Goal: Information Seeking & Learning: Learn about a topic

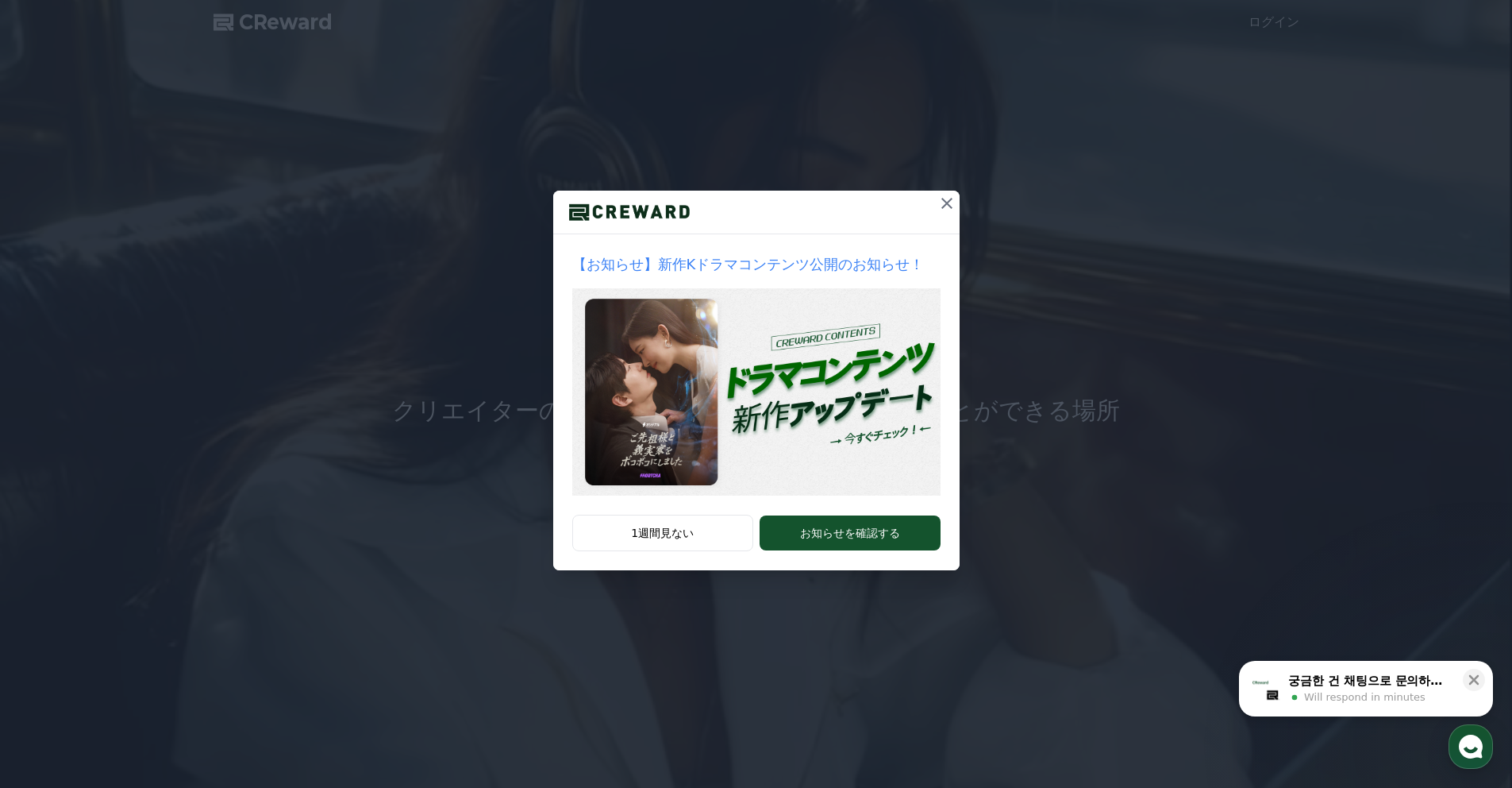
click at [942, 203] on icon at bounding box center [947, 204] width 19 height 19
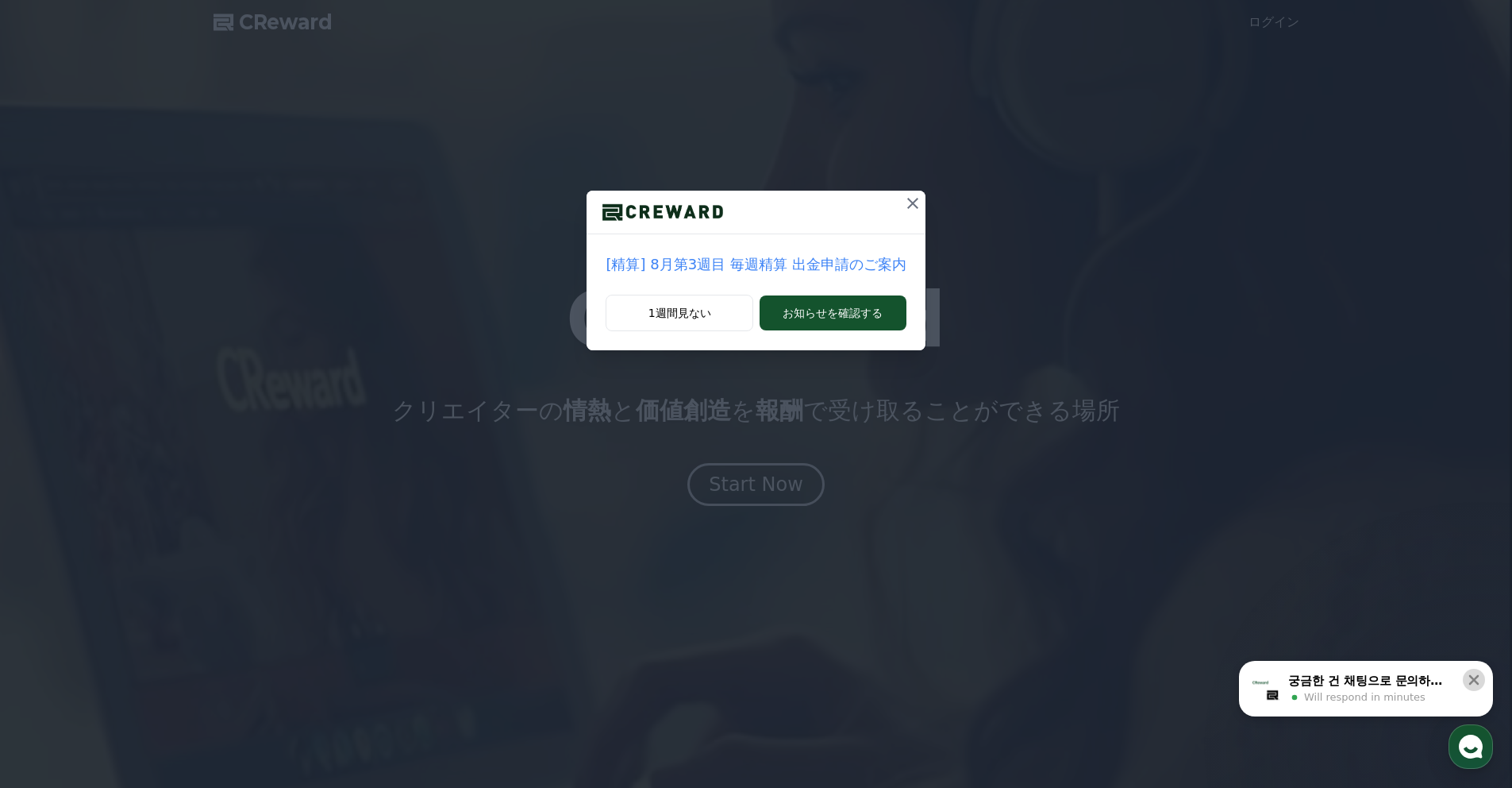
click at [1480, 681] on icon at bounding box center [1474, 680] width 16 height 16
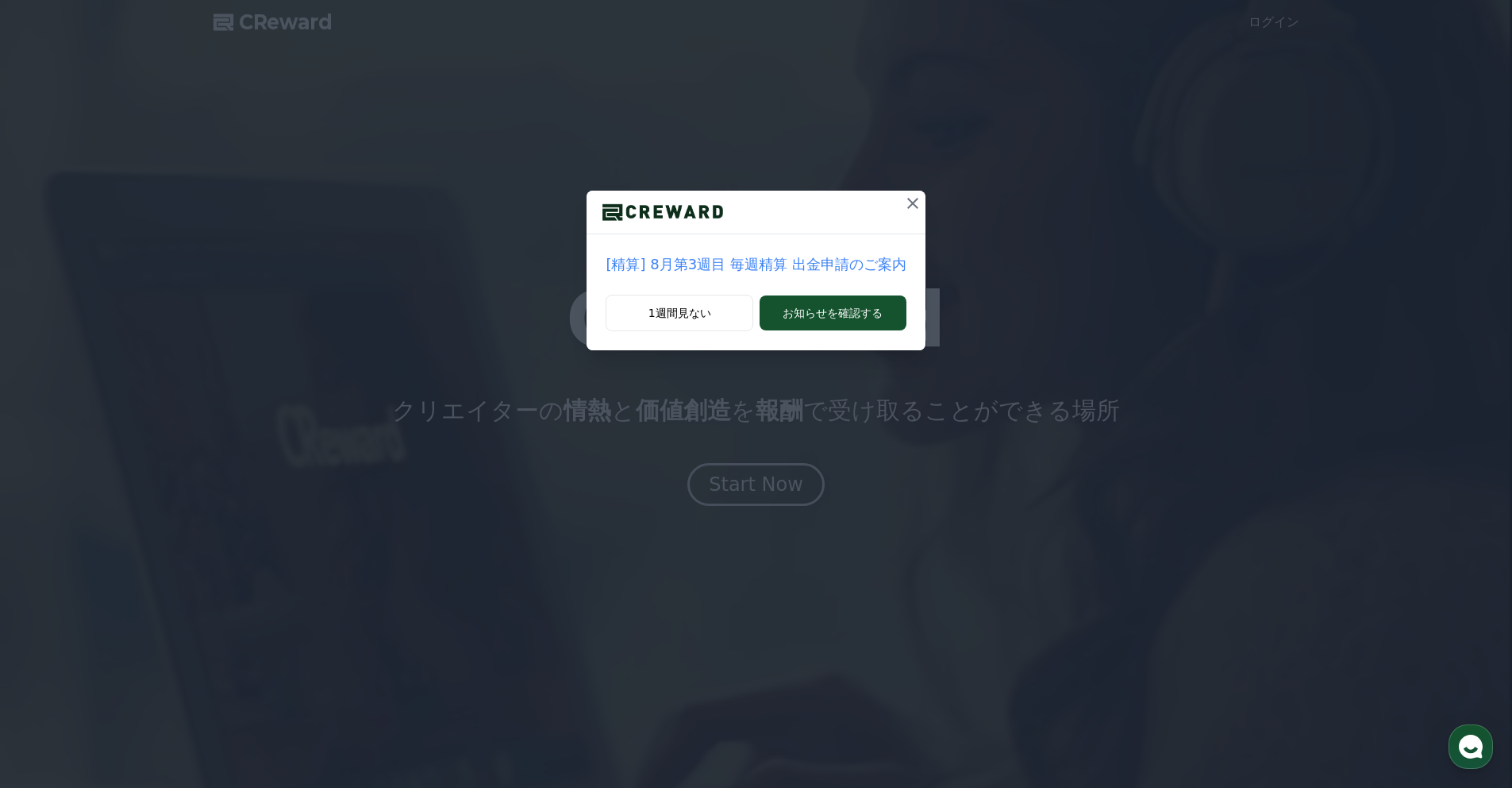
click at [908, 201] on icon at bounding box center [912, 203] width 11 height 11
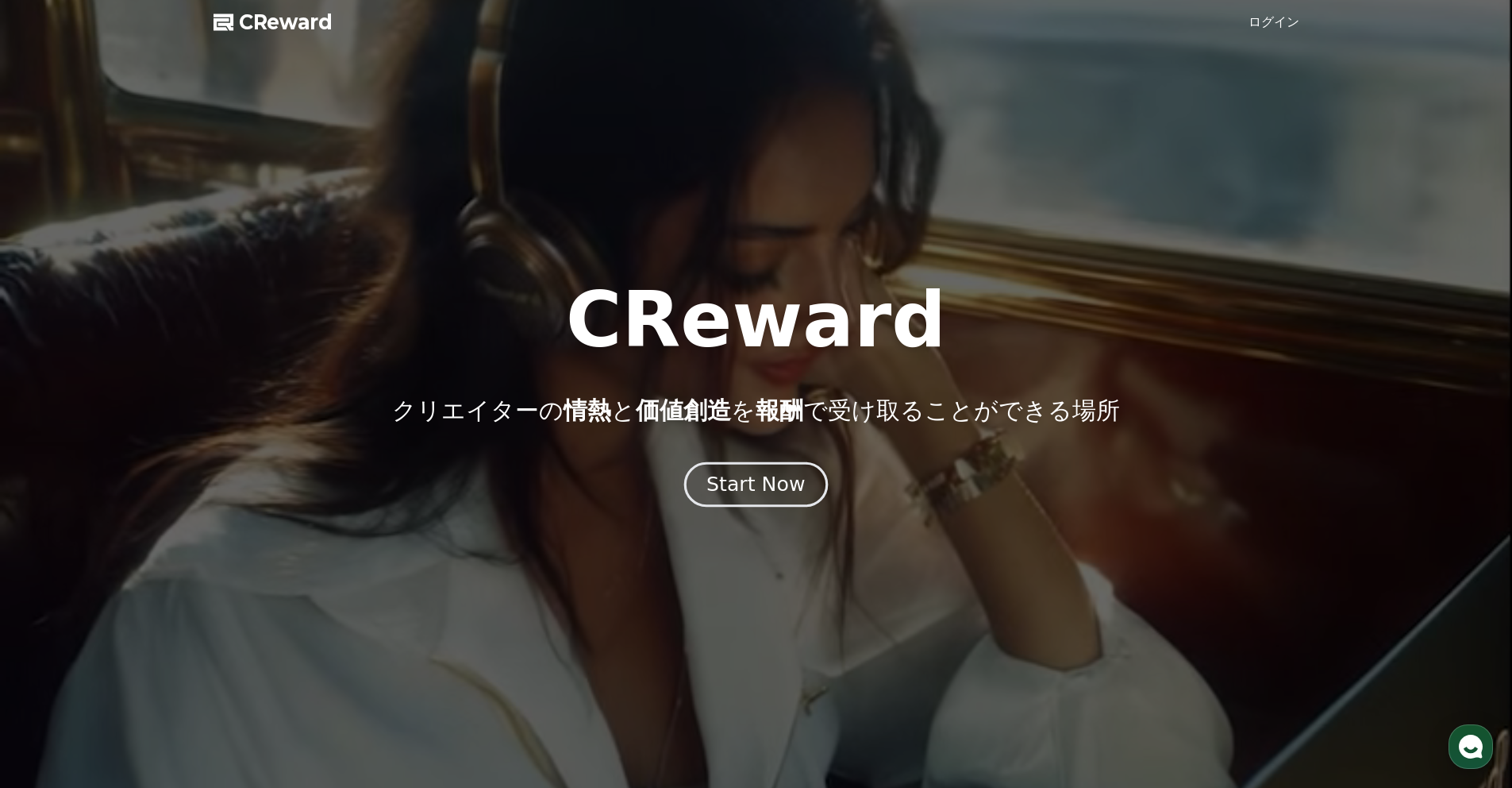
click at [750, 492] on div "Start Now" at bounding box center [756, 484] width 98 height 27
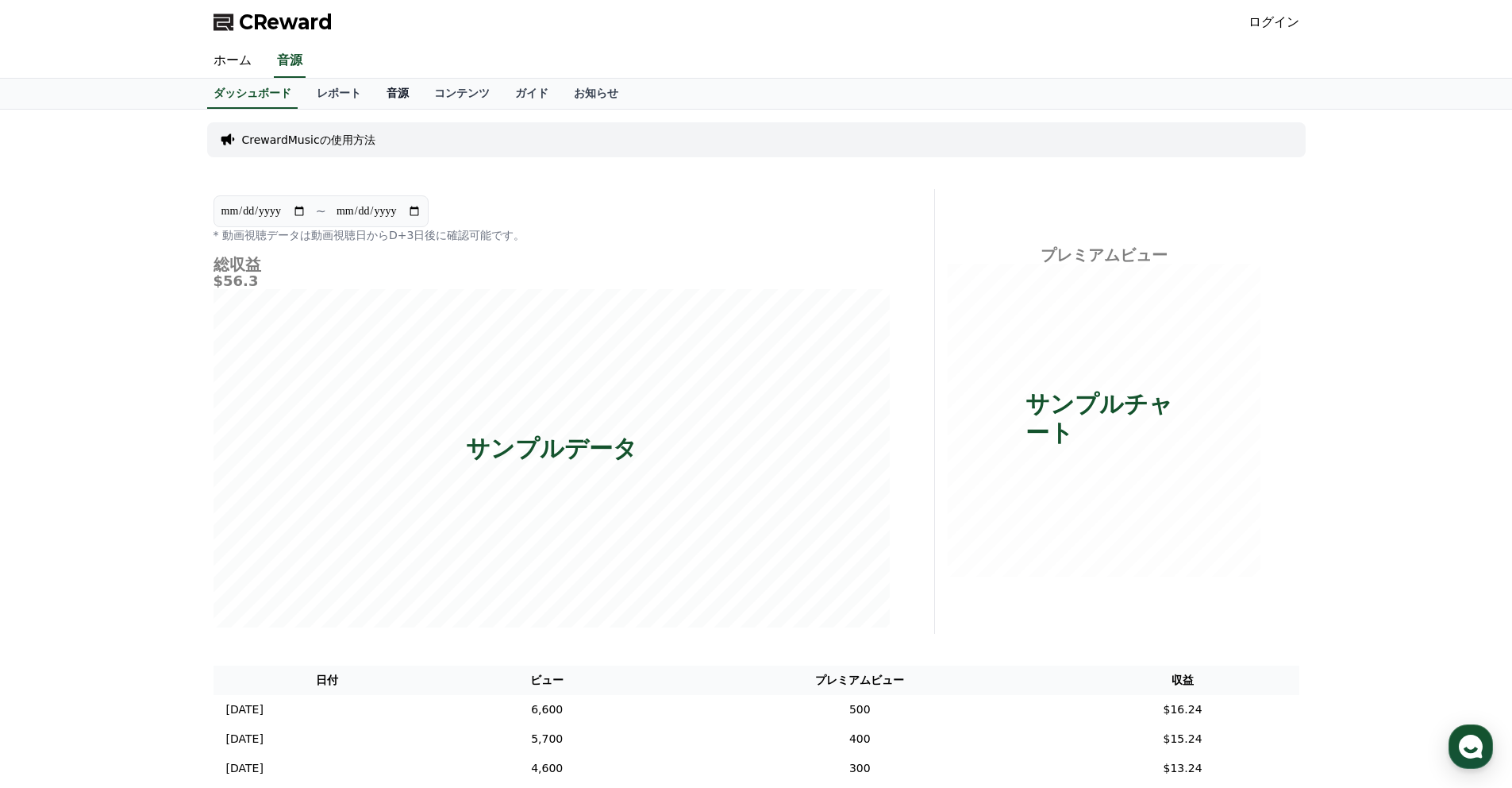
click at [397, 96] on link "音源" at bounding box center [397, 94] width 48 height 30
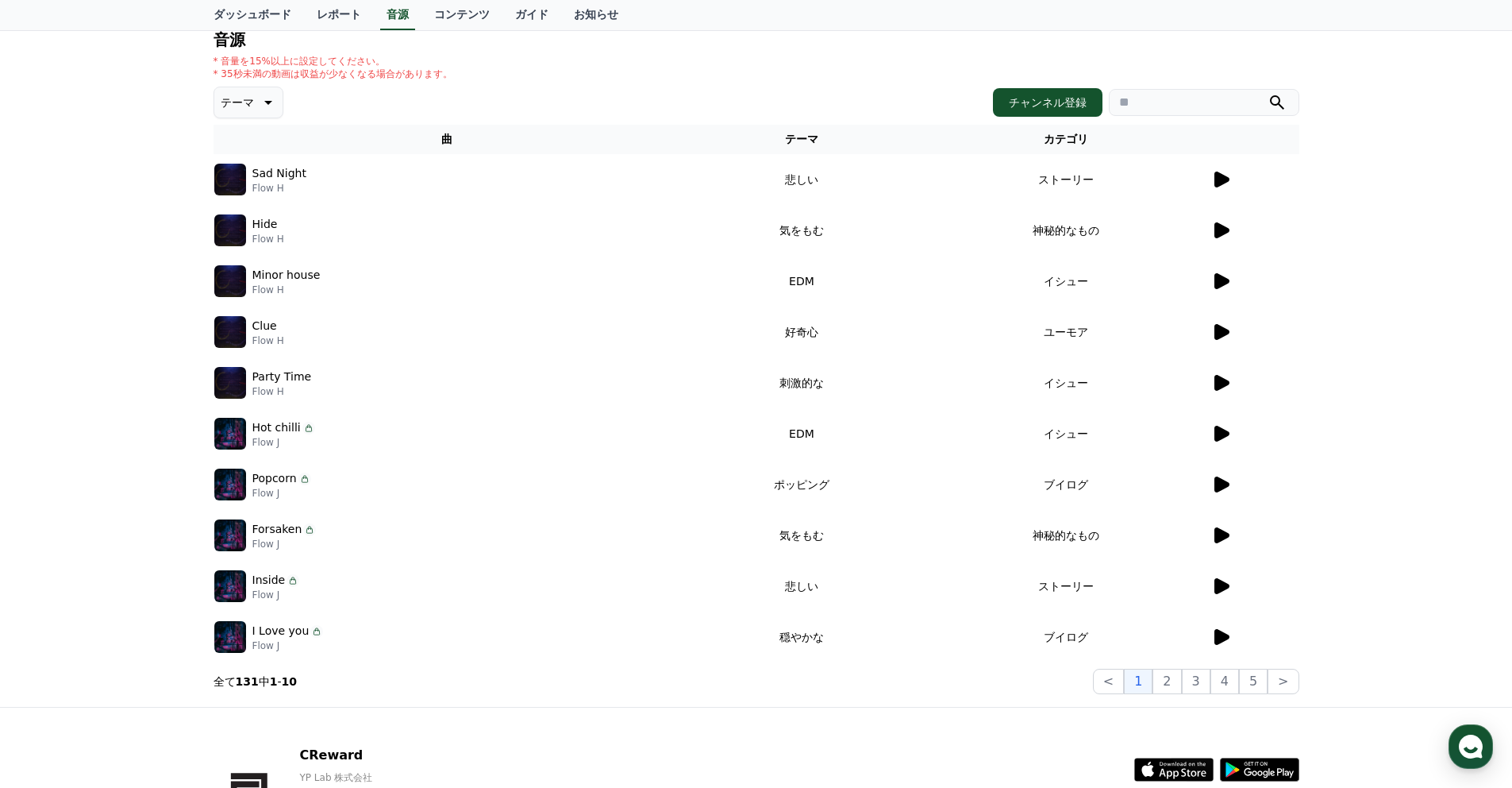
scroll to position [174, 0]
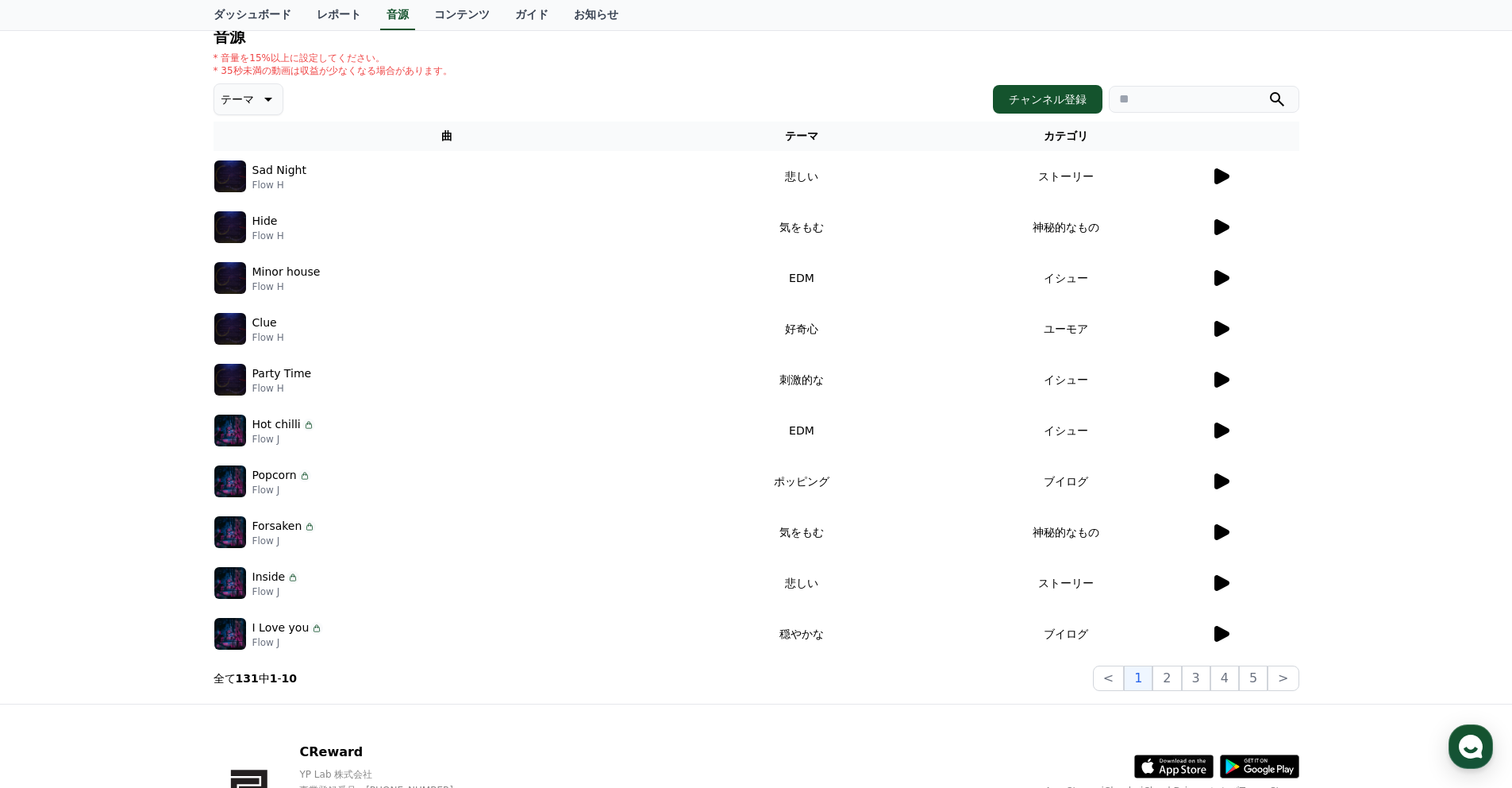
click at [1215, 219] on icon at bounding box center [1221, 227] width 15 height 16
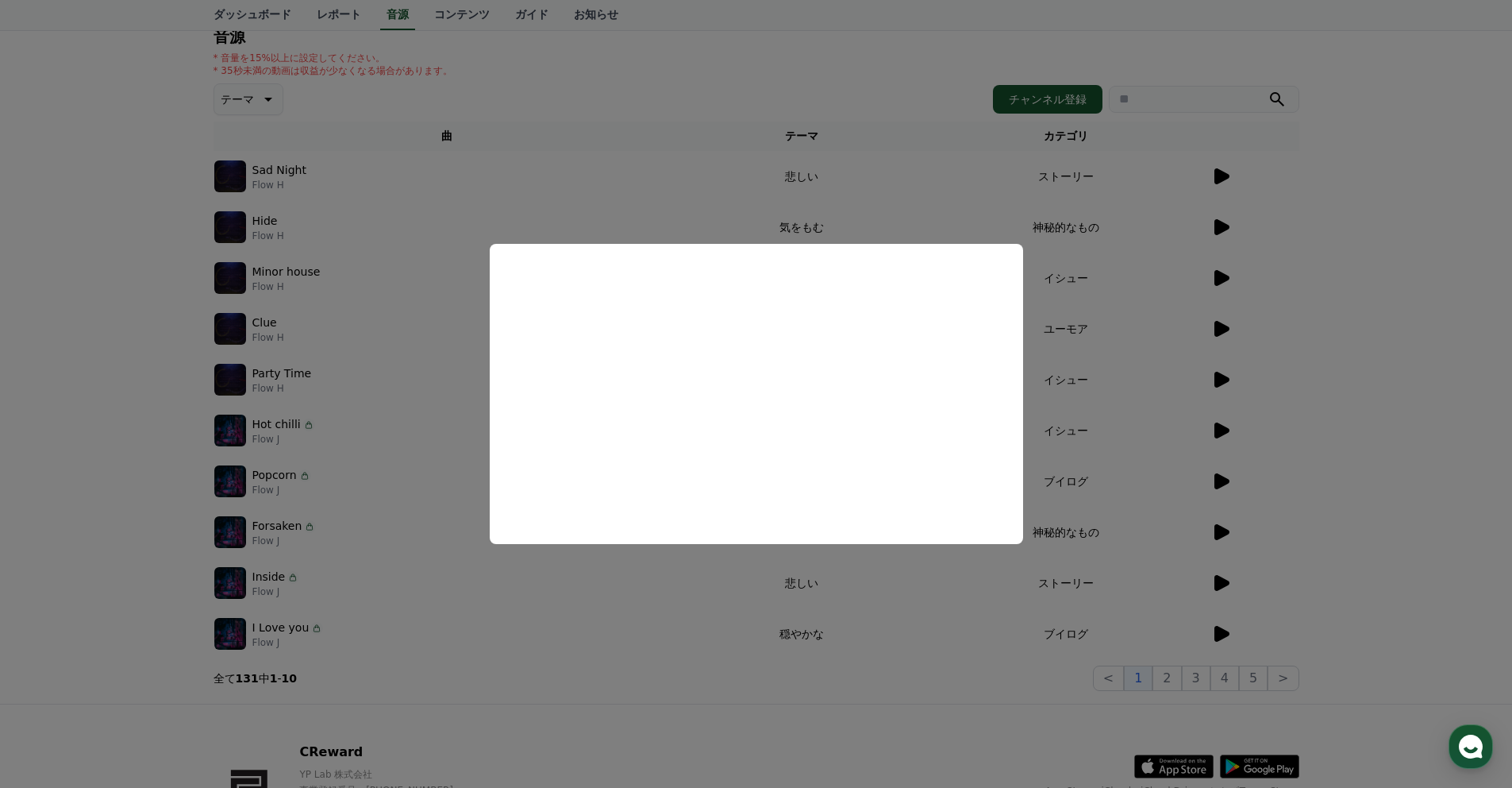
click at [869, 214] on button "close modal" at bounding box center [756, 394] width 1512 height 788
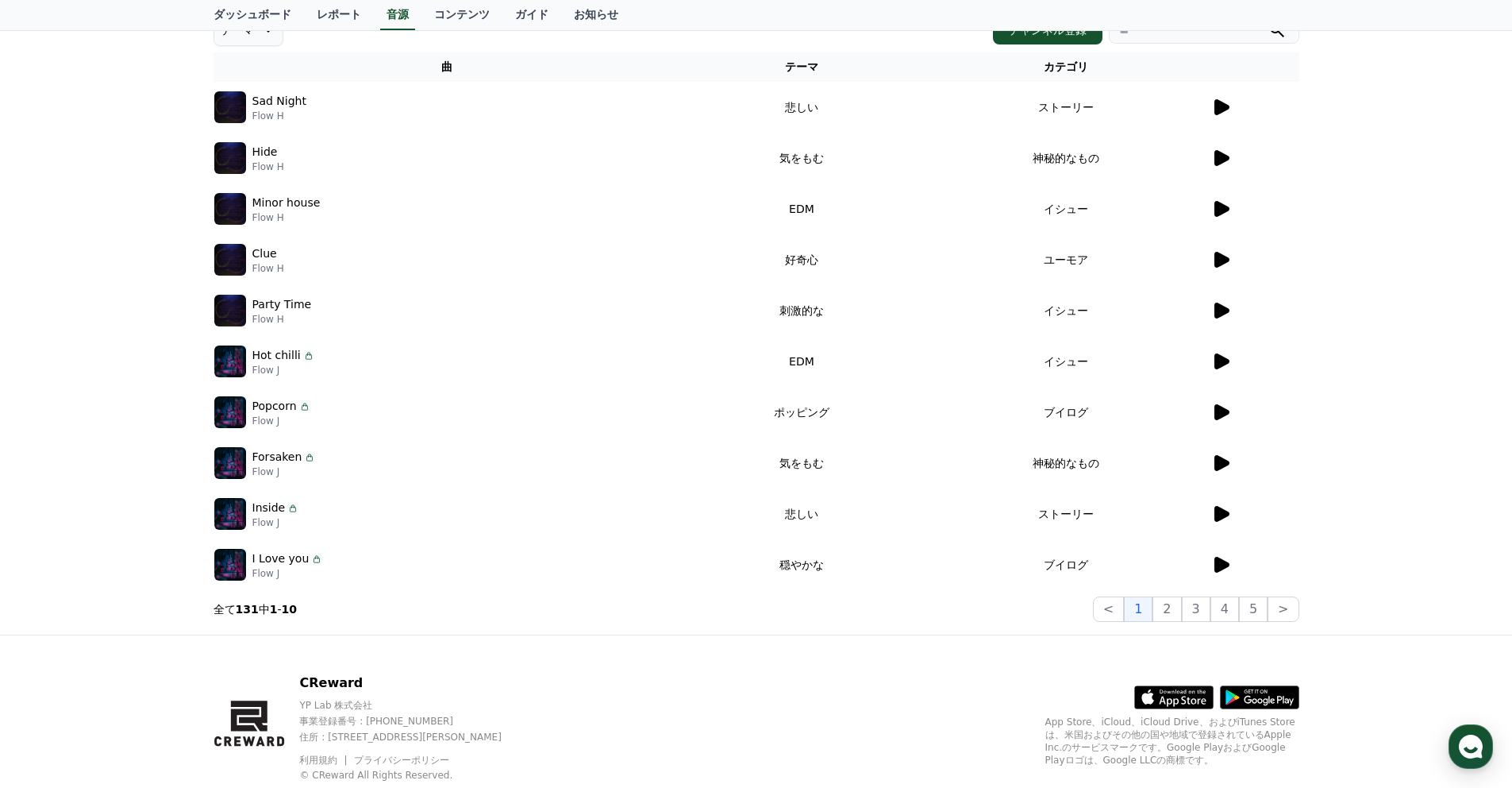
scroll to position [247, 0]
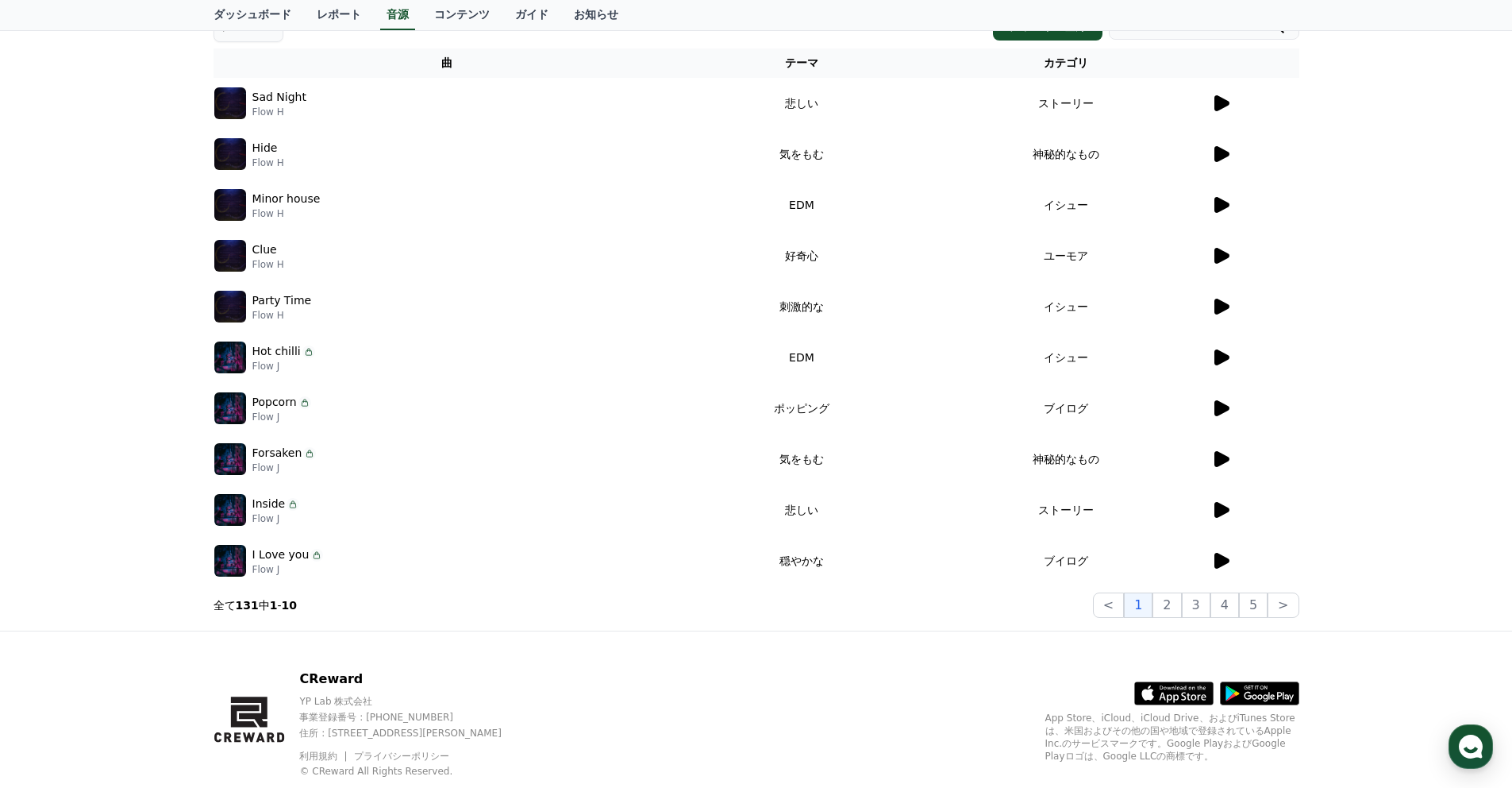
click at [1224, 556] on icon at bounding box center [1221, 561] width 19 height 19
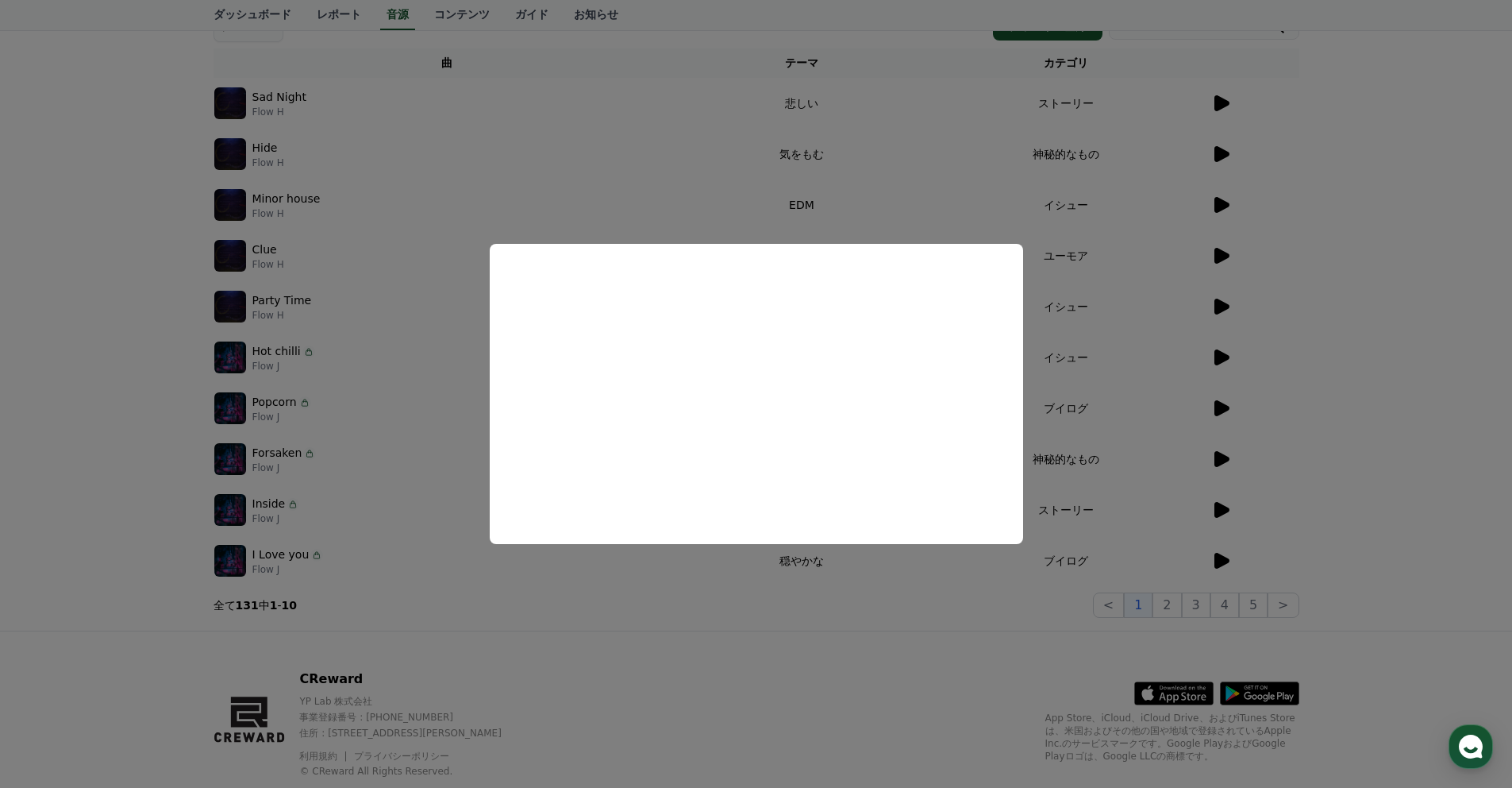
click at [949, 203] on button "close modal" at bounding box center [756, 394] width 1512 height 788
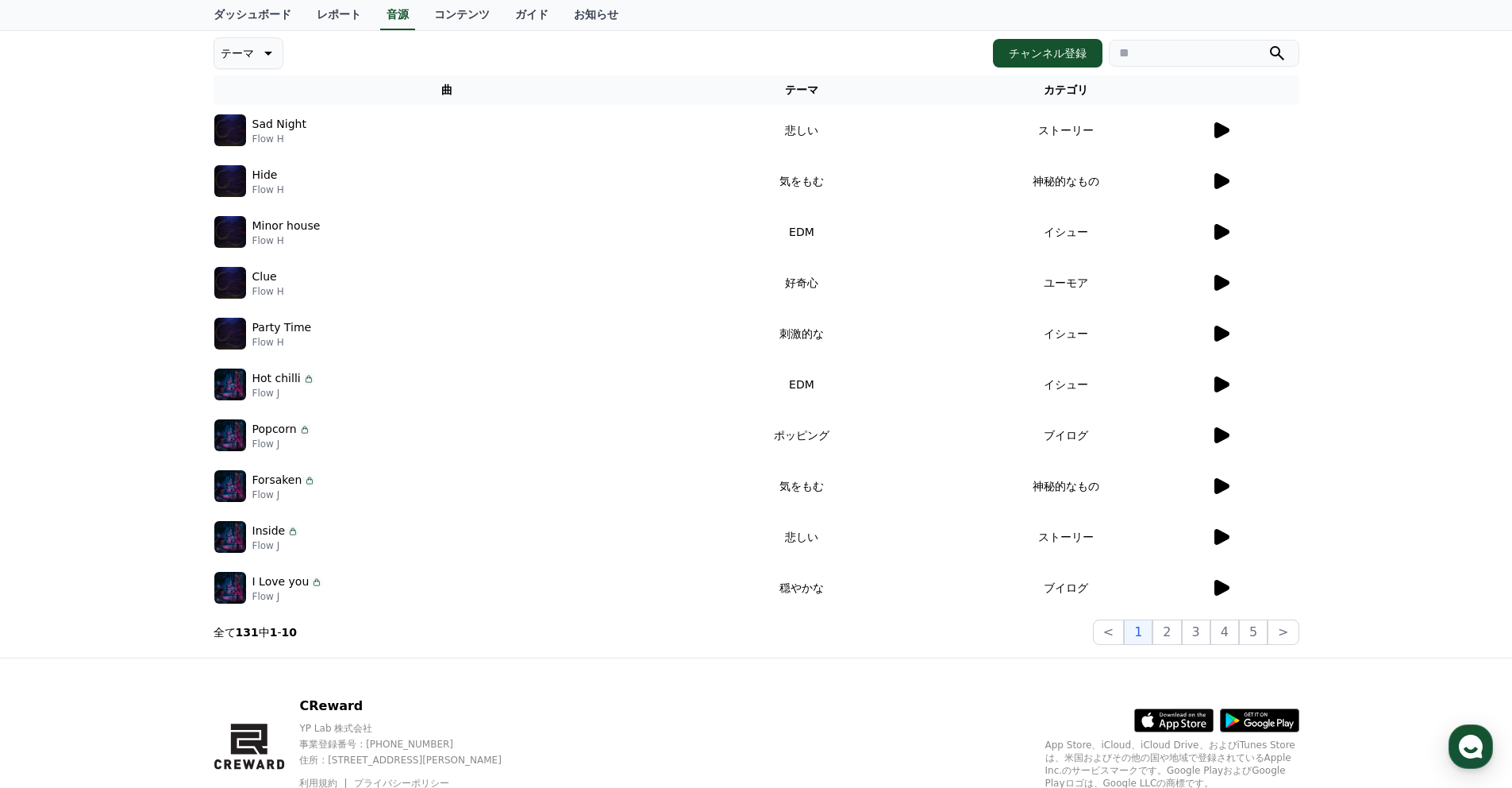
scroll to position [217, 0]
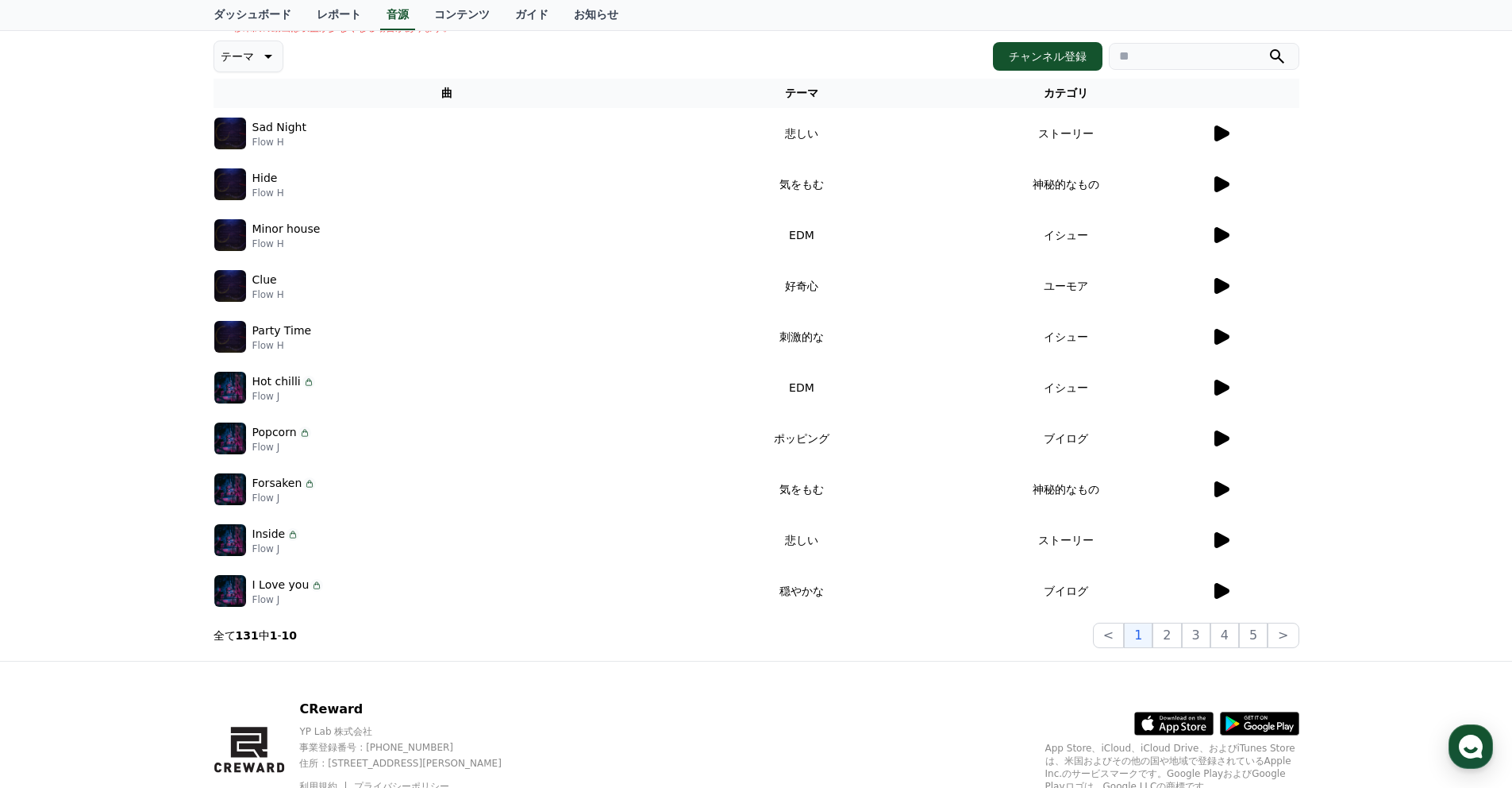
drag, startPoint x: 1030, startPoint y: 185, endPoint x: 1096, endPoint y: 199, distance: 67.5
click at [1096, 199] on td "神秘的なもの" at bounding box center [1066, 184] width 288 height 51
click at [1097, 200] on td "神秘的なもの" at bounding box center [1066, 184] width 288 height 51
drag, startPoint x: 1028, startPoint y: 183, endPoint x: 1095, endPoint y: 192, distance: 67.6
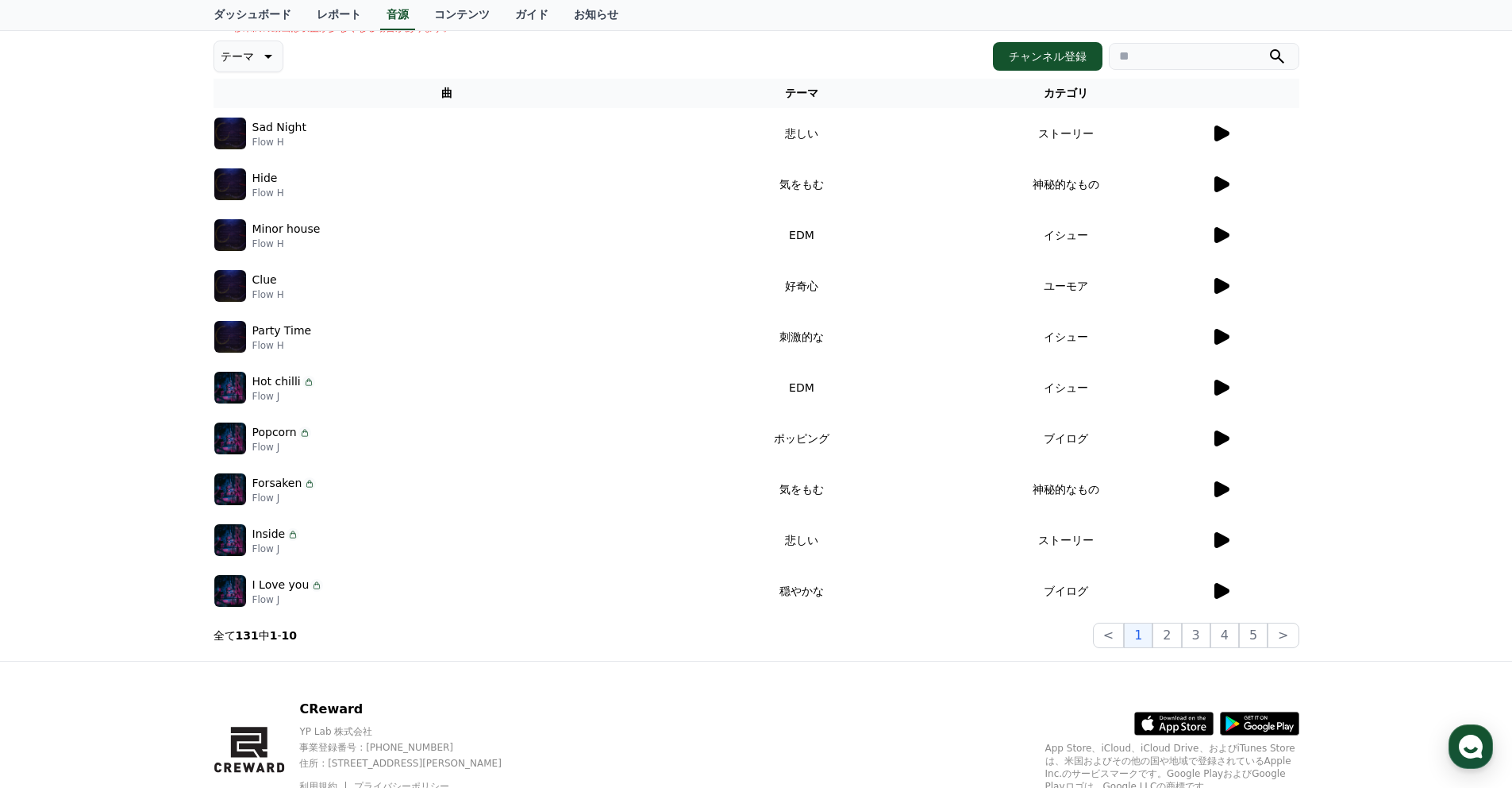
click at [1095, 192] on td "神秘的なもの" at bounding box center [1066, 184] width 288 height 51
copy td "神秘的なもの"
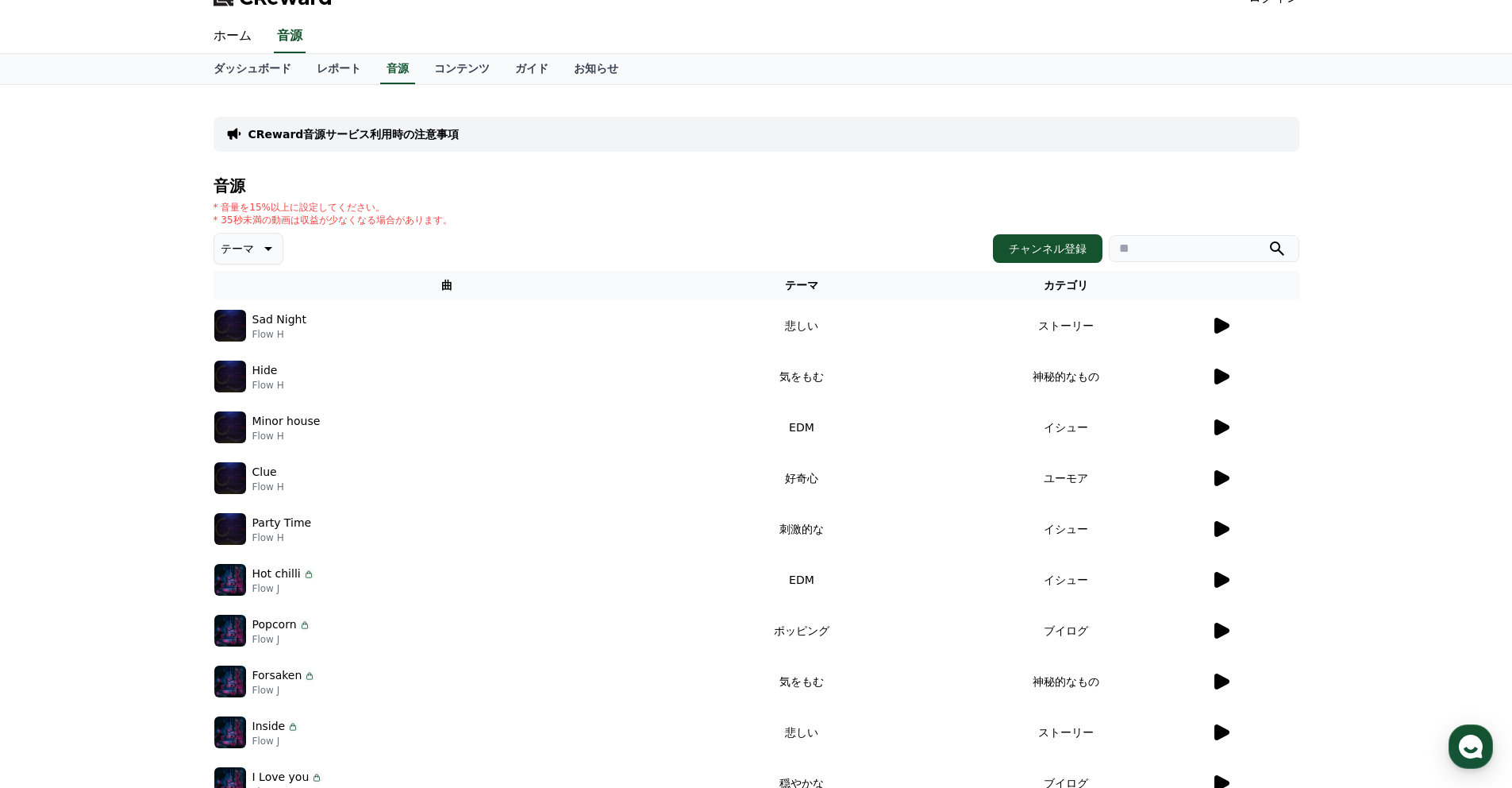
scroll to position [0, 0]
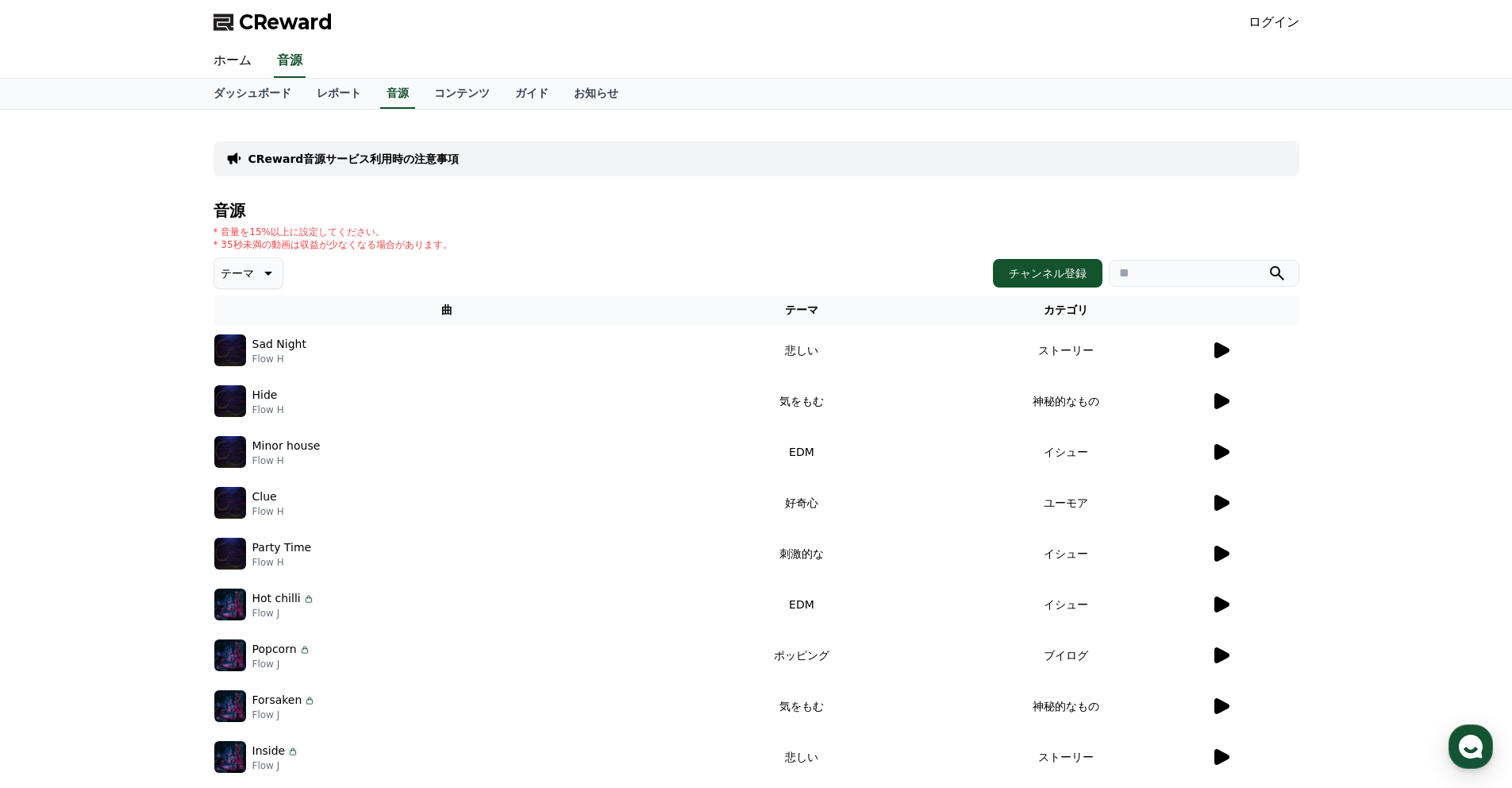
click at [271, 272] on icon at bounding box center [268, 274] width 8 height 4
click at [244, 358] on button "空想" at bounding box center [234, 356] width 35 height 35
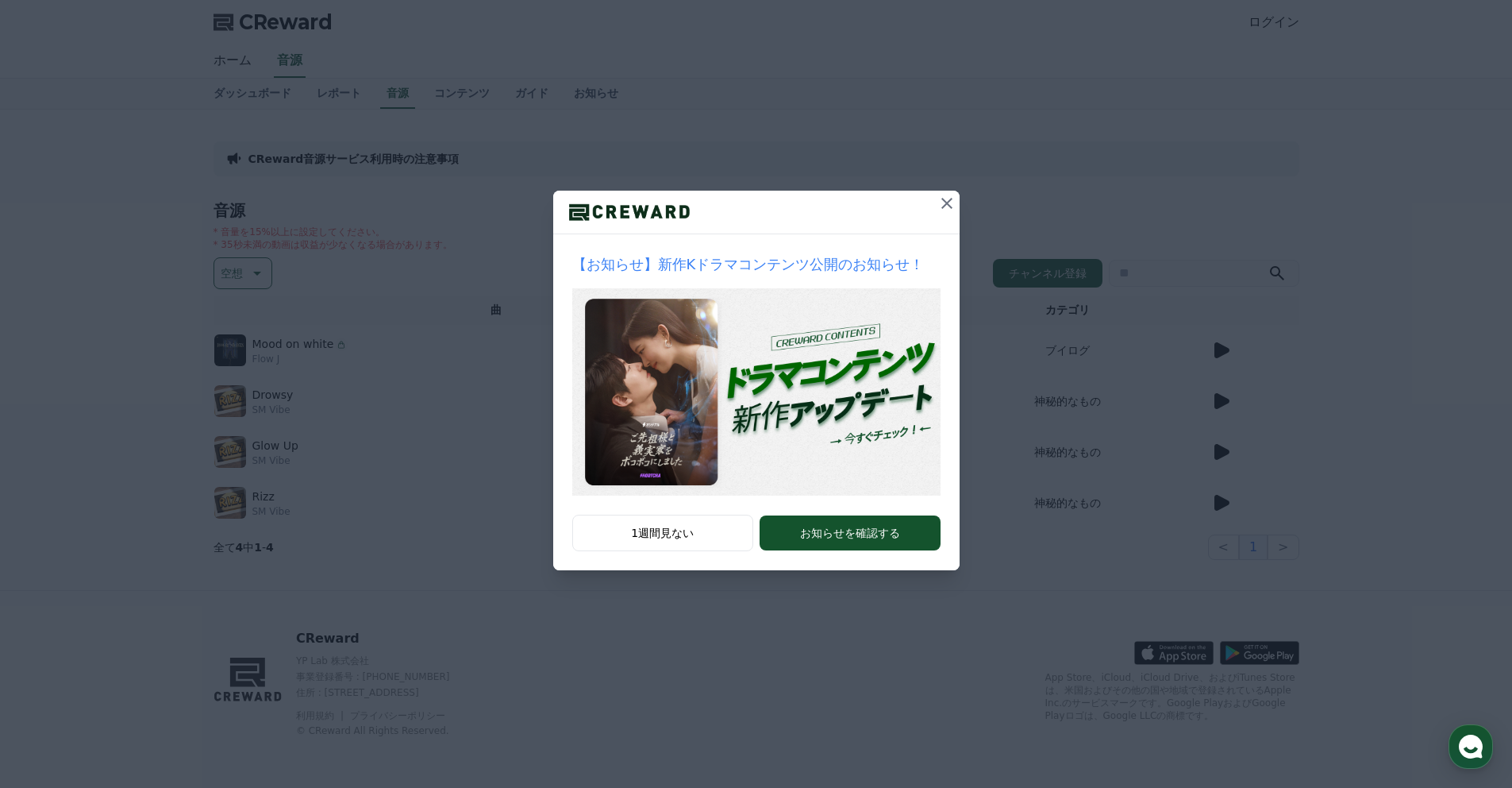
click at [946, 207] on icon at bounding box center [947, 204] width 19 height 19
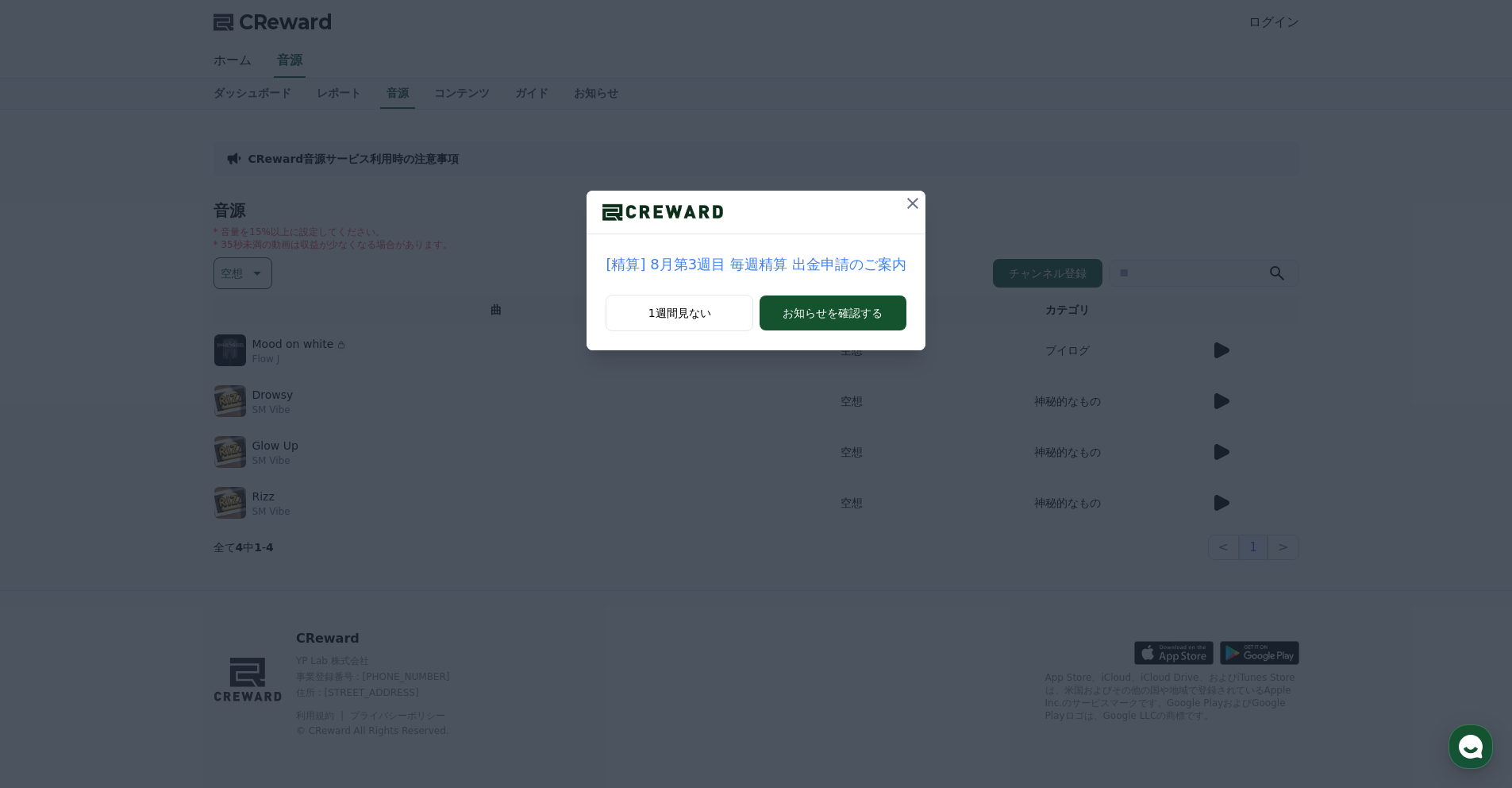
click at [910, 202] on icon at bounding box center [912, 203] width 11 height 11
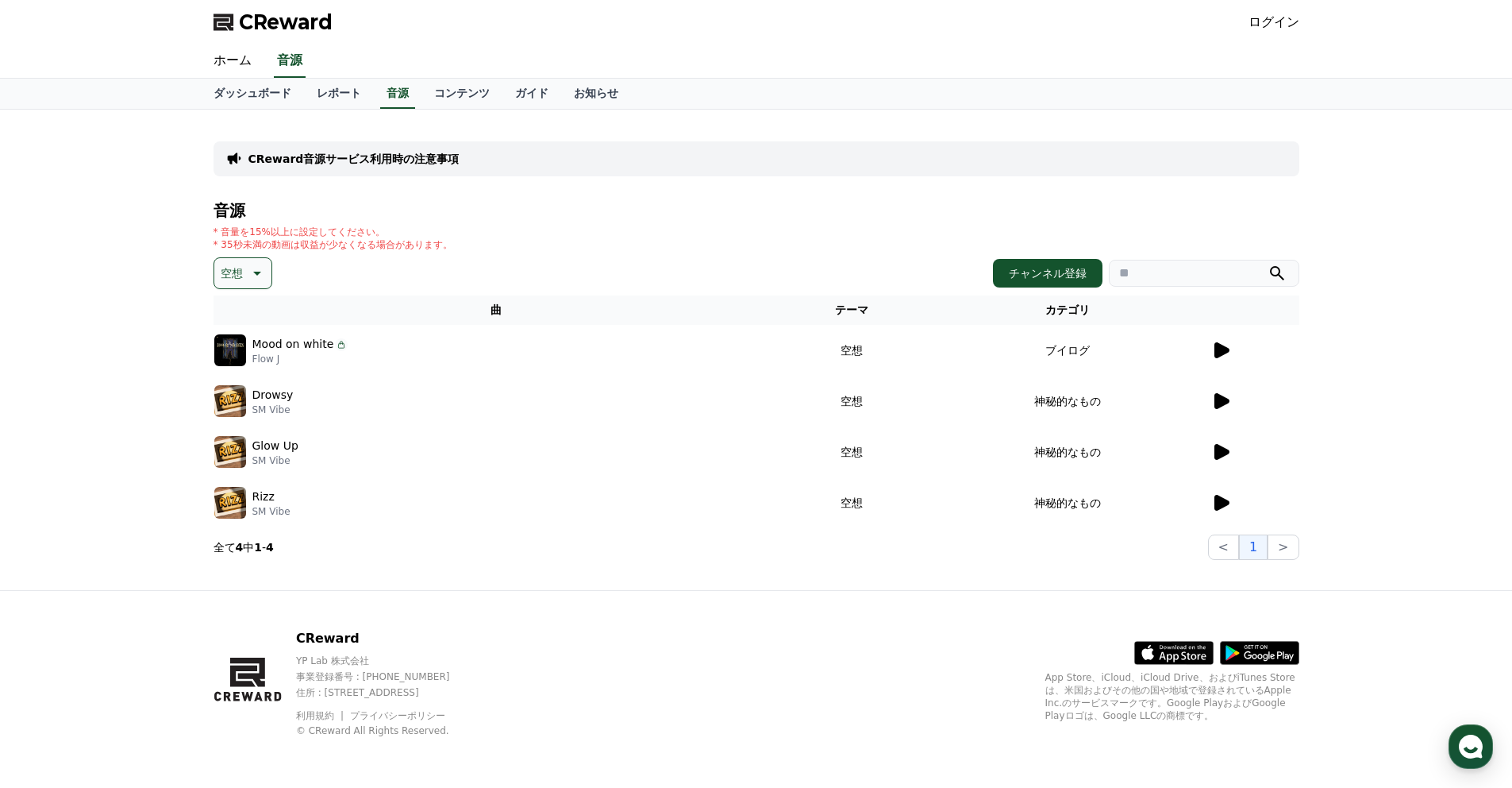
click at [1222, 400] on icon at bounding box center [1221, 401] width 15 height 16
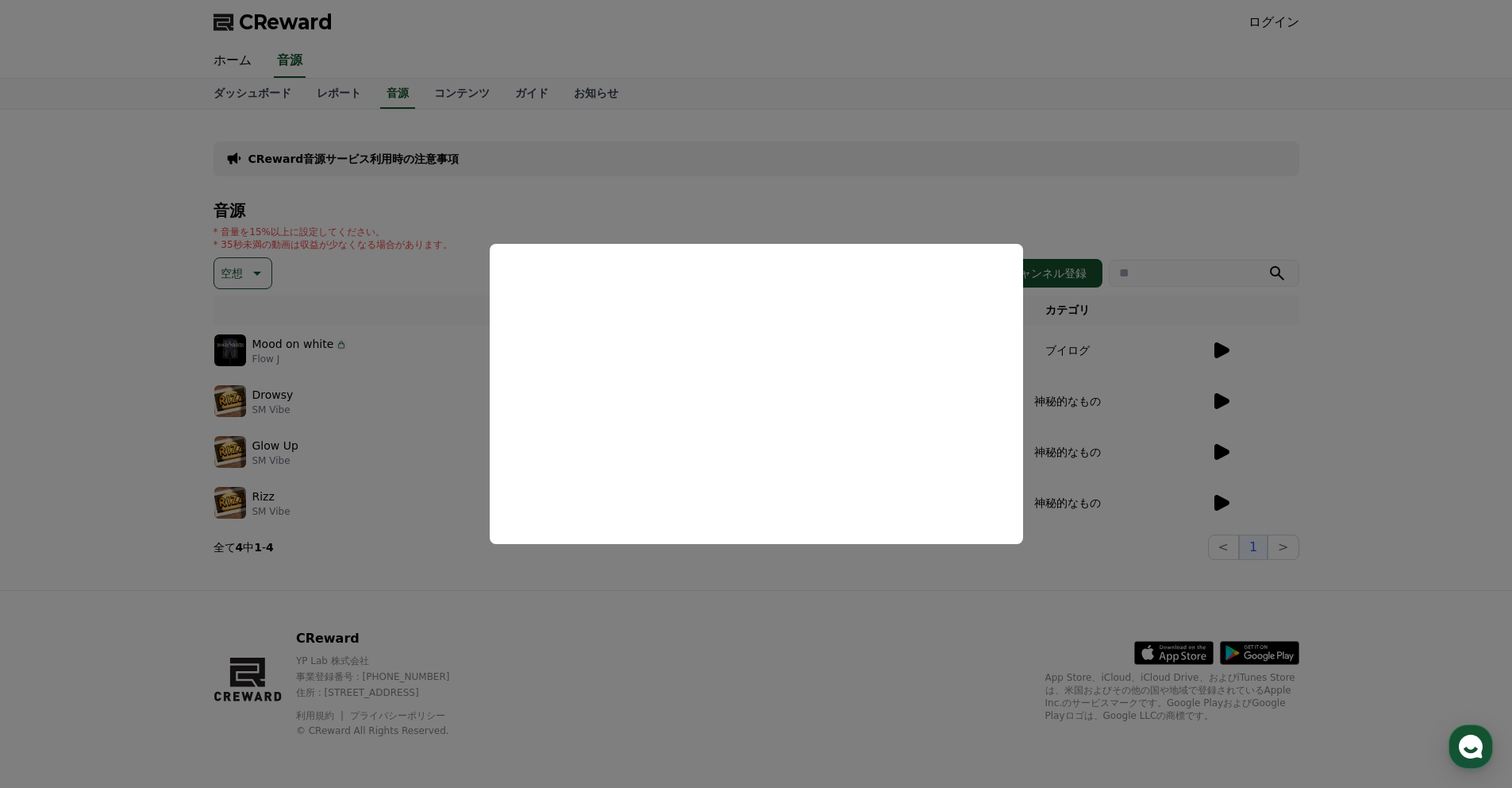
click at [1221, 401] on button "close modal" at bounding box center [756, 394] width 1512 height 788
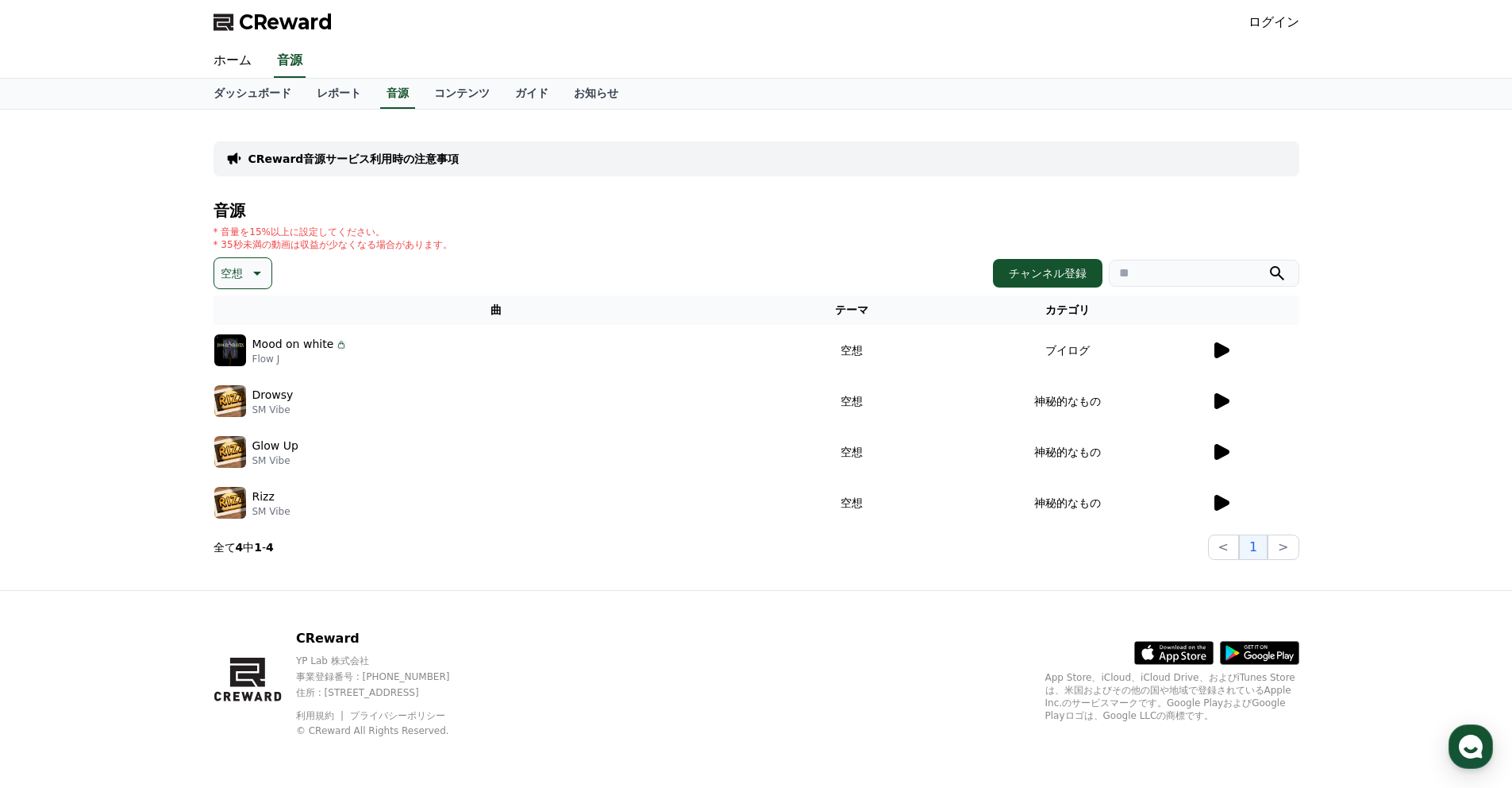
click at [1223, 401] on icon at bounding box center [1221, 401] width 15 height 16
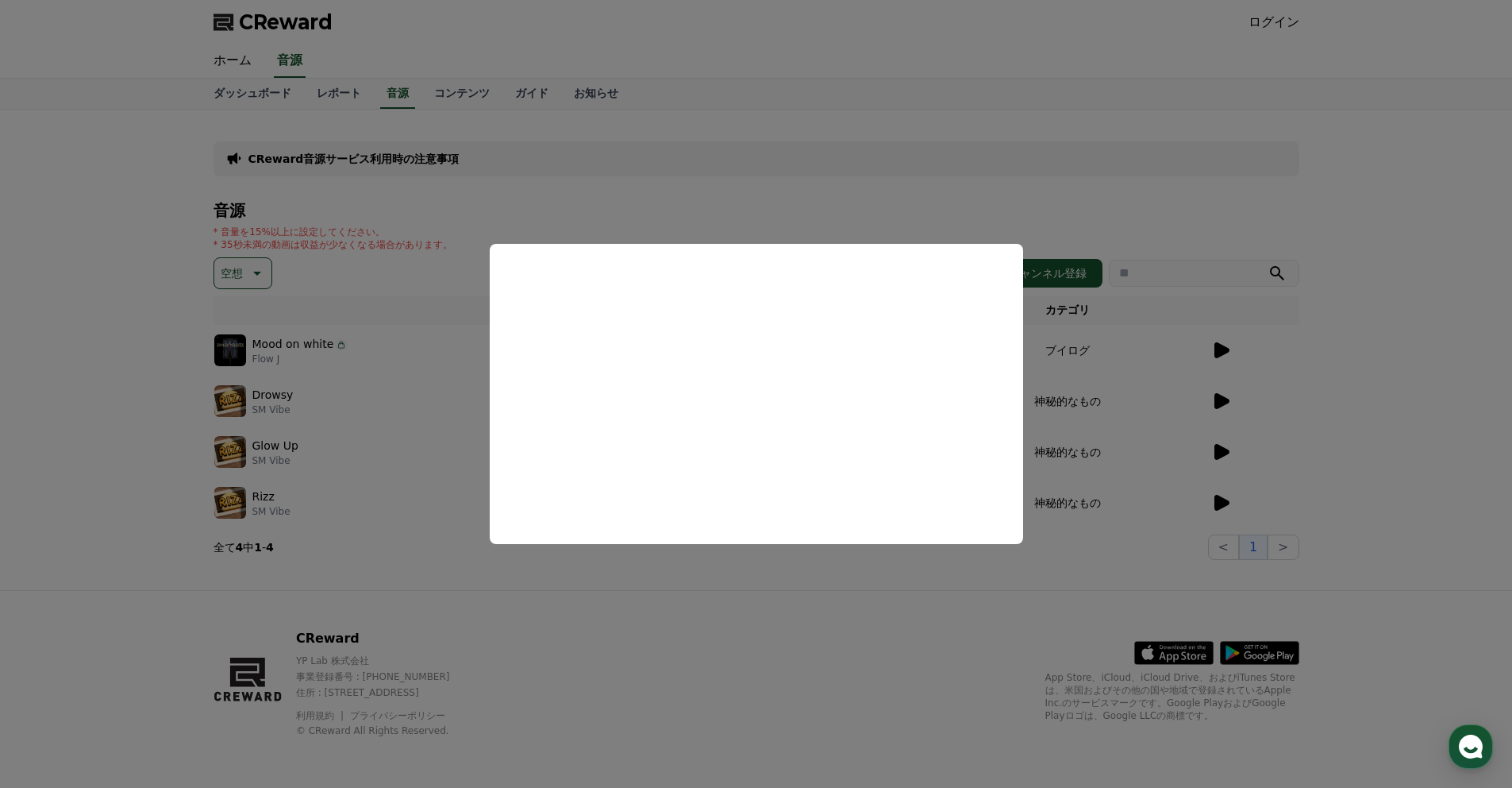
click at [1231, 452] on button "close modal" at bounding box center [756, 394] width 1512 height 788
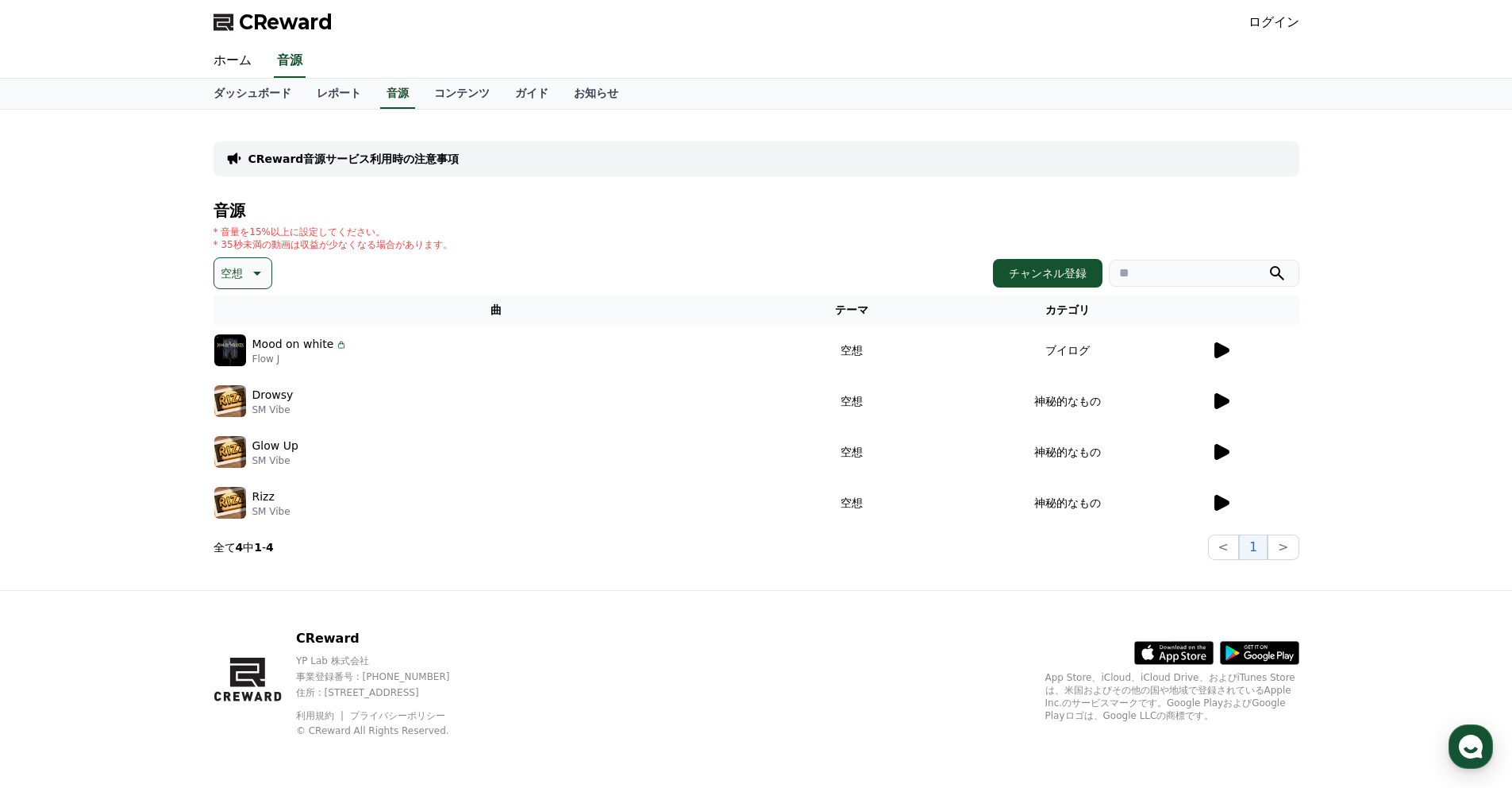
click at [1222, 453] on icon at bounding box center [1221, 452] width 15 height 16
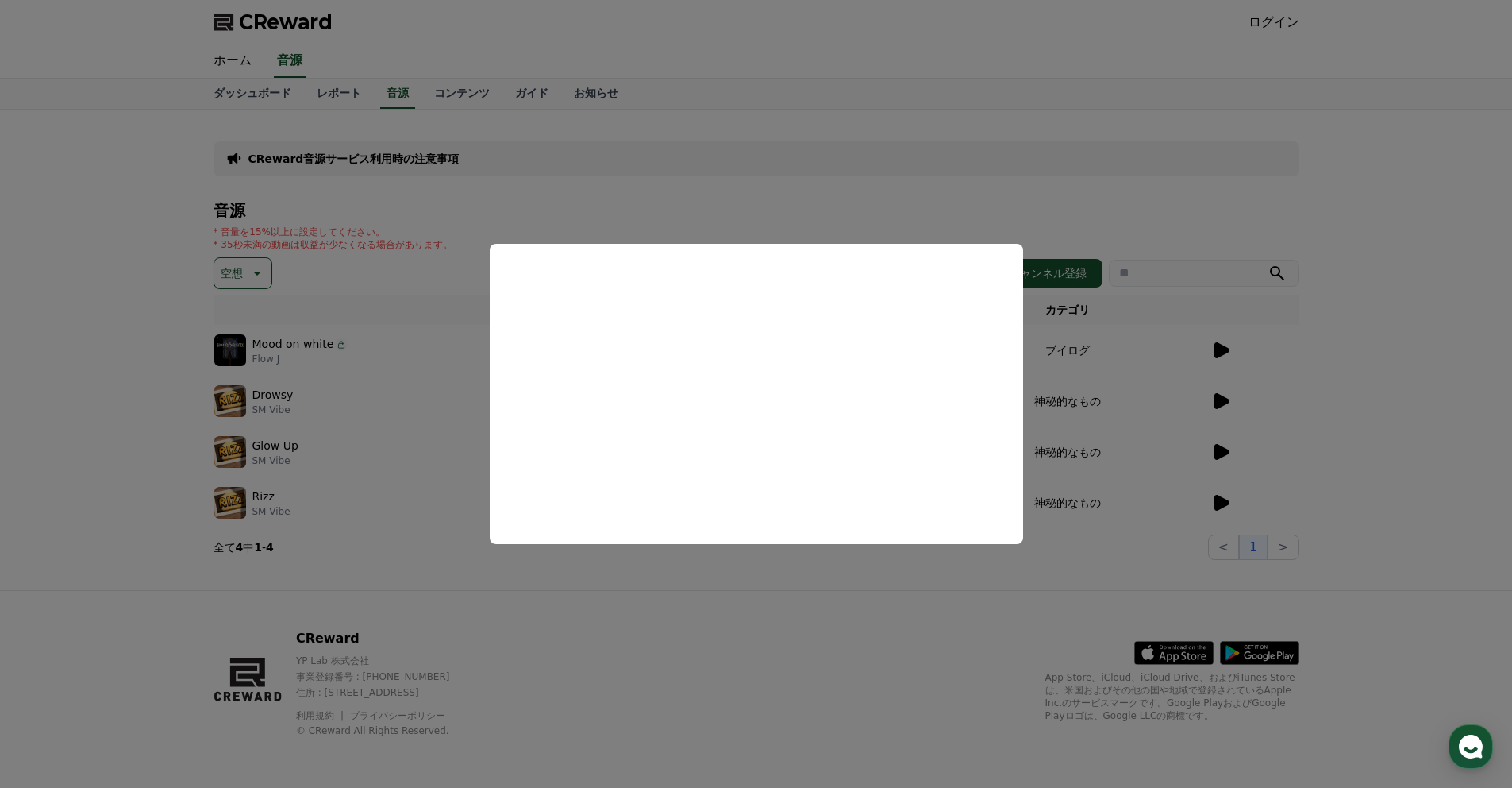
click at [1218, 497] on button "close modal" at bounding box center [756, 394] width 1512 height 788
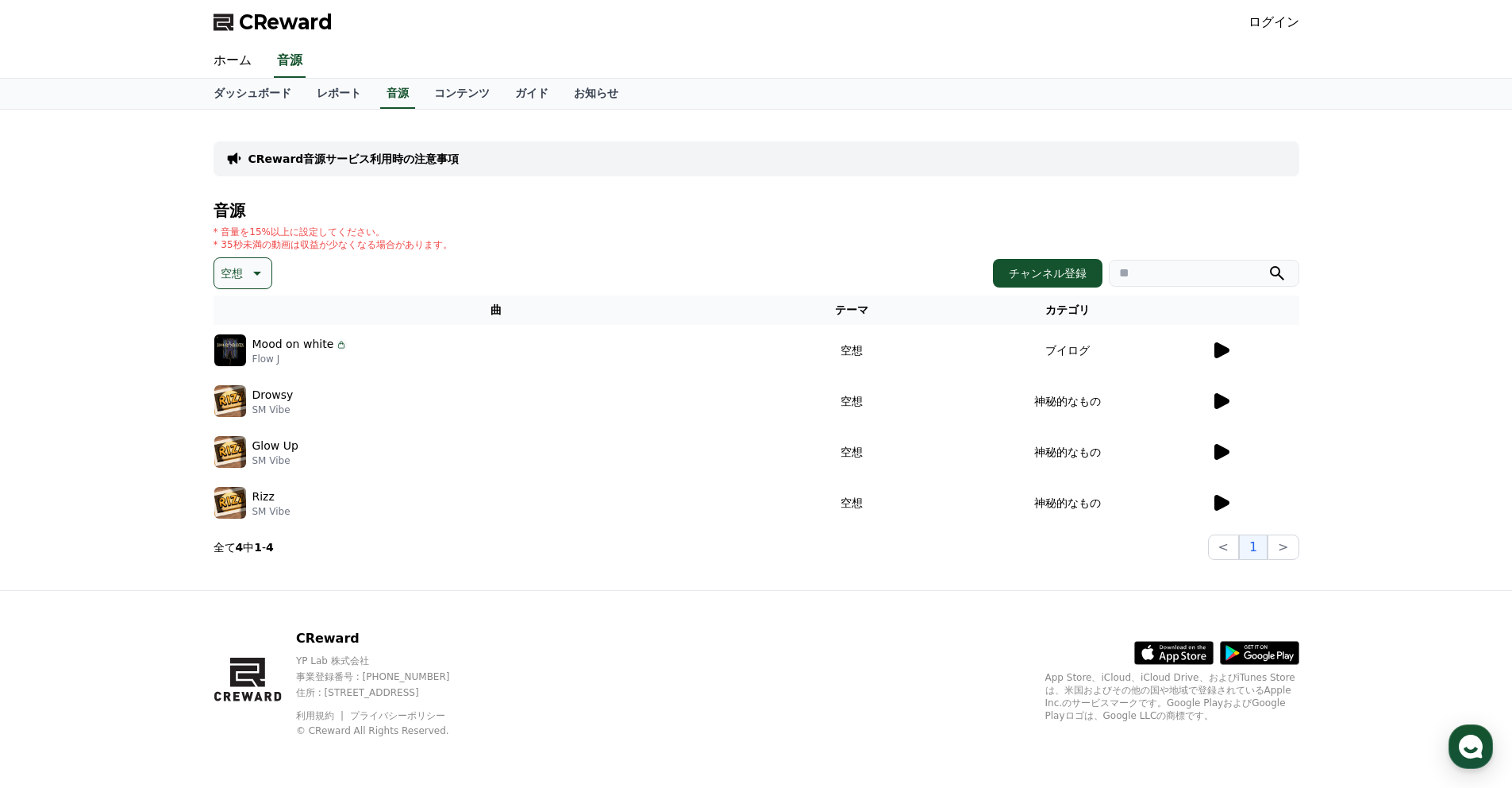
click at [1216, 496] on icon at bounding box center [1221, 503] width 15 height 16
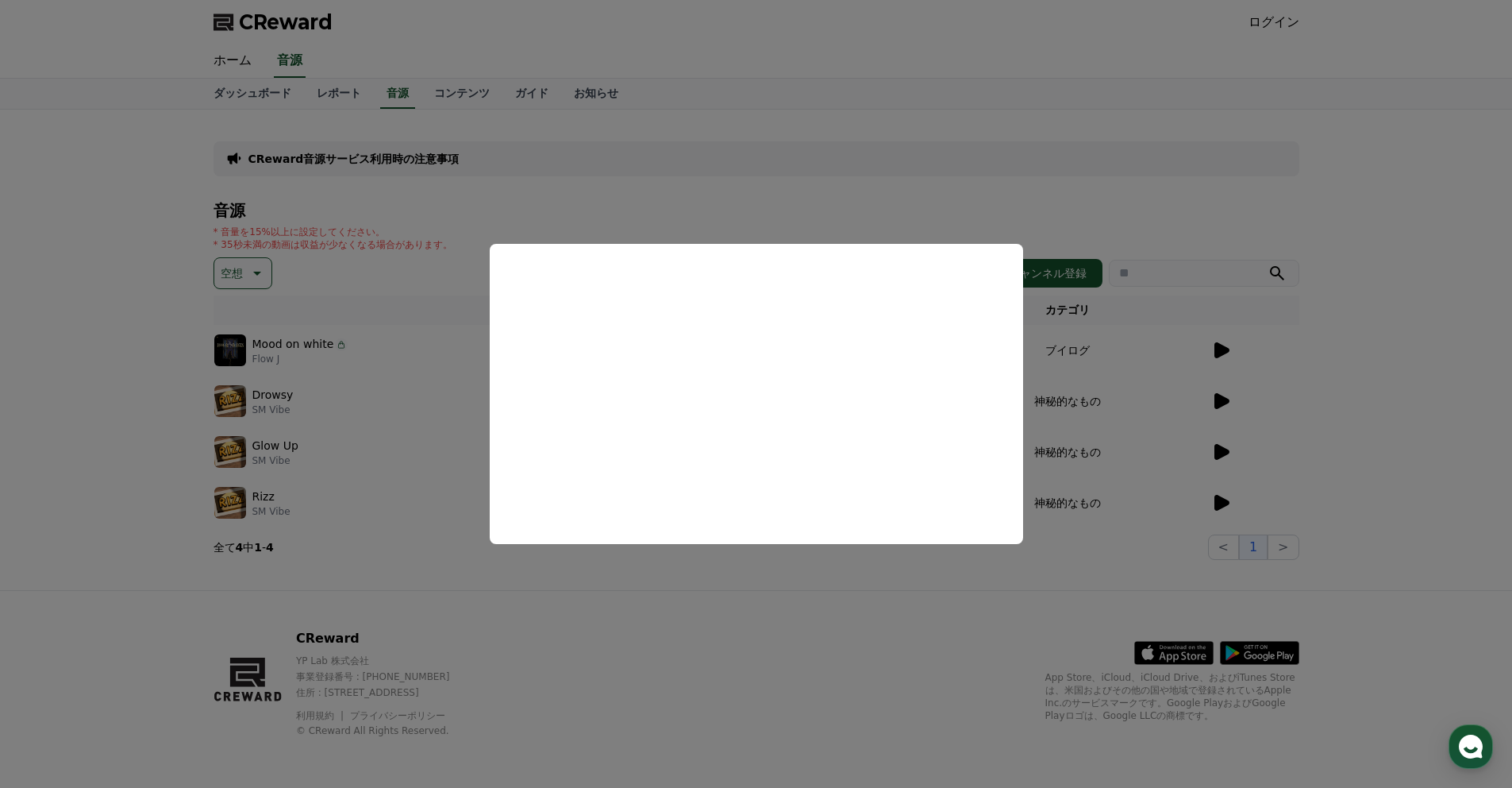
click at [1222, 448] on button "close modal" at bounding box center [756, 394] width 1512 height 788
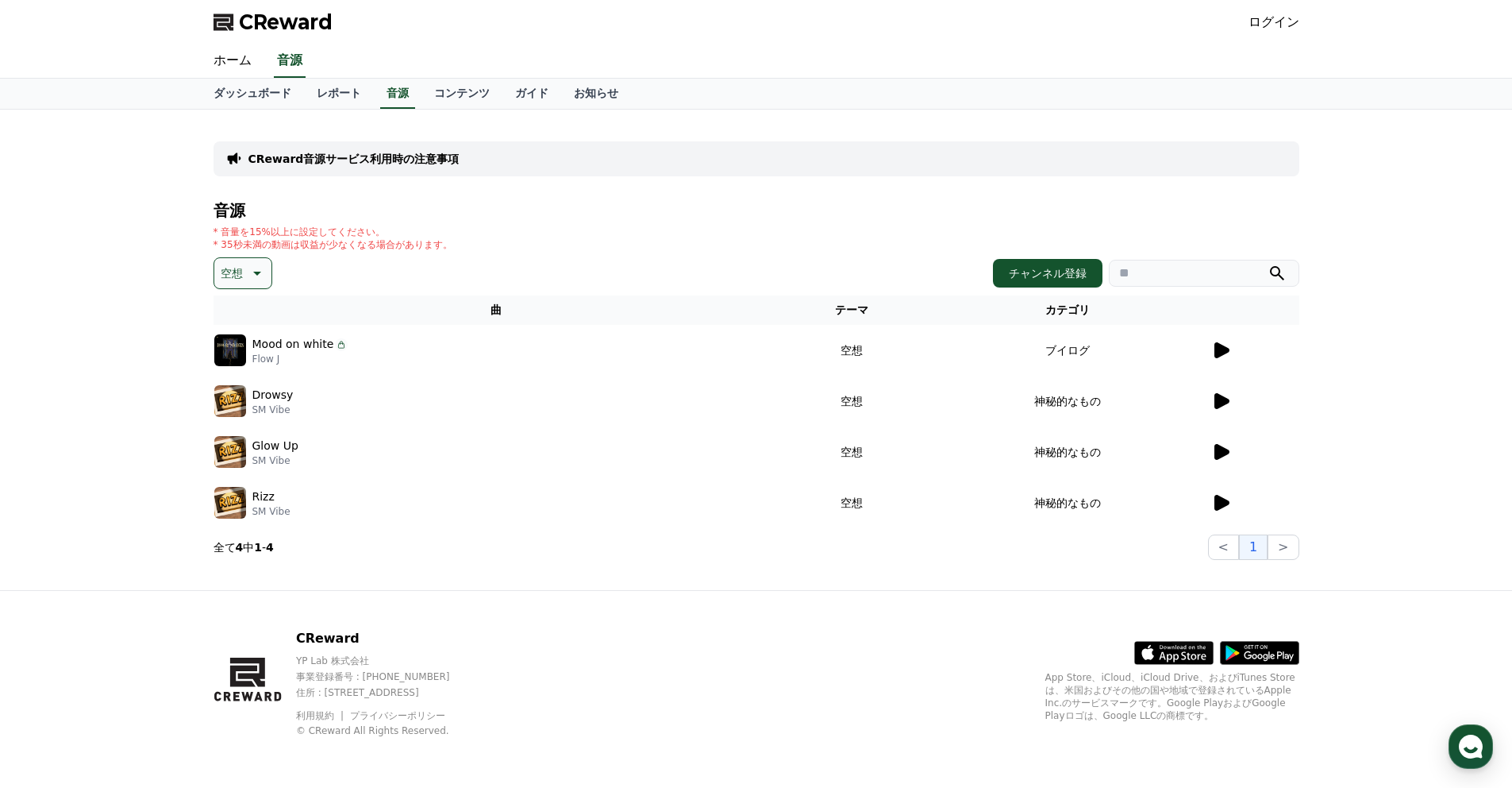
click at [258, 271] on icon at bounding box center [256, 274] width 19 height 19
click at [242, 318] on button "全て" at bounding box center [234, 316] width 35 height 35
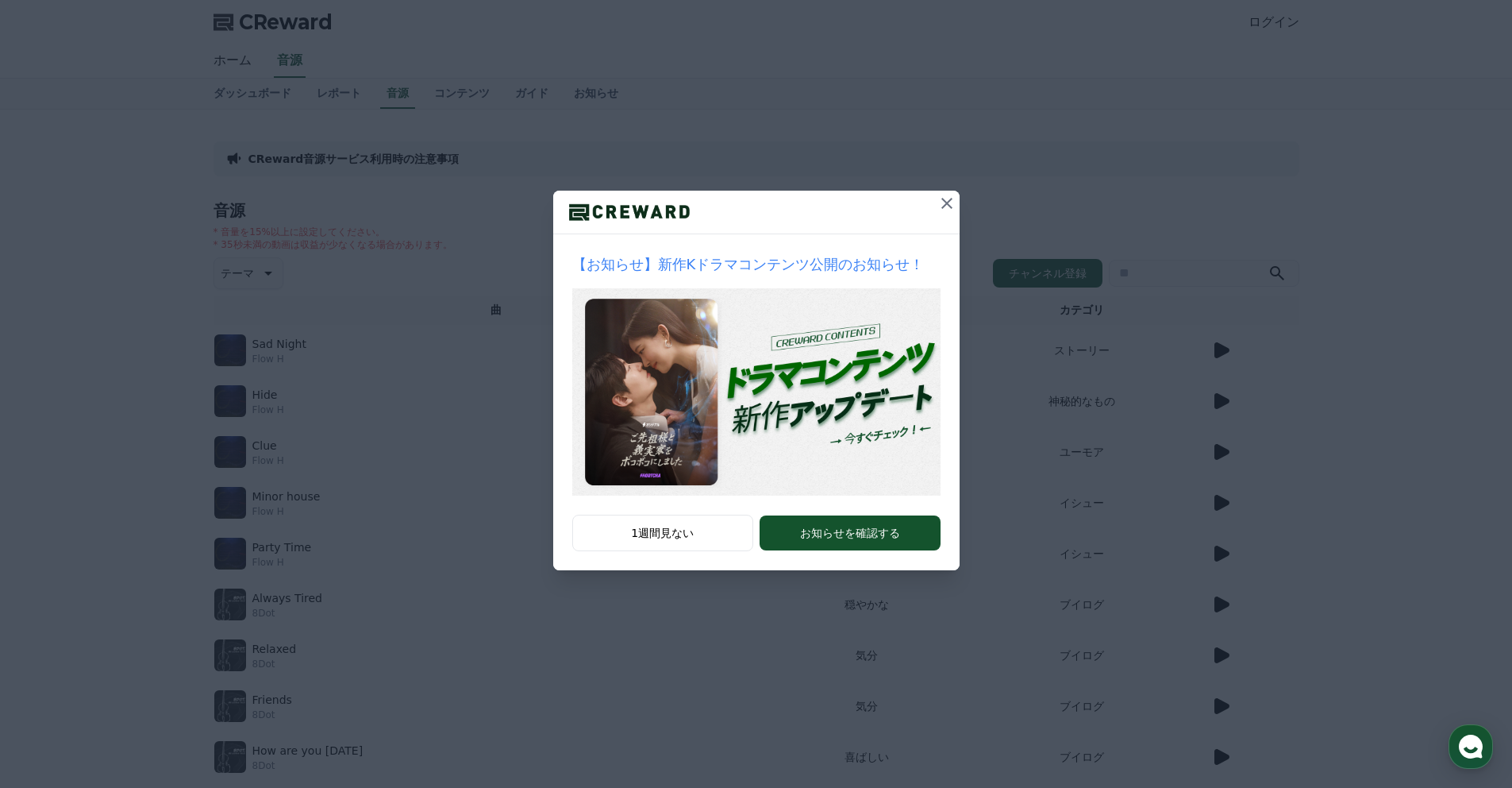
click at [950, 202] on icon at bounding box center [947, 204] width 19 height 19
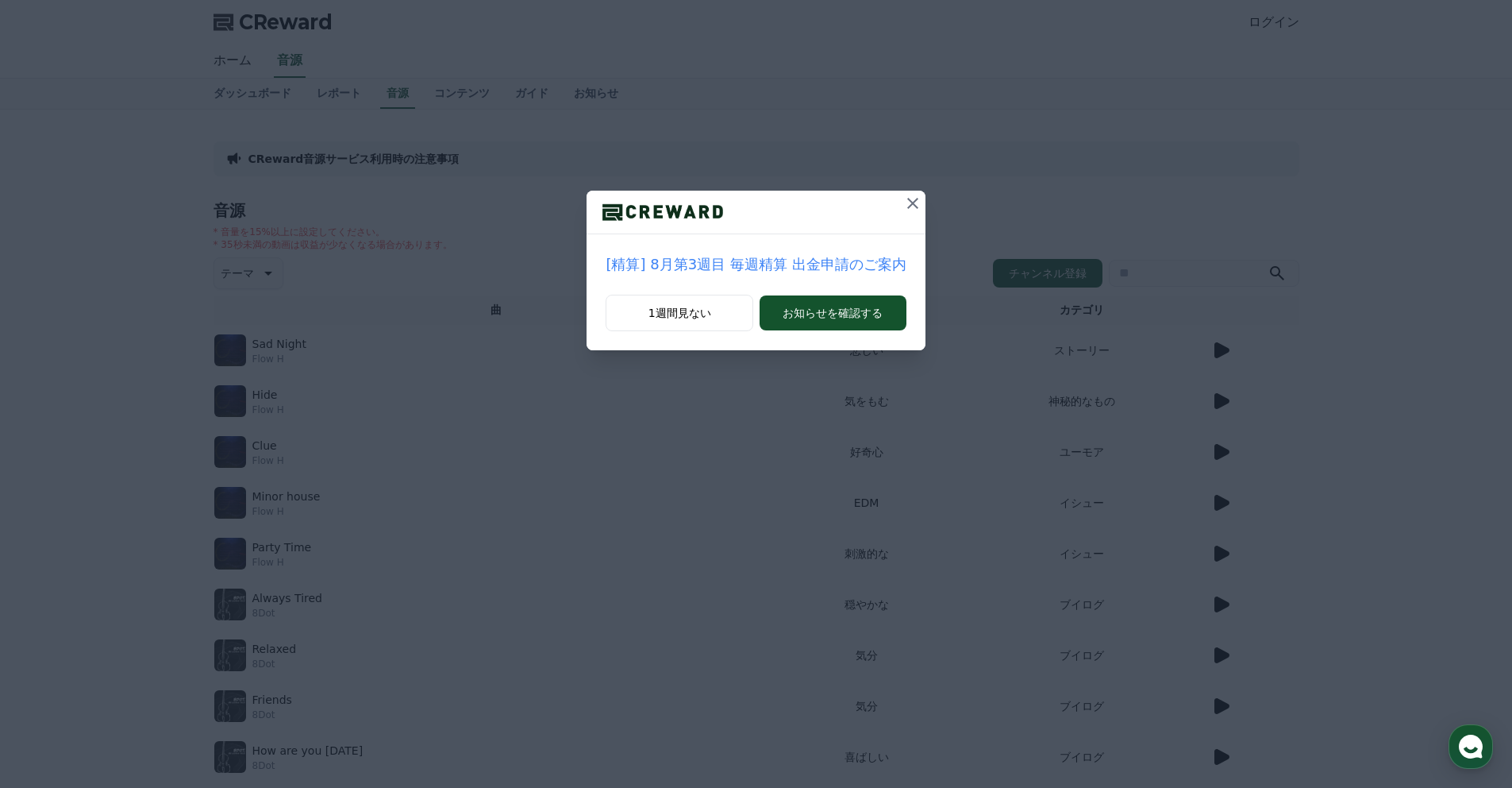
click at [912, 207] on icon at bounding box center [913, 204] width 19 height 19
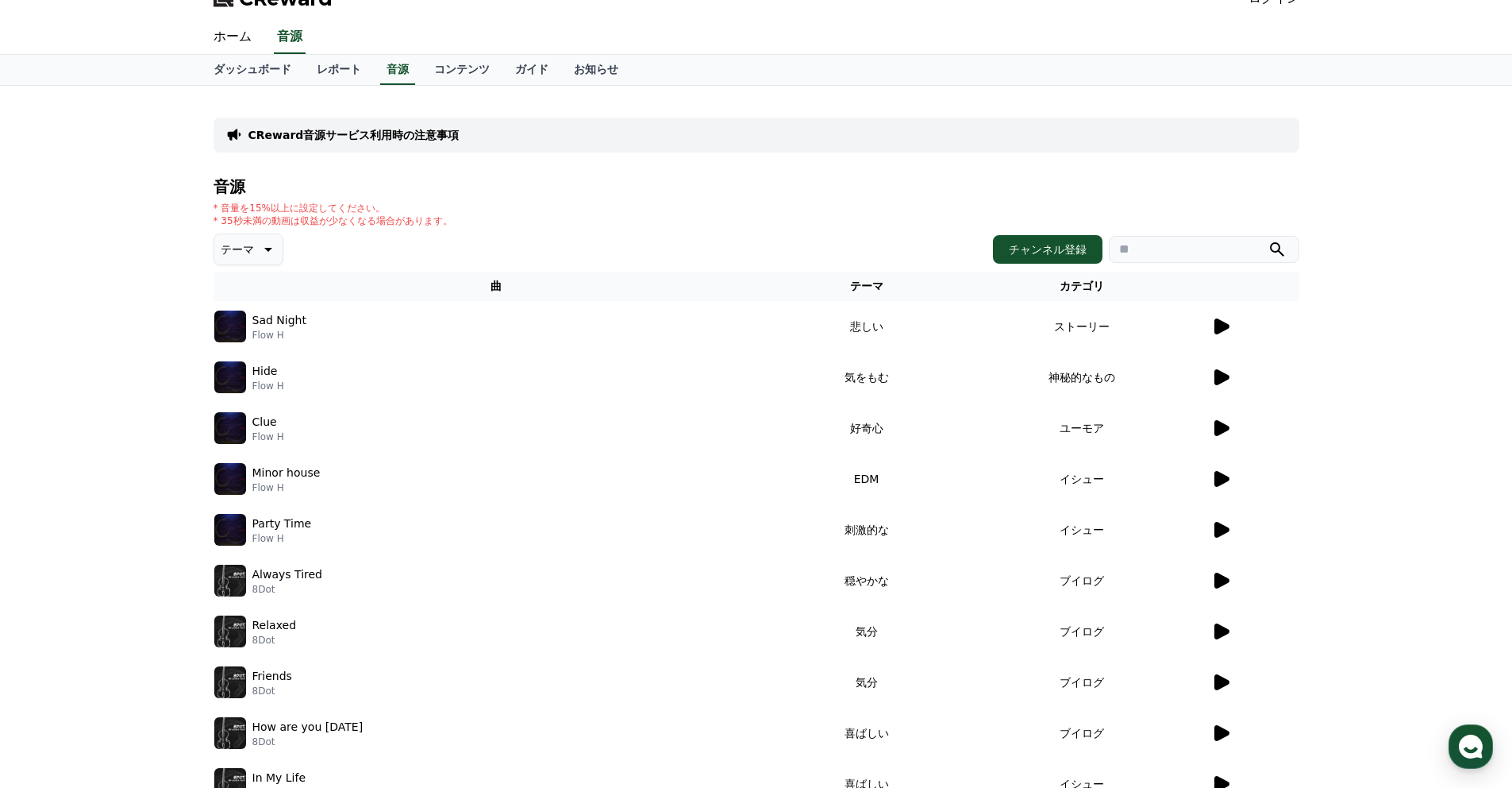
scroll to position [7, 0]
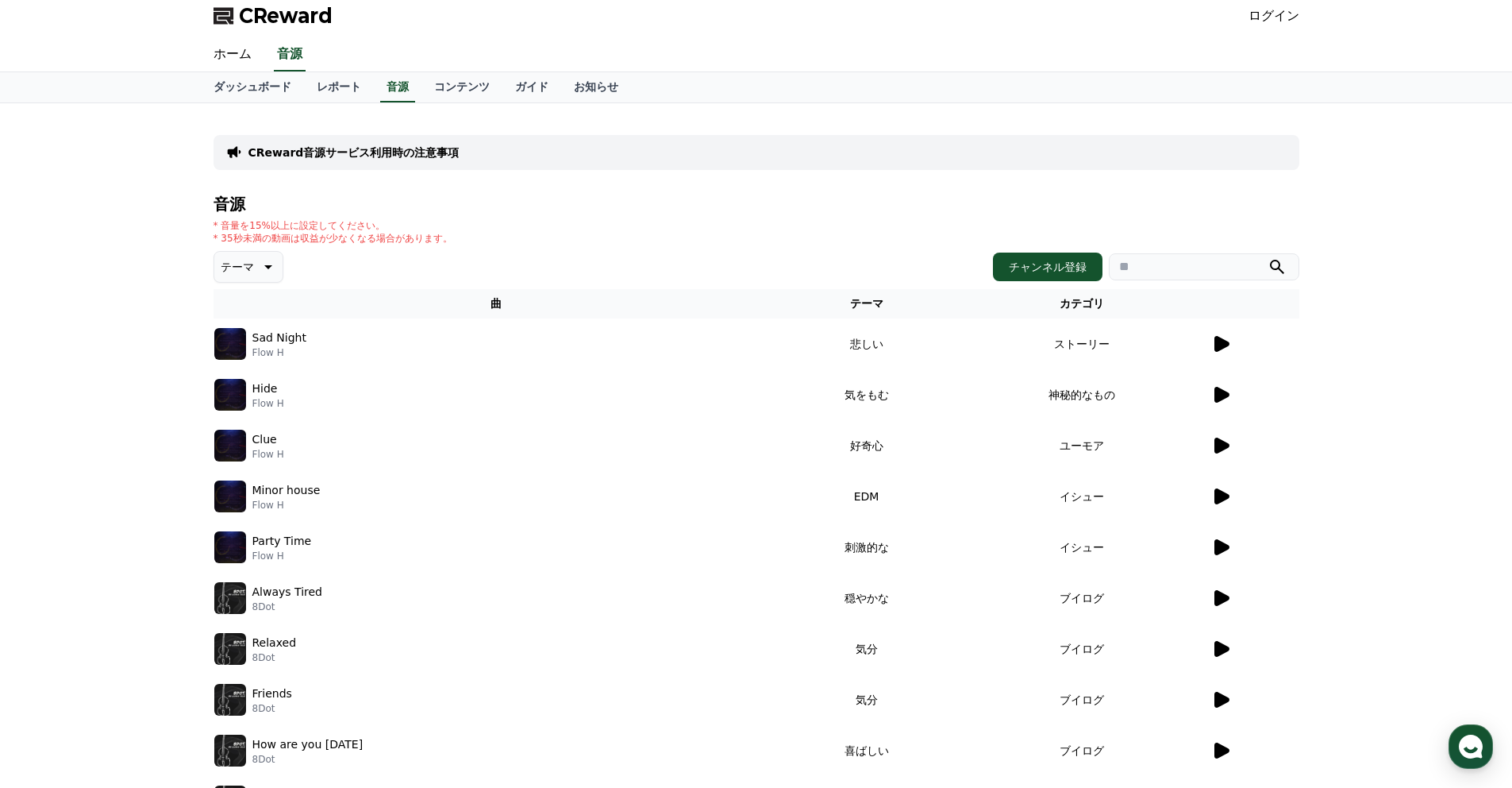
click at [1038, 396] on td "神秘的なもの" at bounding box center [1082, 394] width 257 height 51
drag, startPoint x: 1040, startPoint y: 396, endPoint x: 1108, endPoint y: 398, distance: 68.0
click at [1108, 398] on td "神秘的なもの" at bounding box center [1082, 394] width 257 height 51
copy td "神秘的なもの"
click at [1131, 268] on input "search" at bounding box center [1204, 267] width 191 height 27
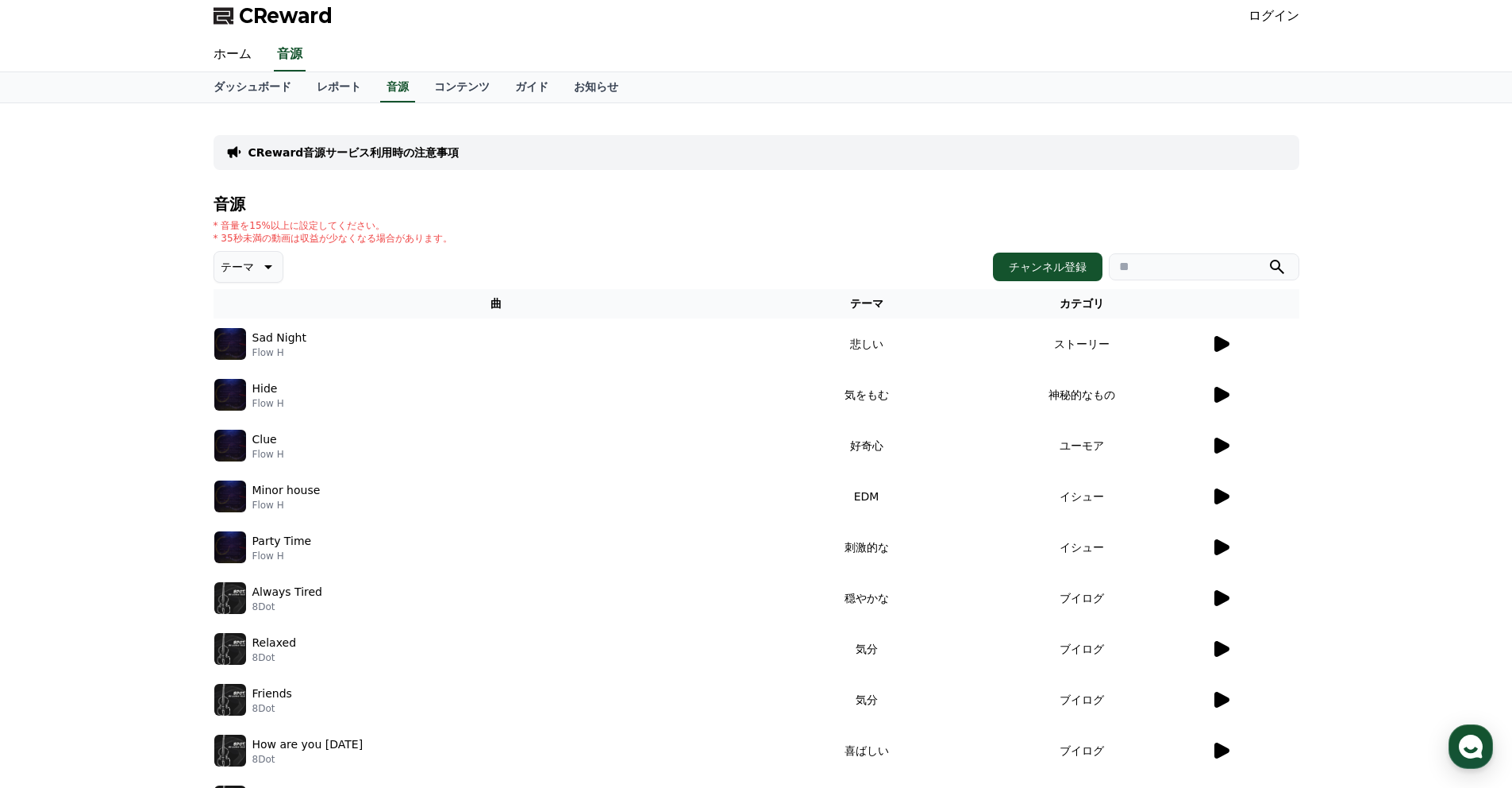
paste input "******"
type input "******"
click at [1277, 264] on icon "submit" at bounding box center [1277, 267] width 19 height 19
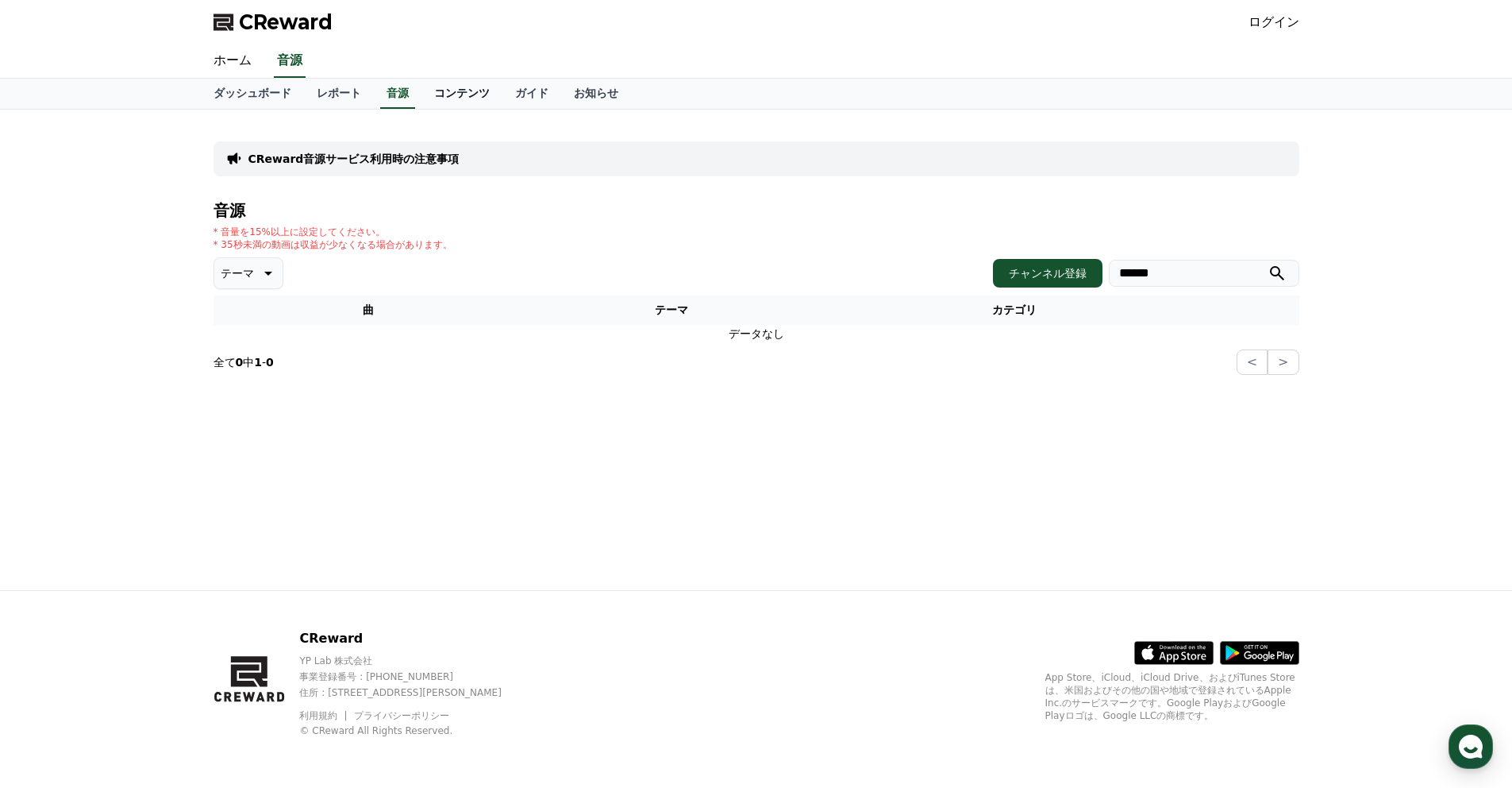
click at [451, 88] on link "コンテンツ" at bounding box center [461, 94] width 81 height 30
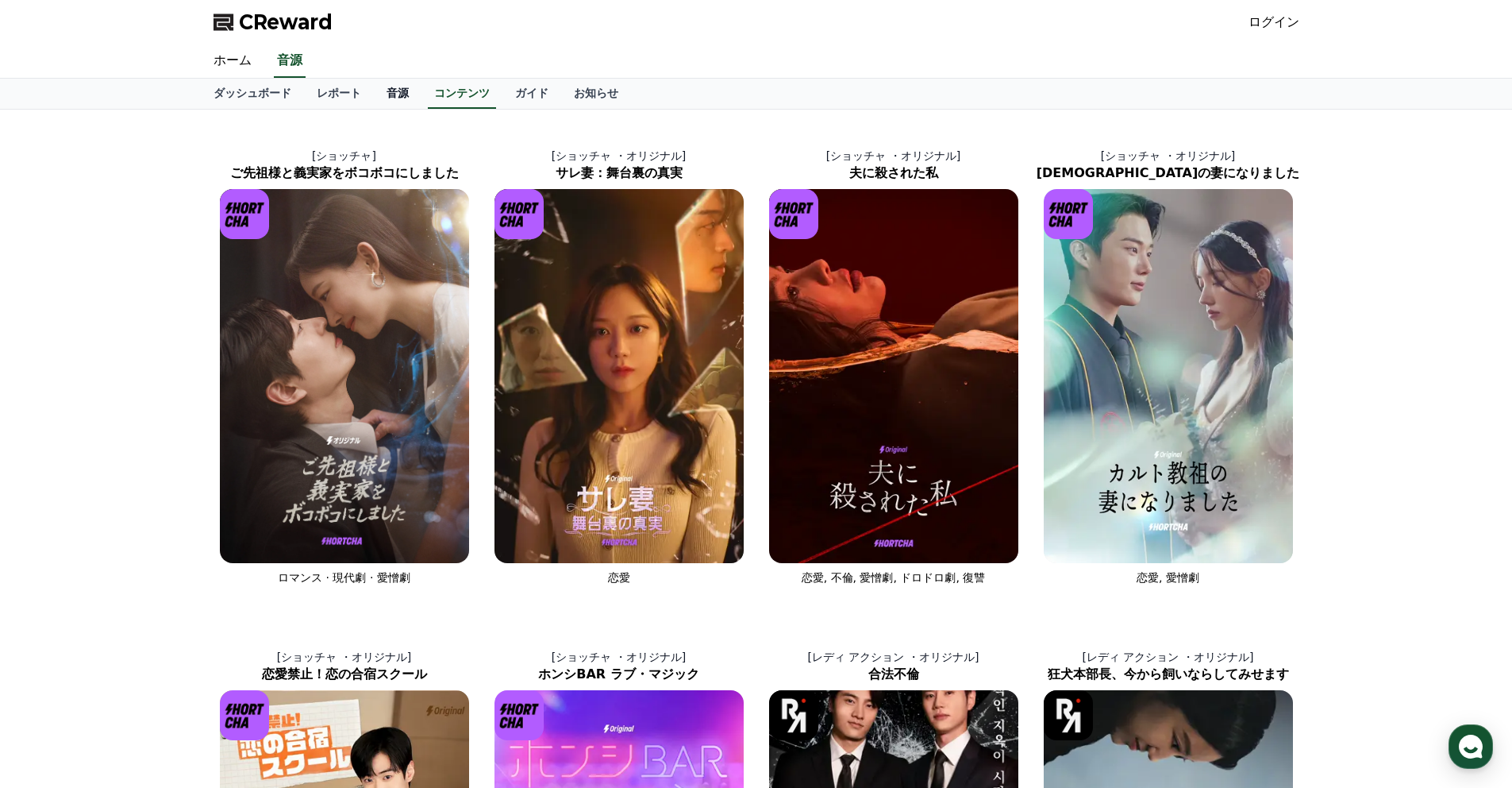
click at [398, 94] on link "音源" at bounding box center [397, 94] width 48 height 30
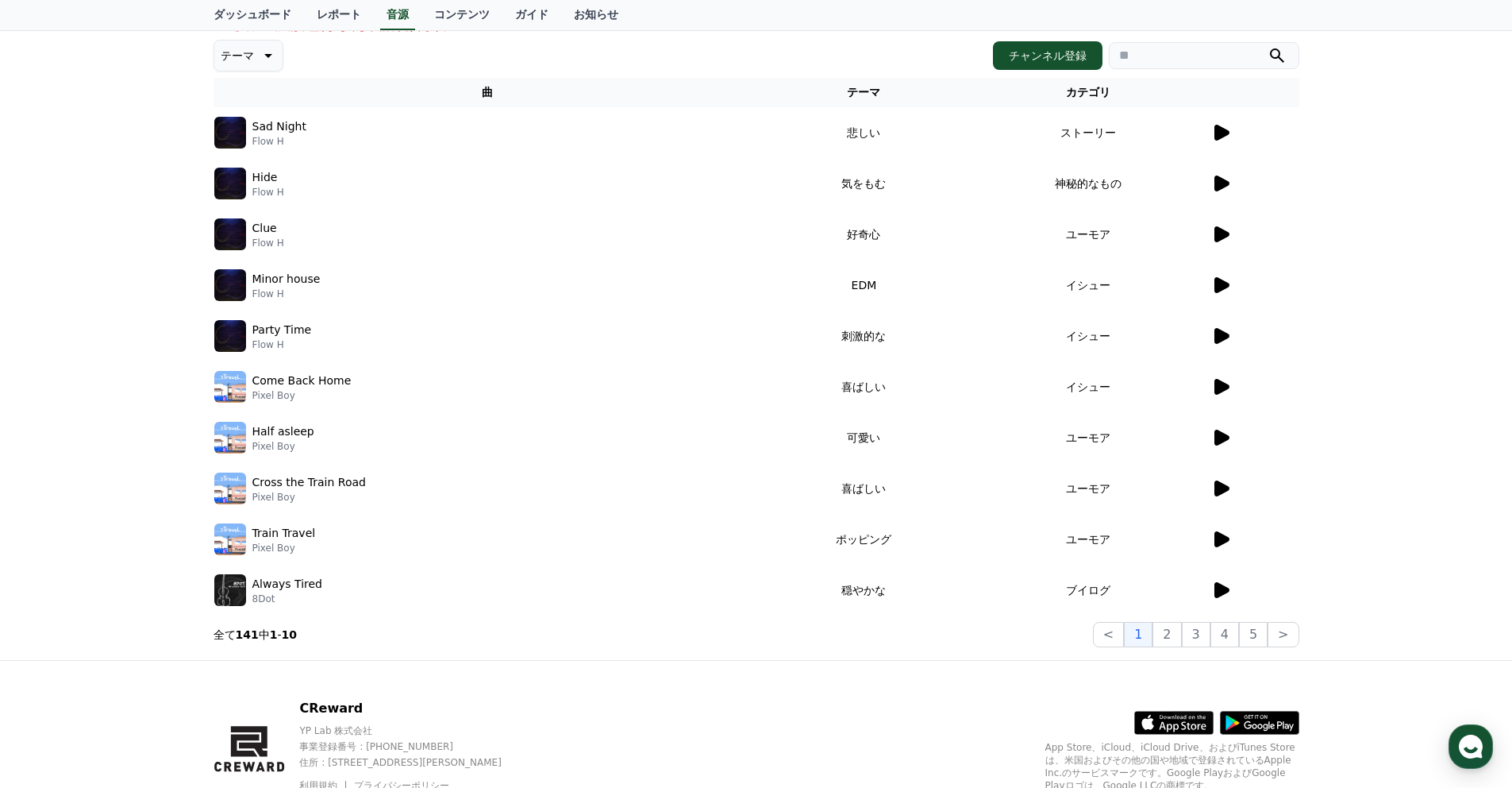
scroll to position [222, 0]
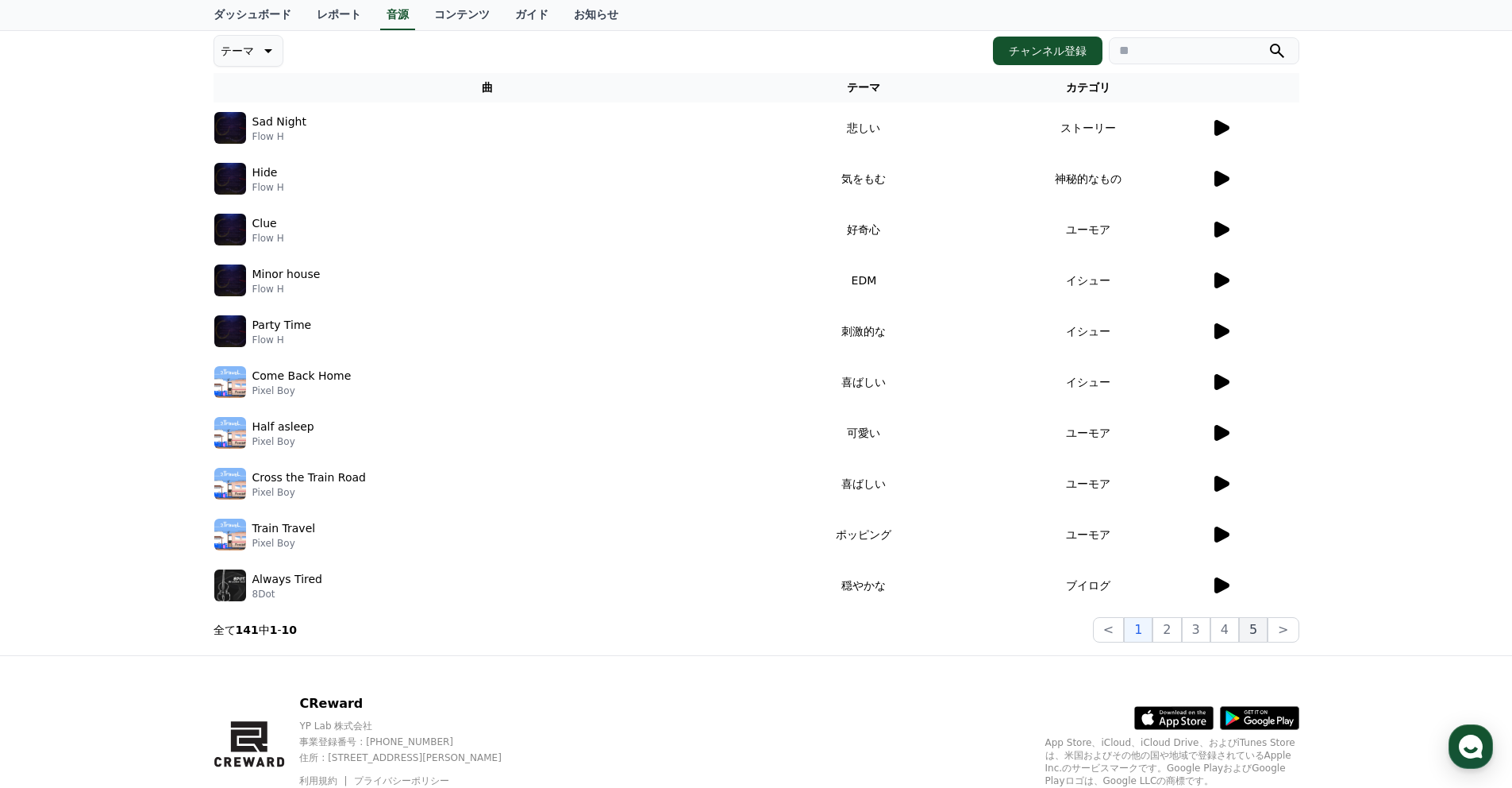
click at [1256, 631] on button "5" at bounding box center [1252, 629] width 28 height 25
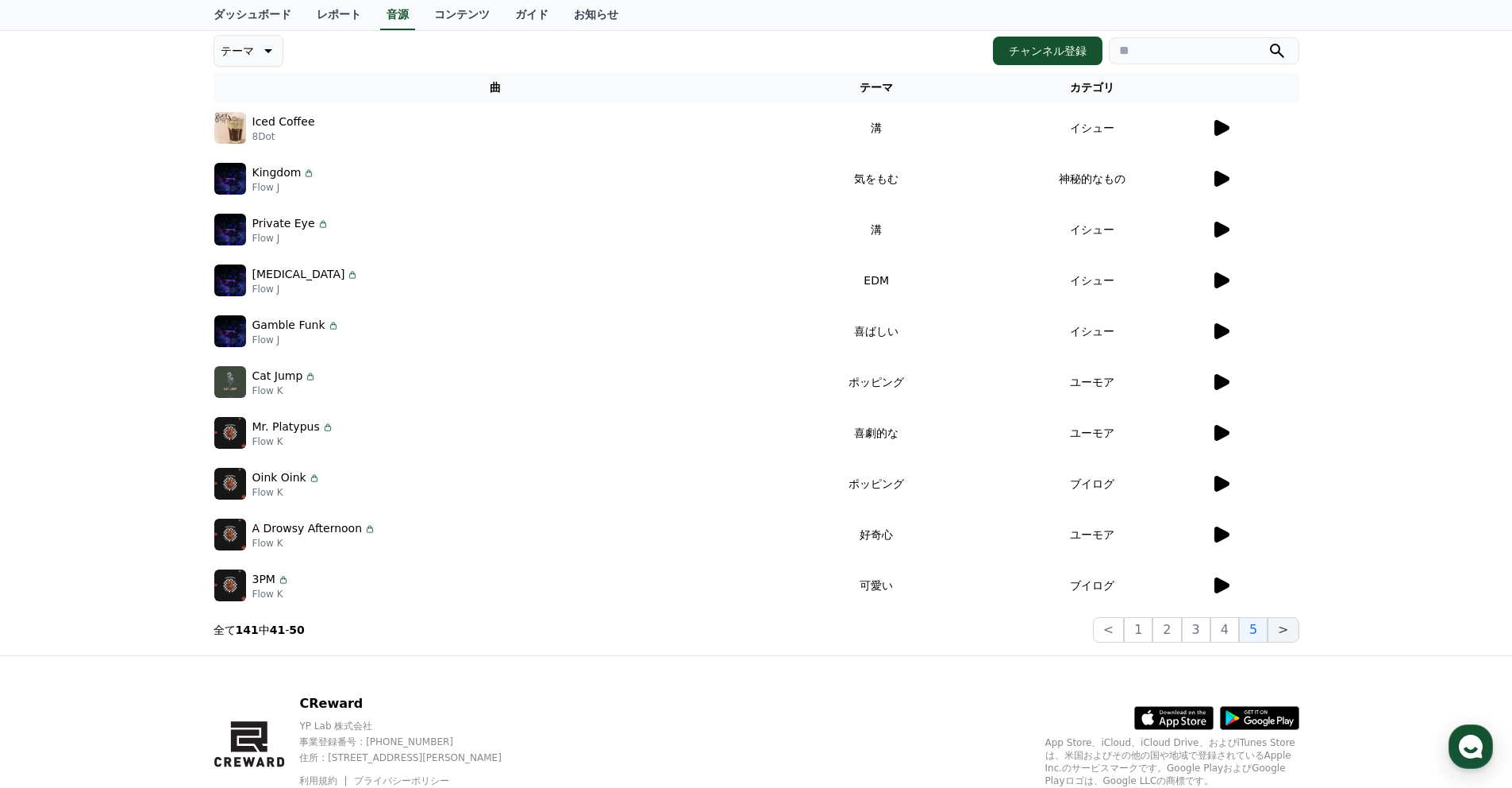
click at [1285, 635] on button ">" at bounding box center [1283, 629] width 31 height 25
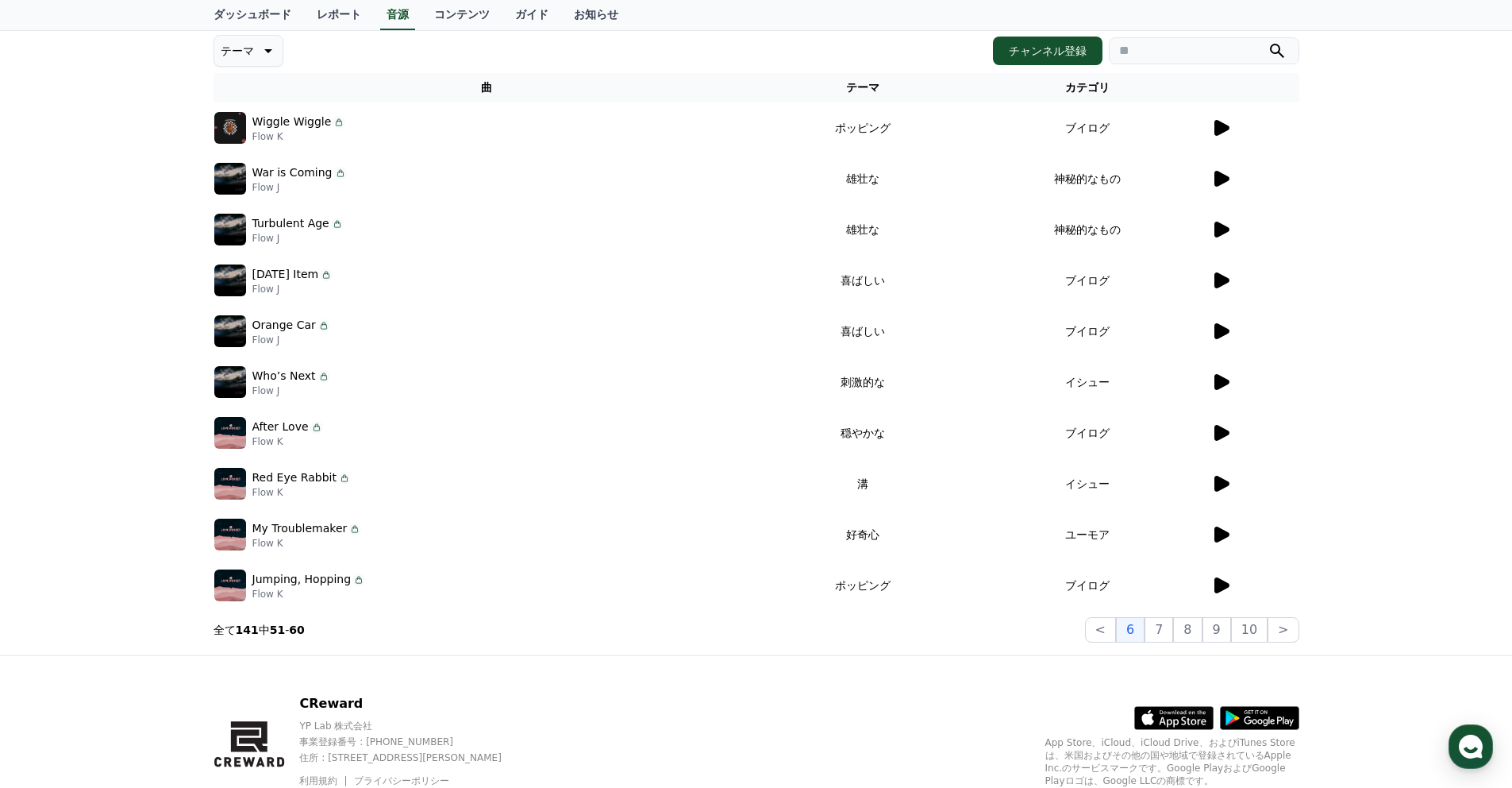
click at [1221, 225] on icon at bounding box center [1221, 229] width 15 height 16
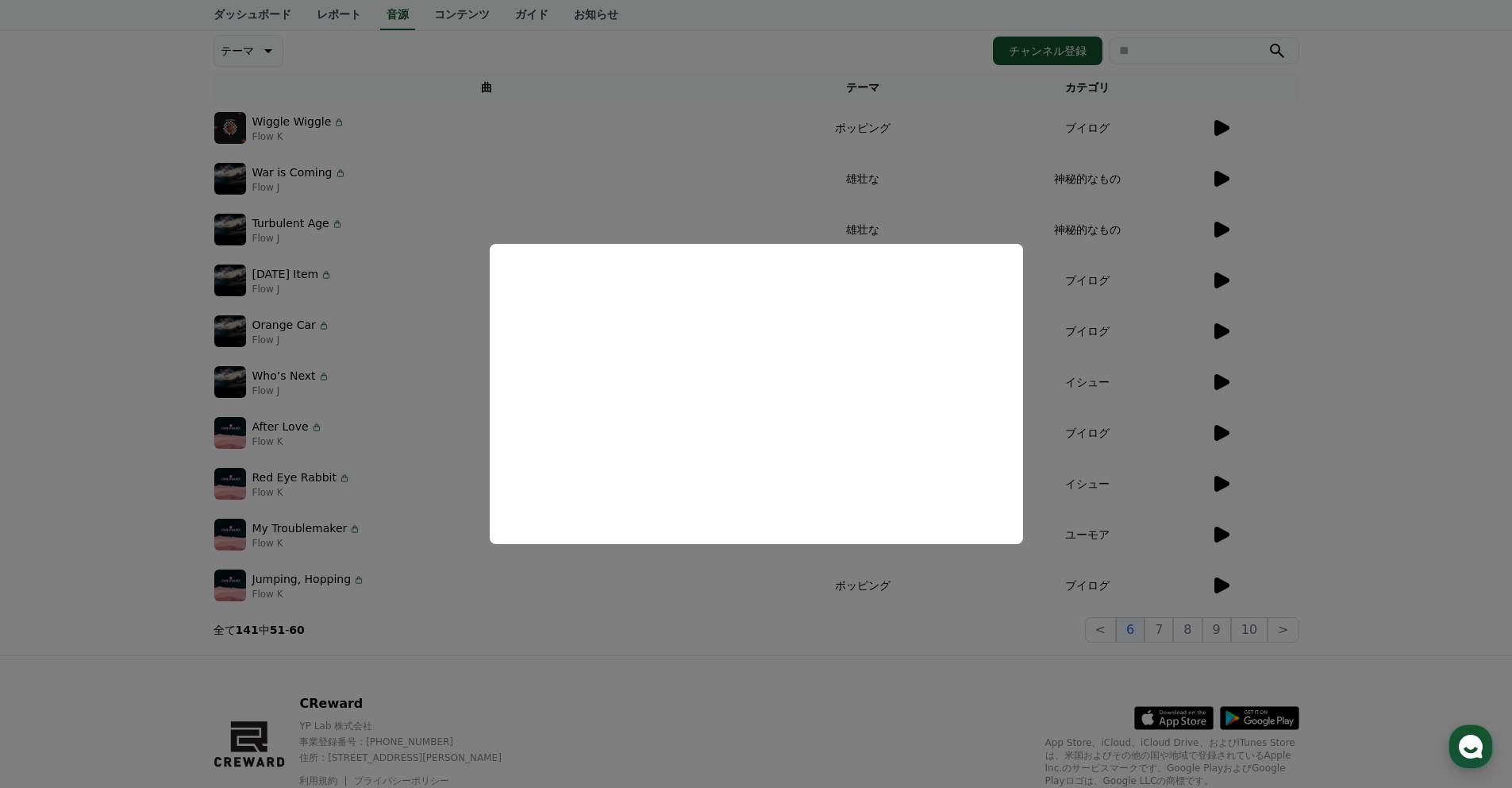
click at [1034, 373] on button "close modal" at bounding box center [756, 394] width 1512 height 788
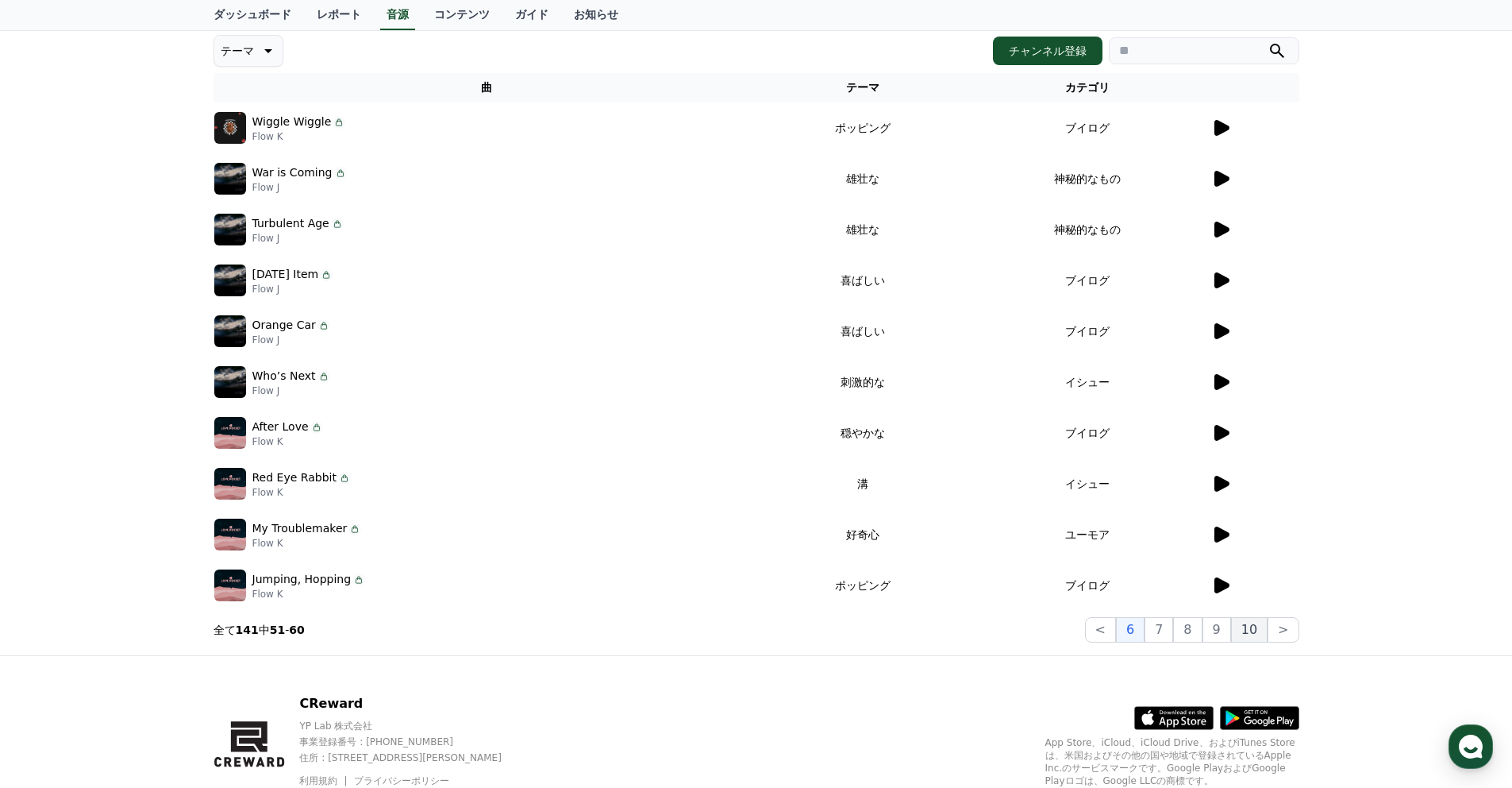
click at [1254, 636] on button "10" at bounding box center [1248, 629] width 36 height 25
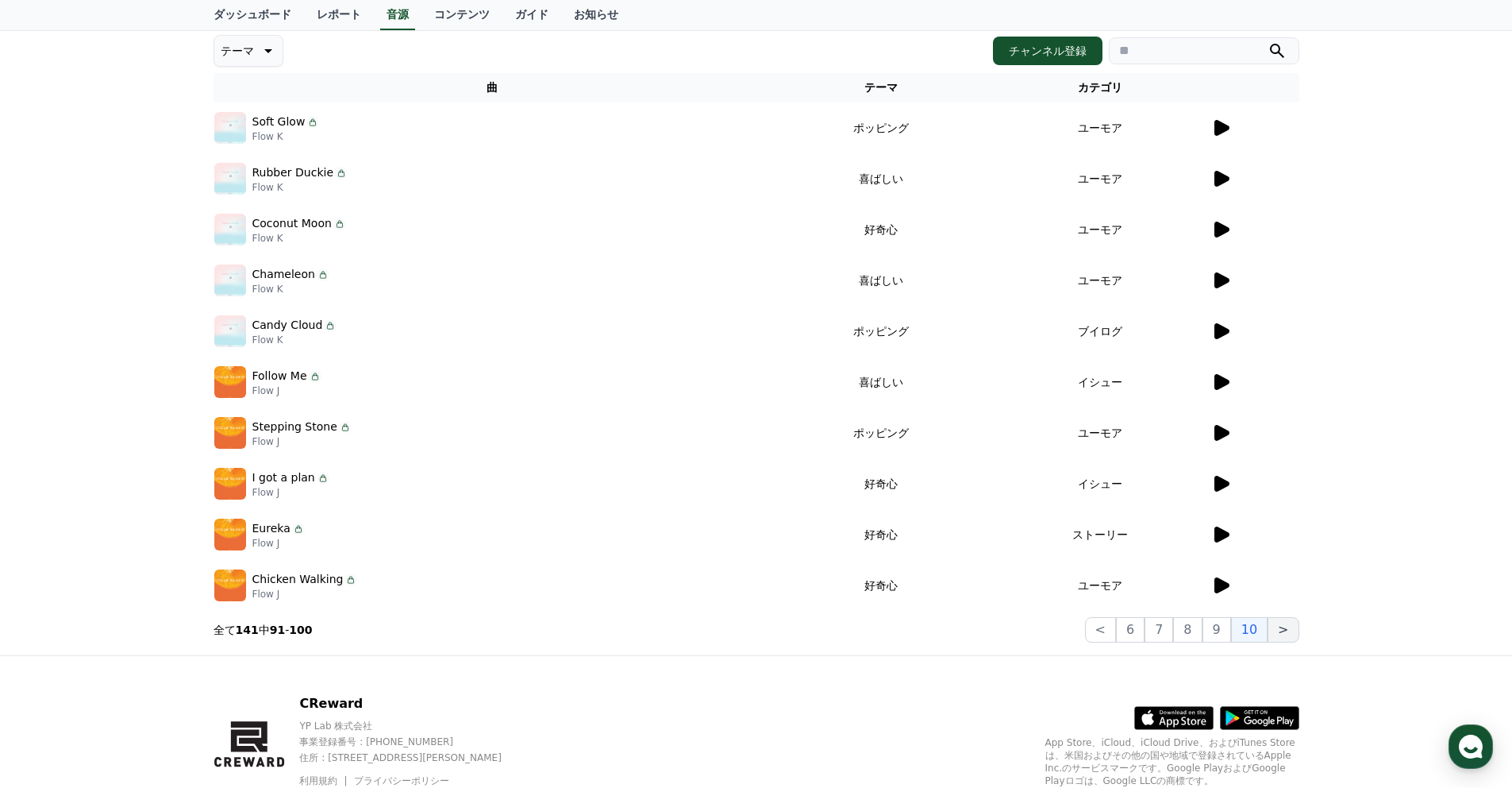
click at [1291, 622] on button ">" at bounding box center [1283, 629] width 31 height 25
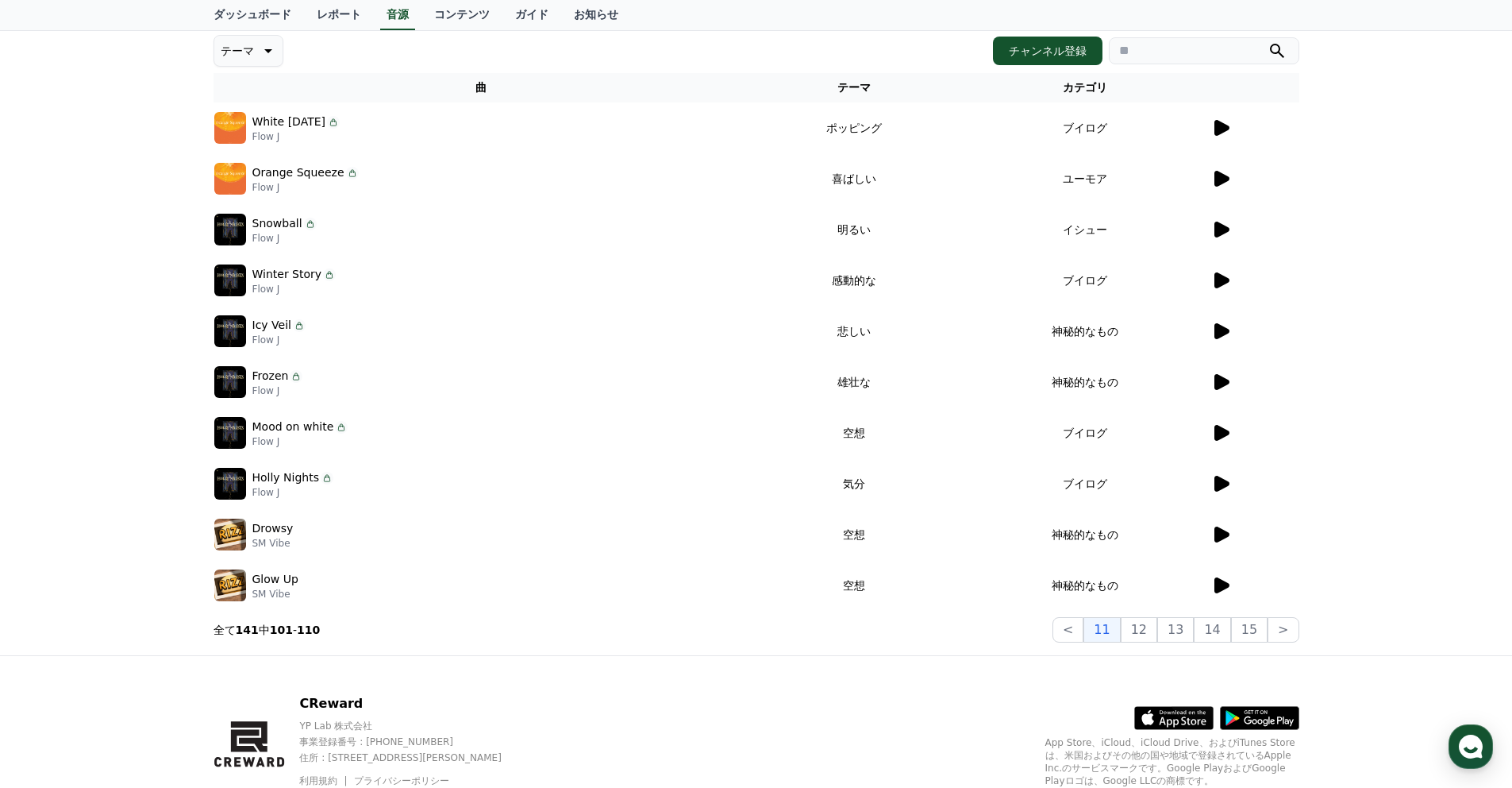
click at [1217, 586] on icon at bounding box center [1221, 585] width 15 height 16
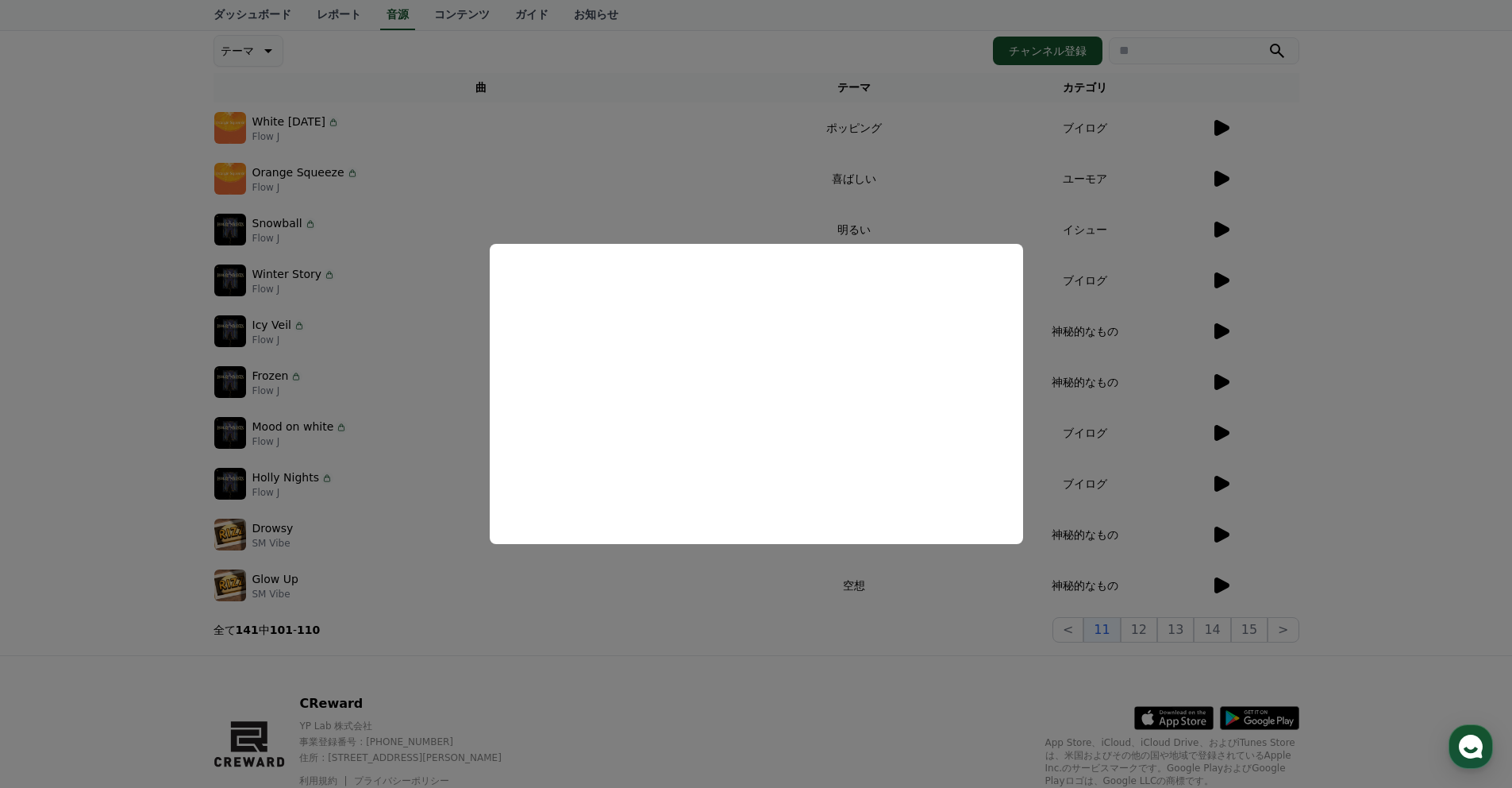
click at [1217, 539] on button "close modal" at bounding box center [756, 394] width 1512 height 788
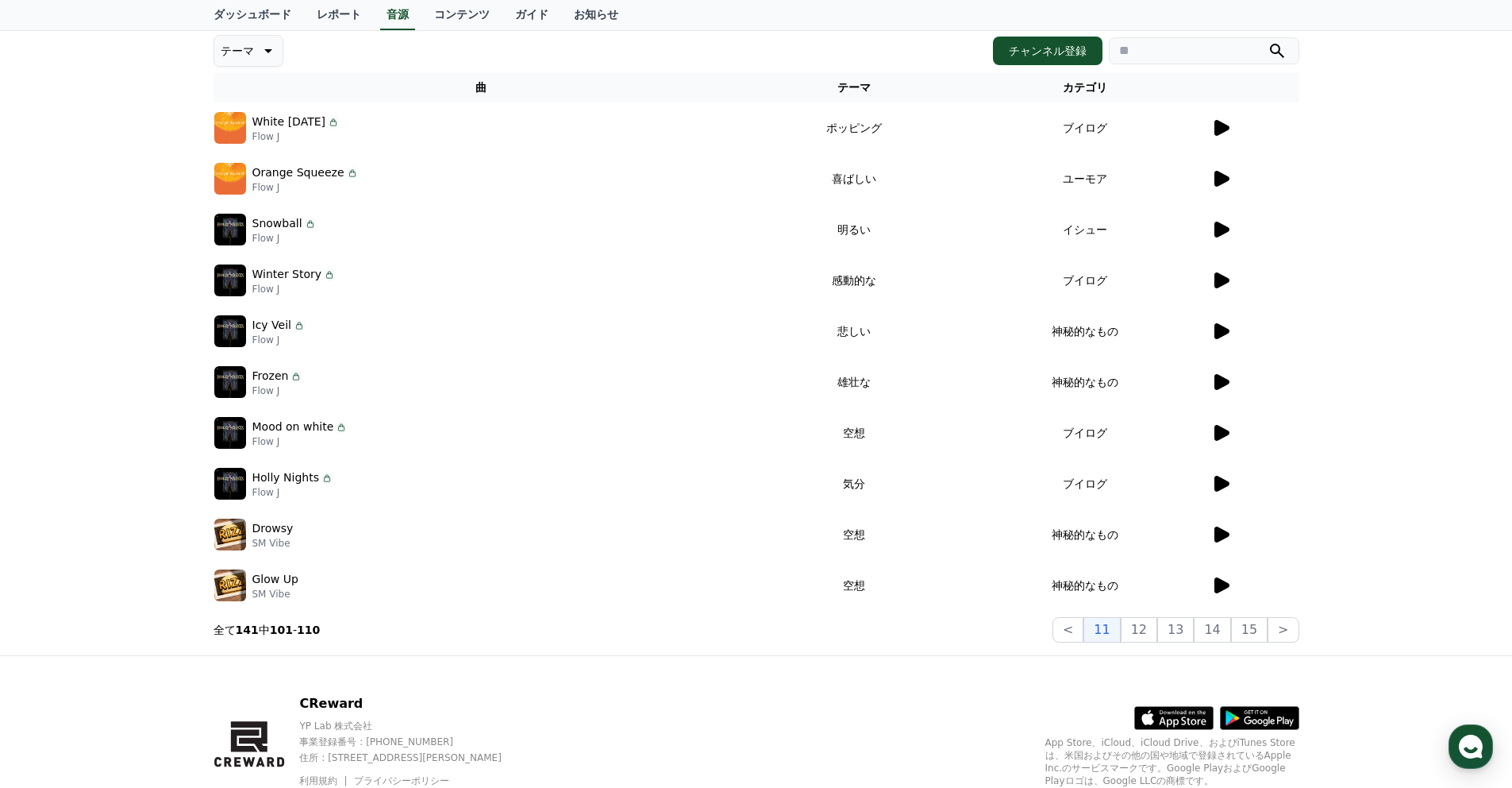
click at [1217, 539] on icon at bounding box center [1221, 534] width 15 height 16
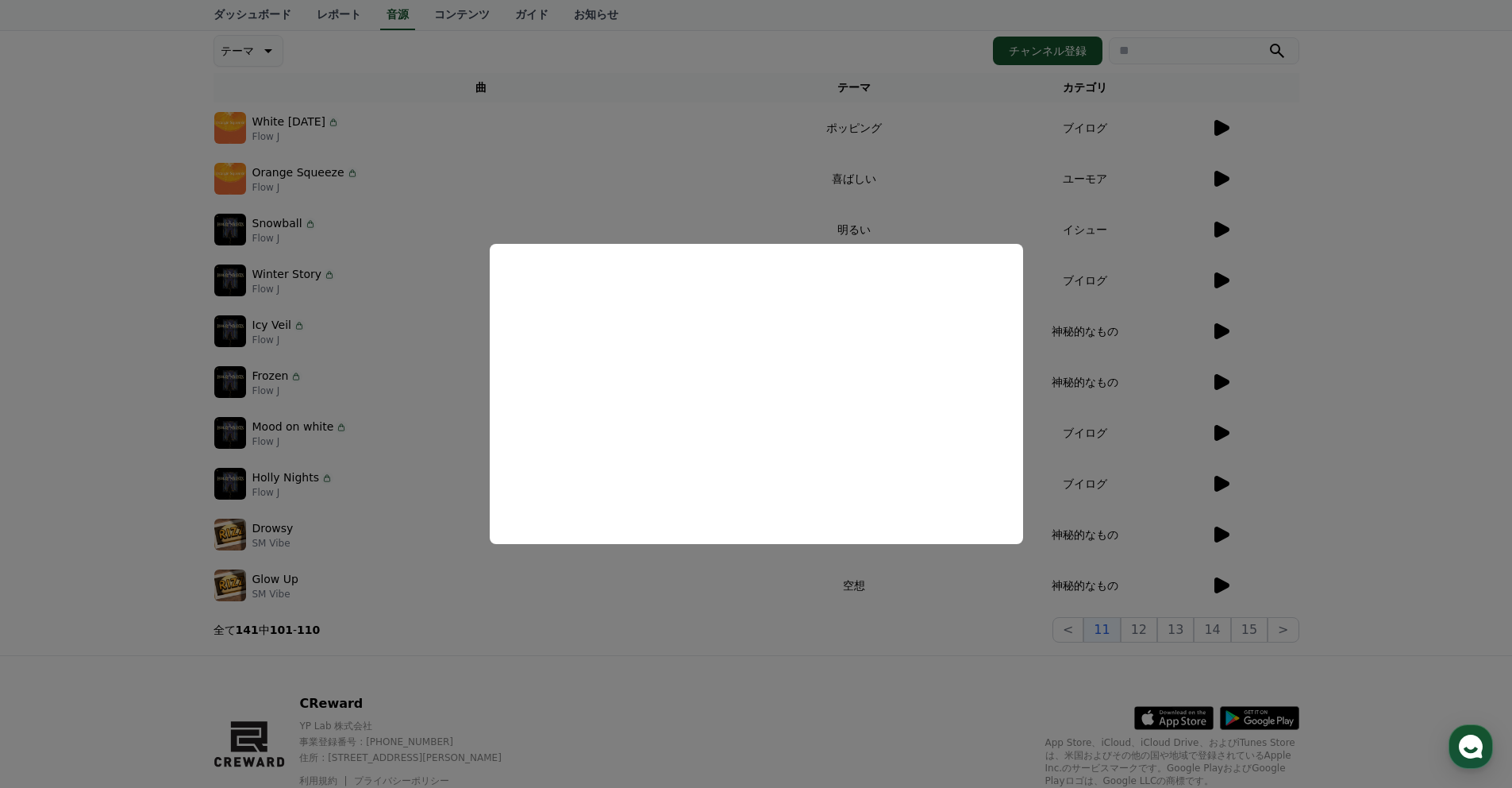
click at [1217, 337] on button "close modal" at bounding box center [756, 394] width 1512 height 788
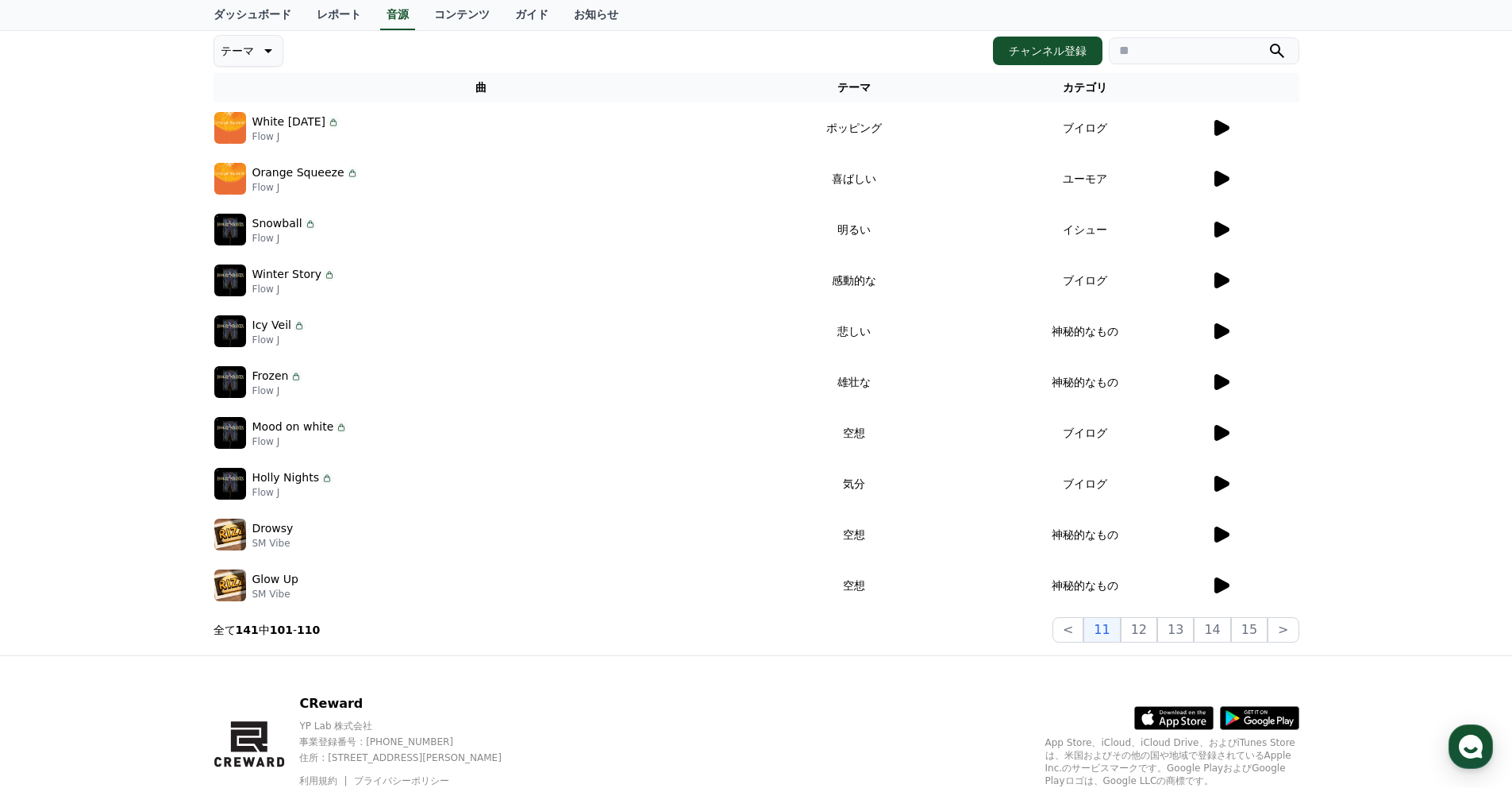
click at [1217, 337] on icon at bounding box center [1221, 331] width 15 height 16
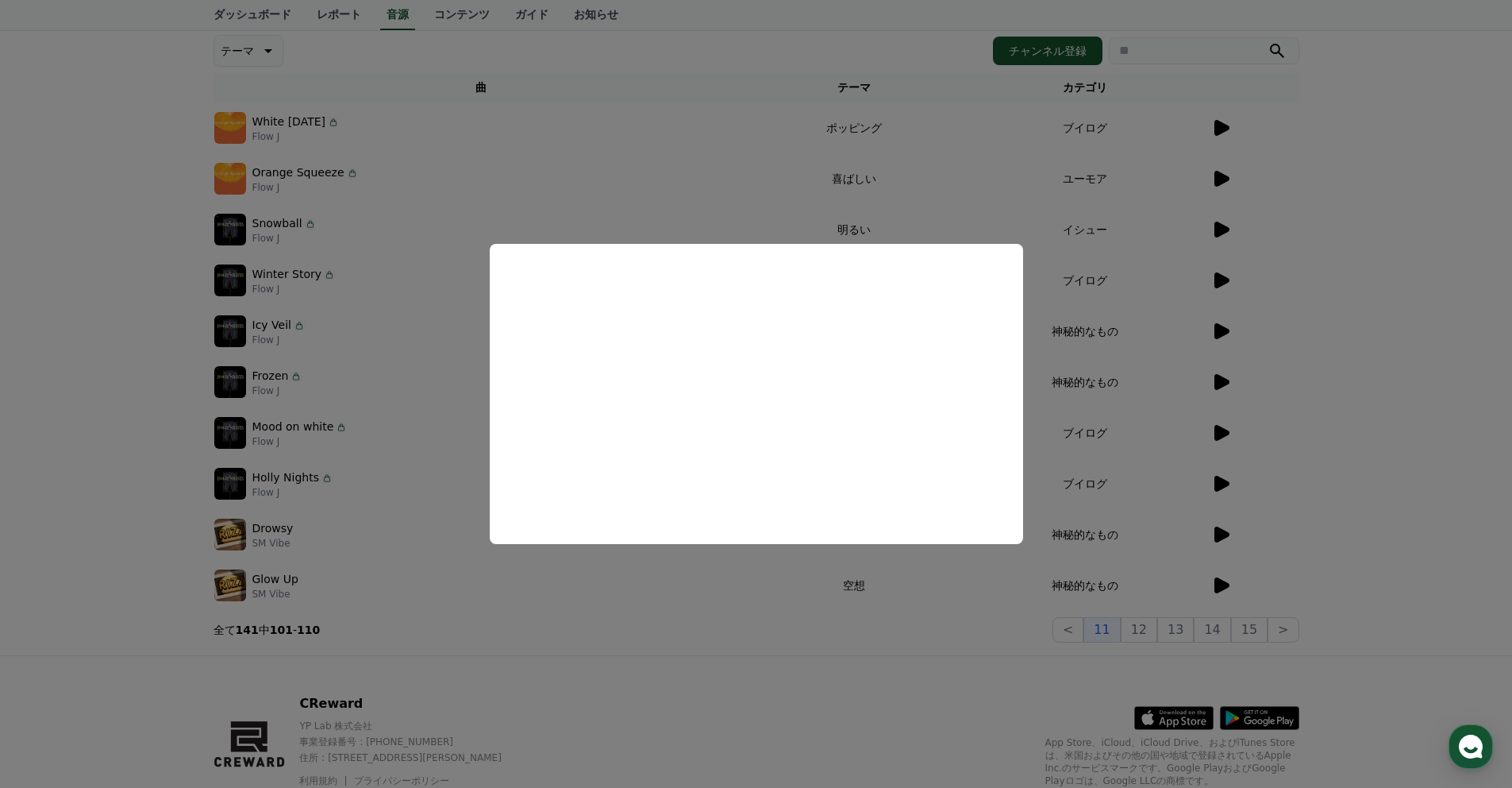
click at [1220, 377] on button "close modal" at bounding box center [756, 394] width 1512 height 788
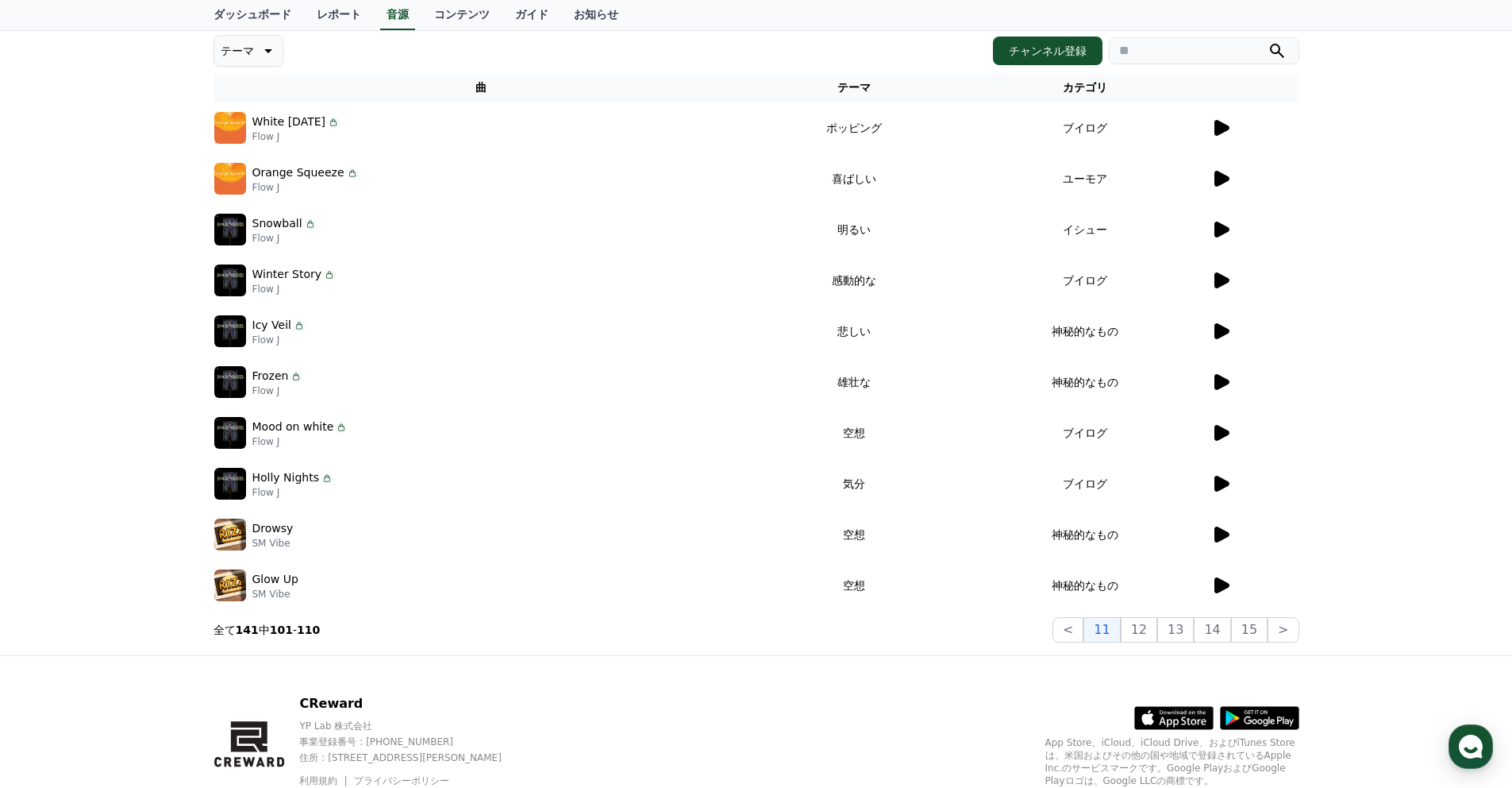
click at [1220, 377] on icon at bounding box center [1221, 382] width 15 height 16
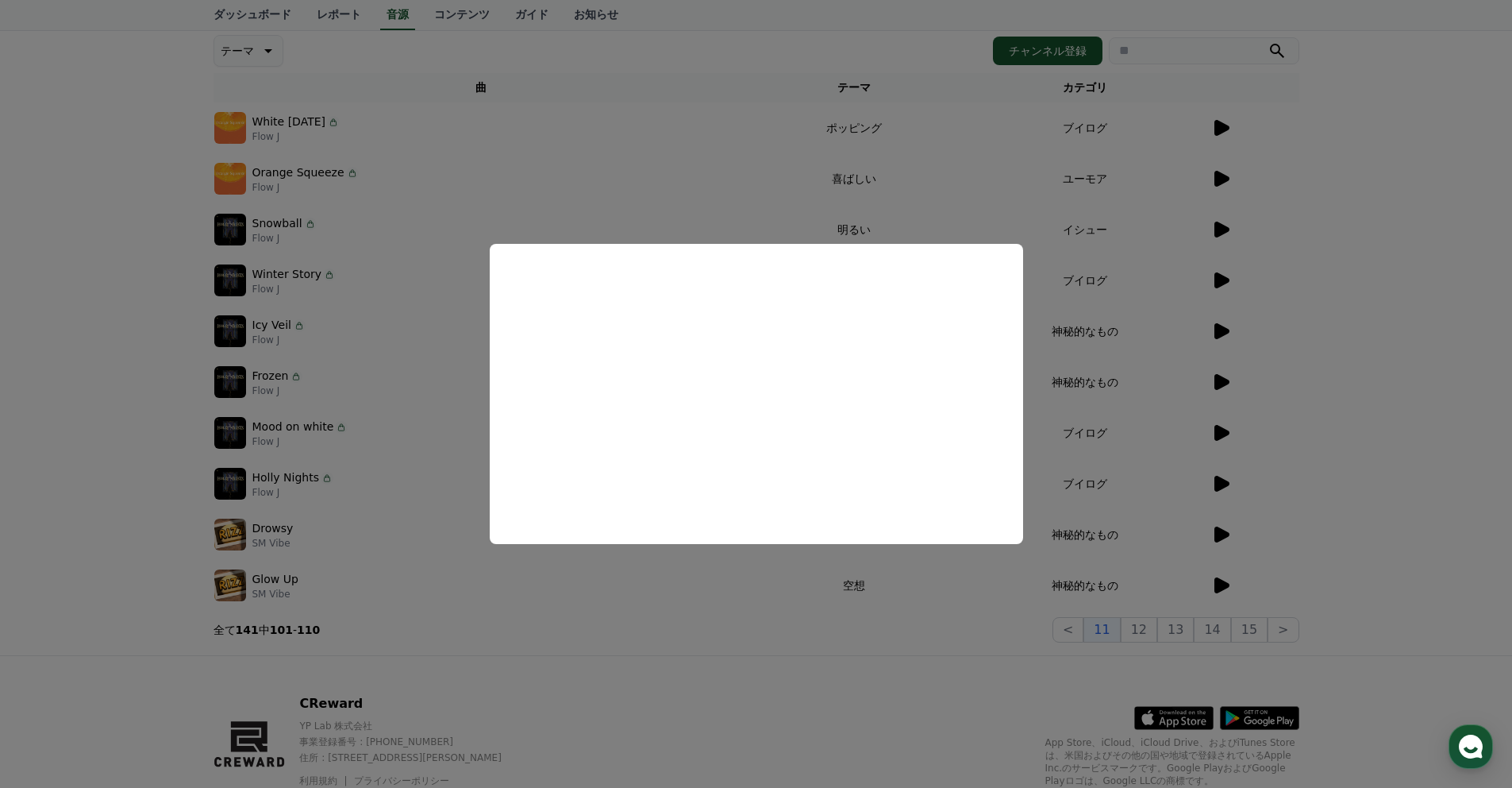
click at [1037, 470] on button "close modal" at bounding box center [756, 394] width 1512 height 788
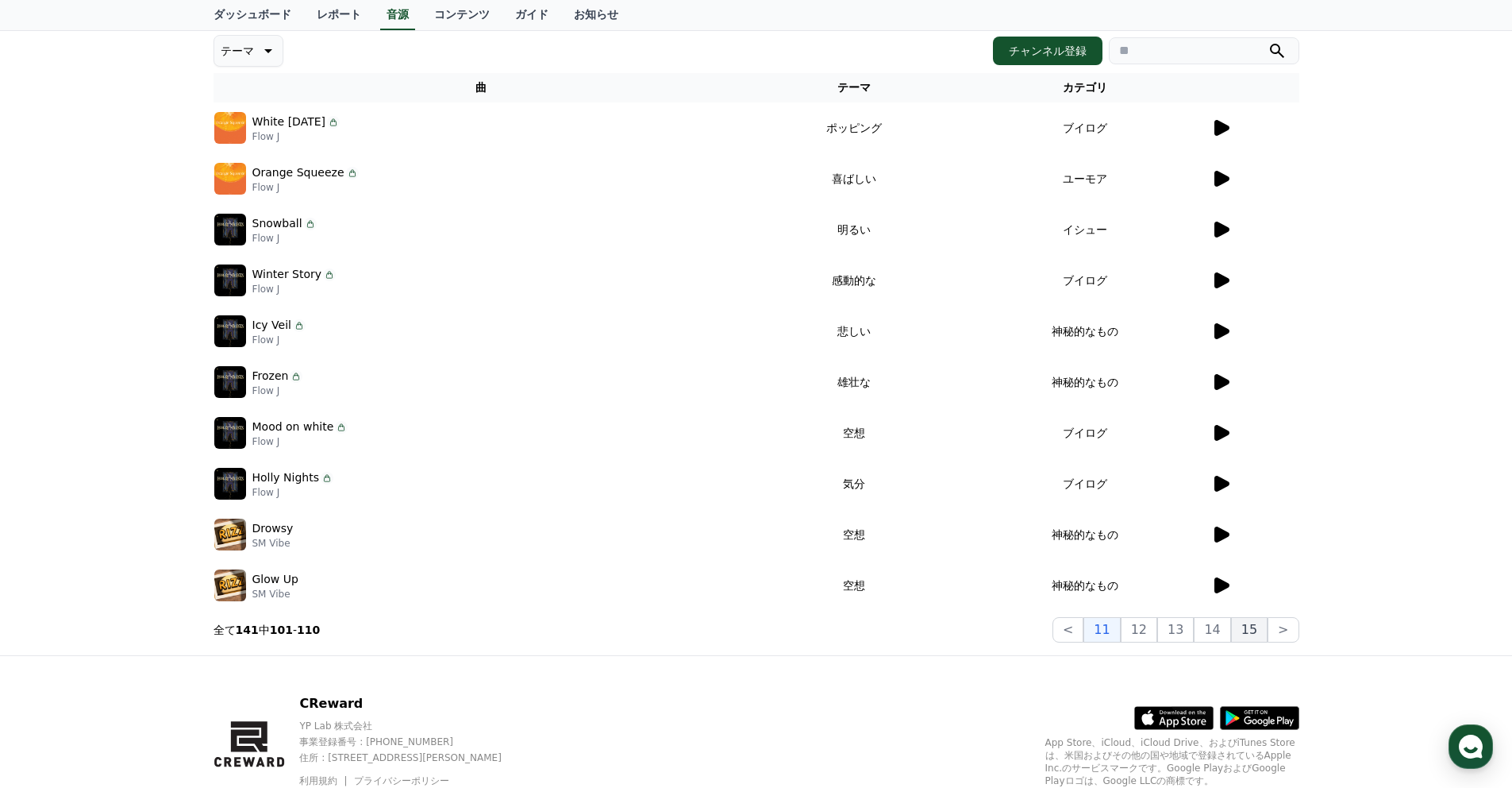
click at [1249, 633] on button "15" at bounding box center [1248, 629] width 36 height 25
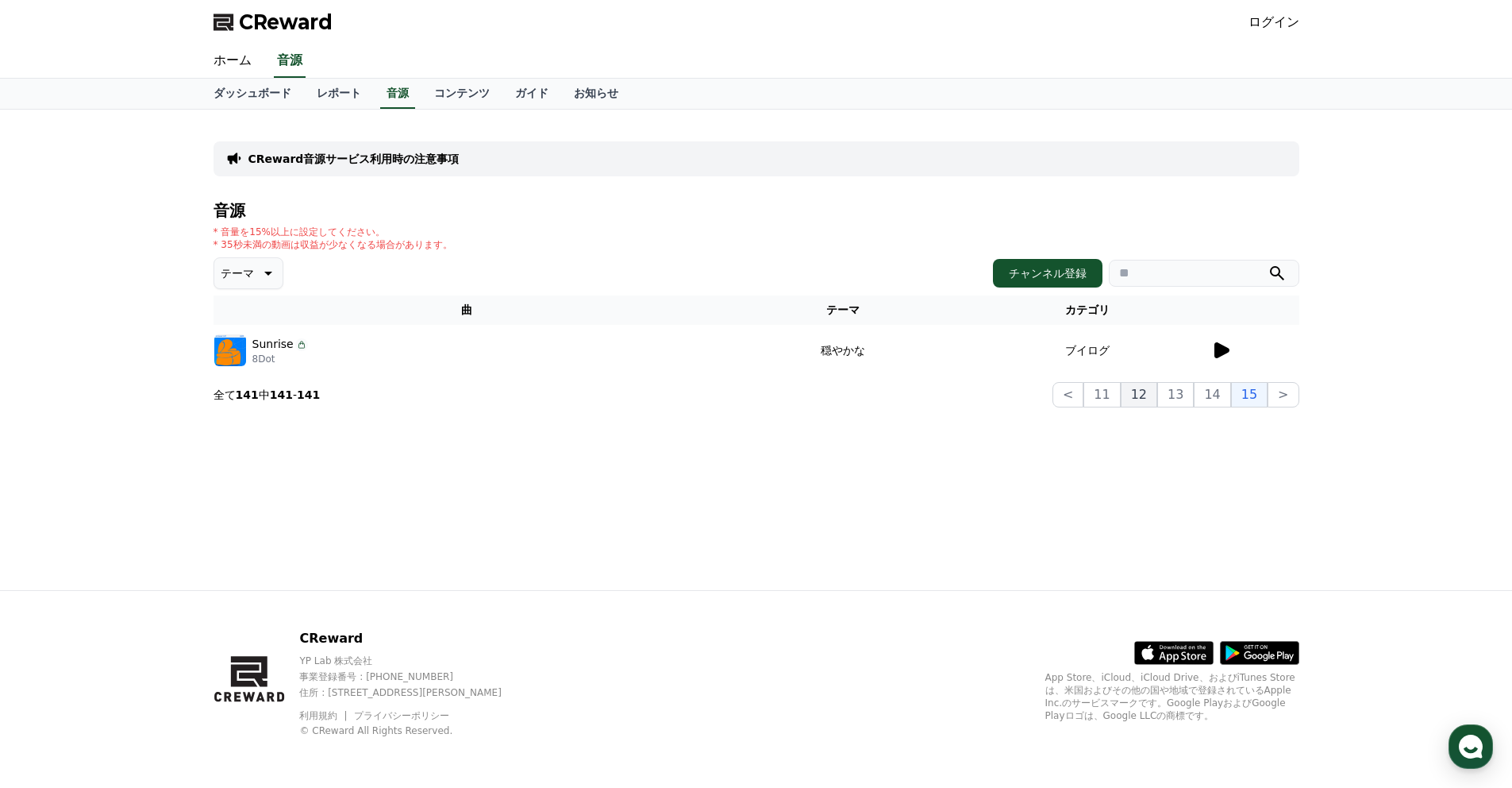
click at [1153, 403] on button "12" at bounding box center [1138, 394] width 36 height 25
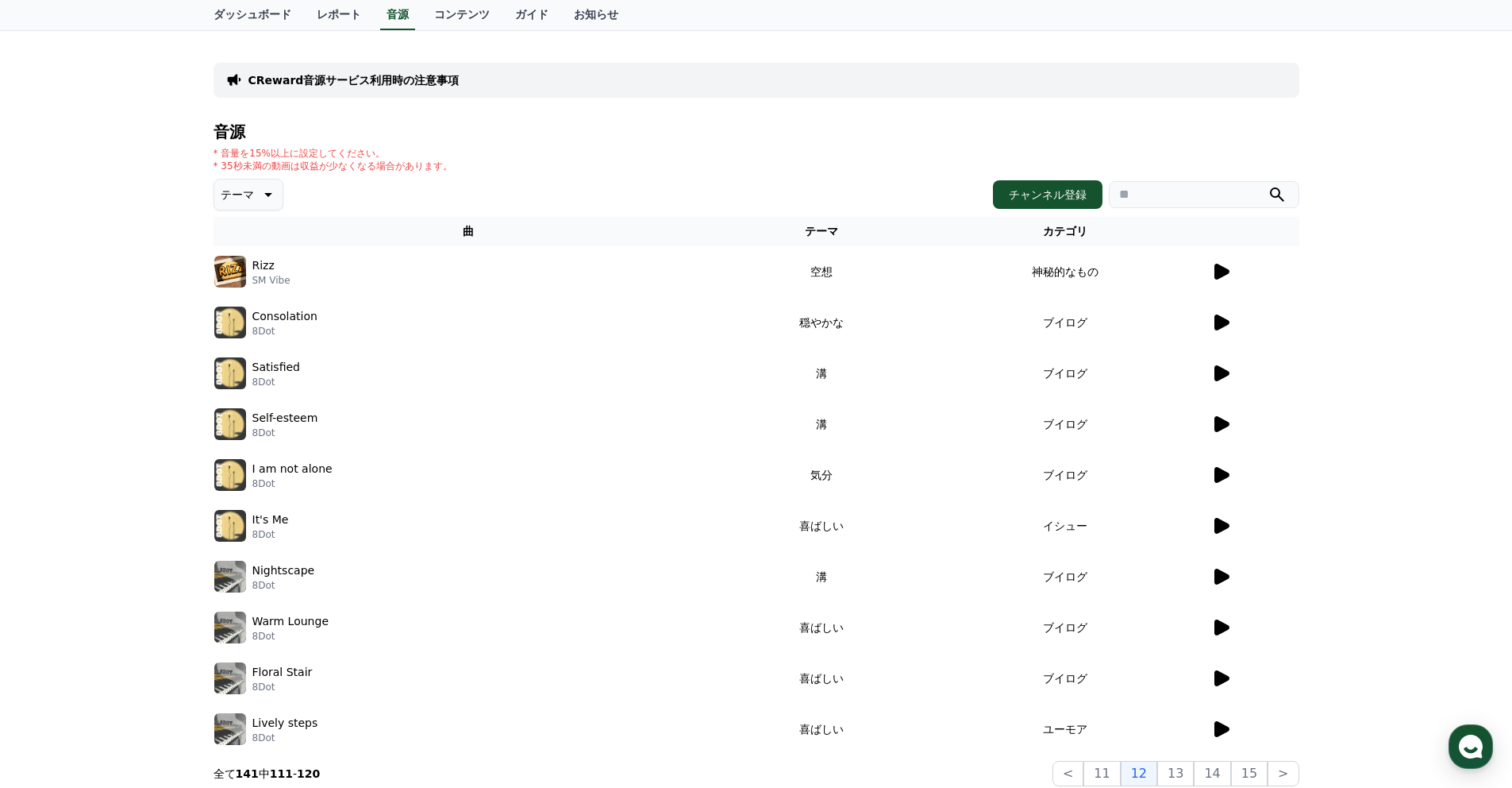
scroll to position [81, 0]
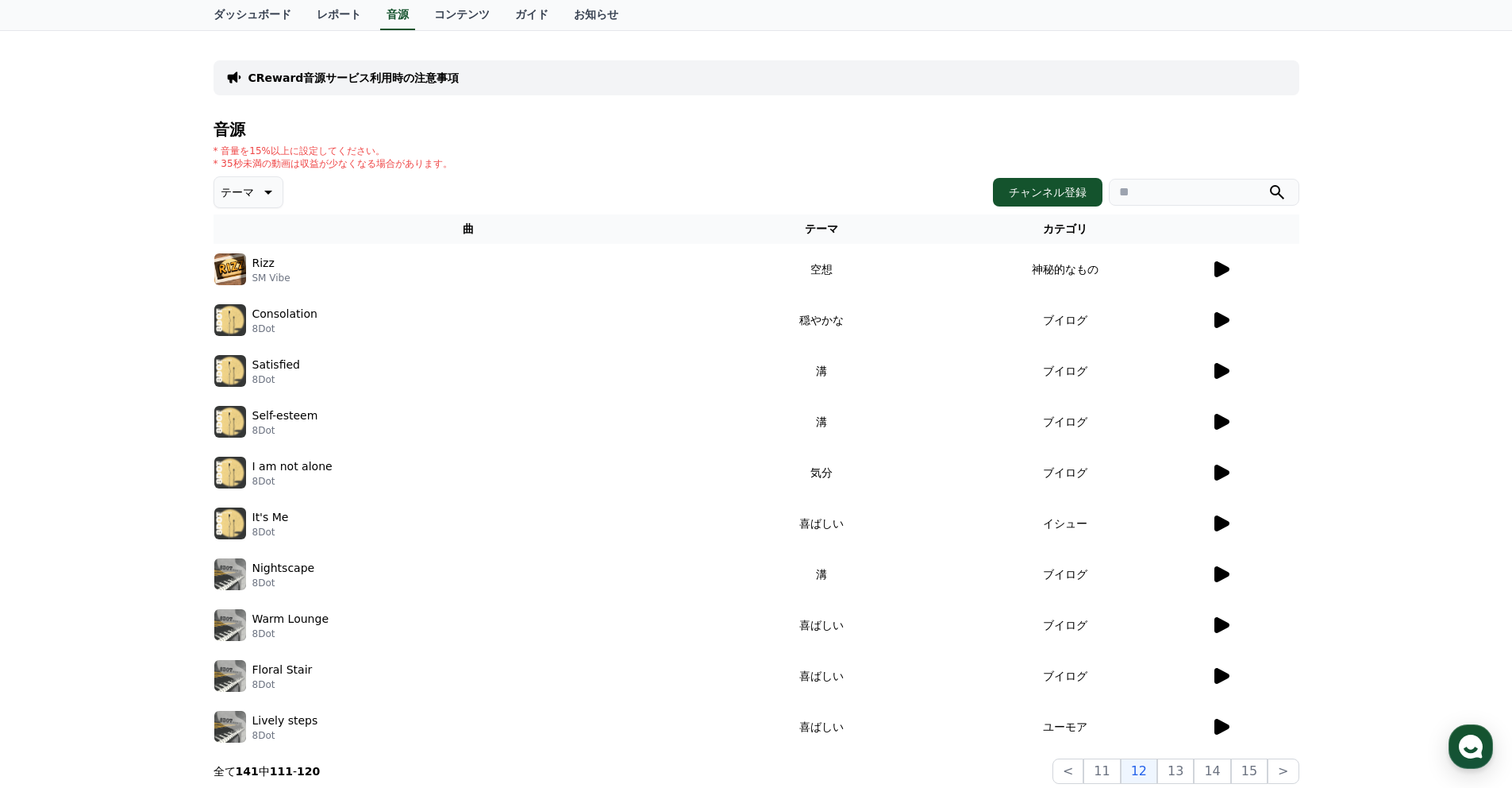
click at [1102, 321] on td "ブイログ" at bounding box center [1065, 319] width 290 height 51
click at [1231, 319] on div at bounding box center [1255, 320] width 88 height 19
click at [1223, 316] on icon at bounding box center [1221, 320] width 19 height 19
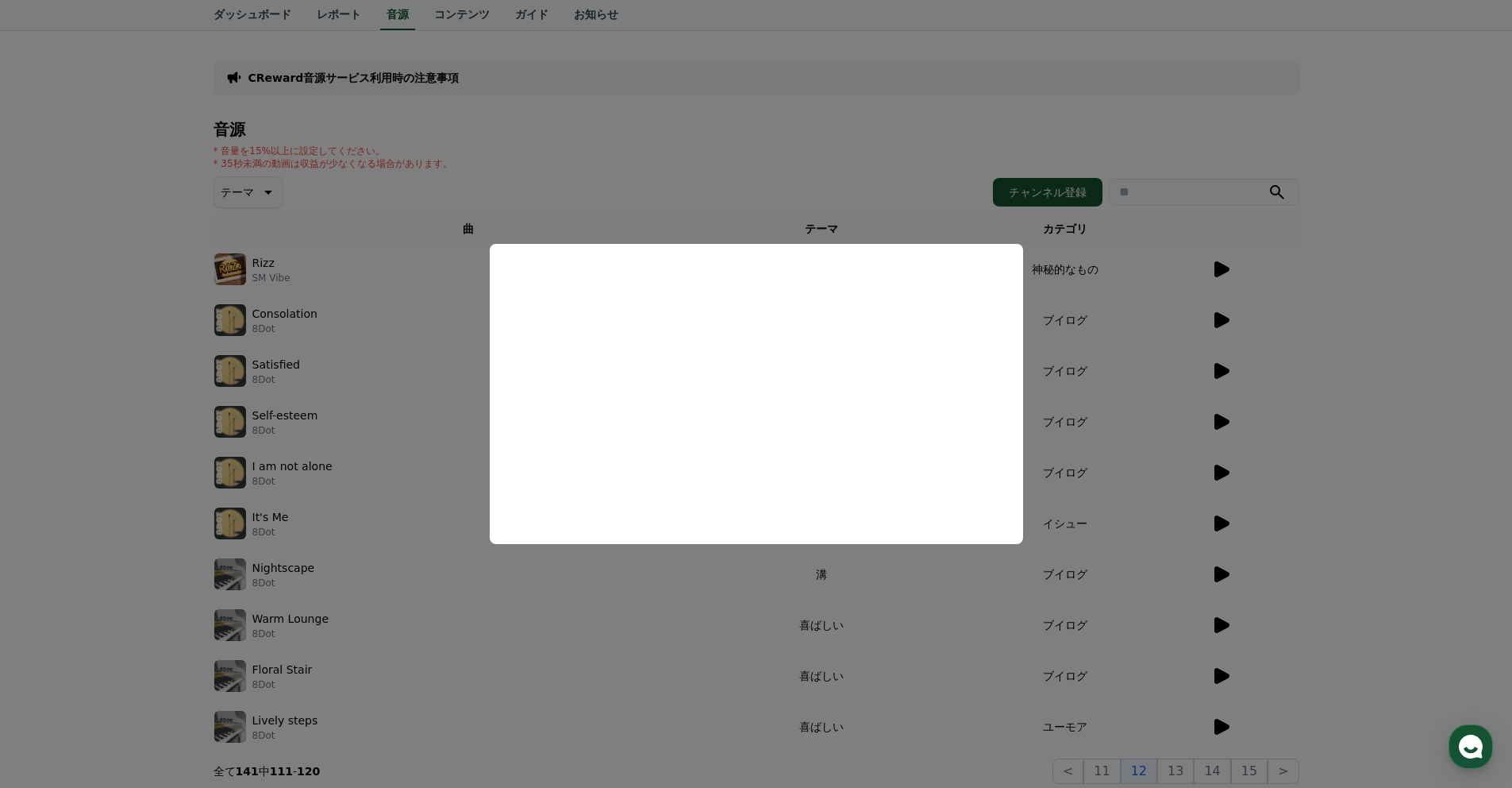
click at [1001, 581] on button "close modal" at bounding box center [756, 394] width 1512 height 788
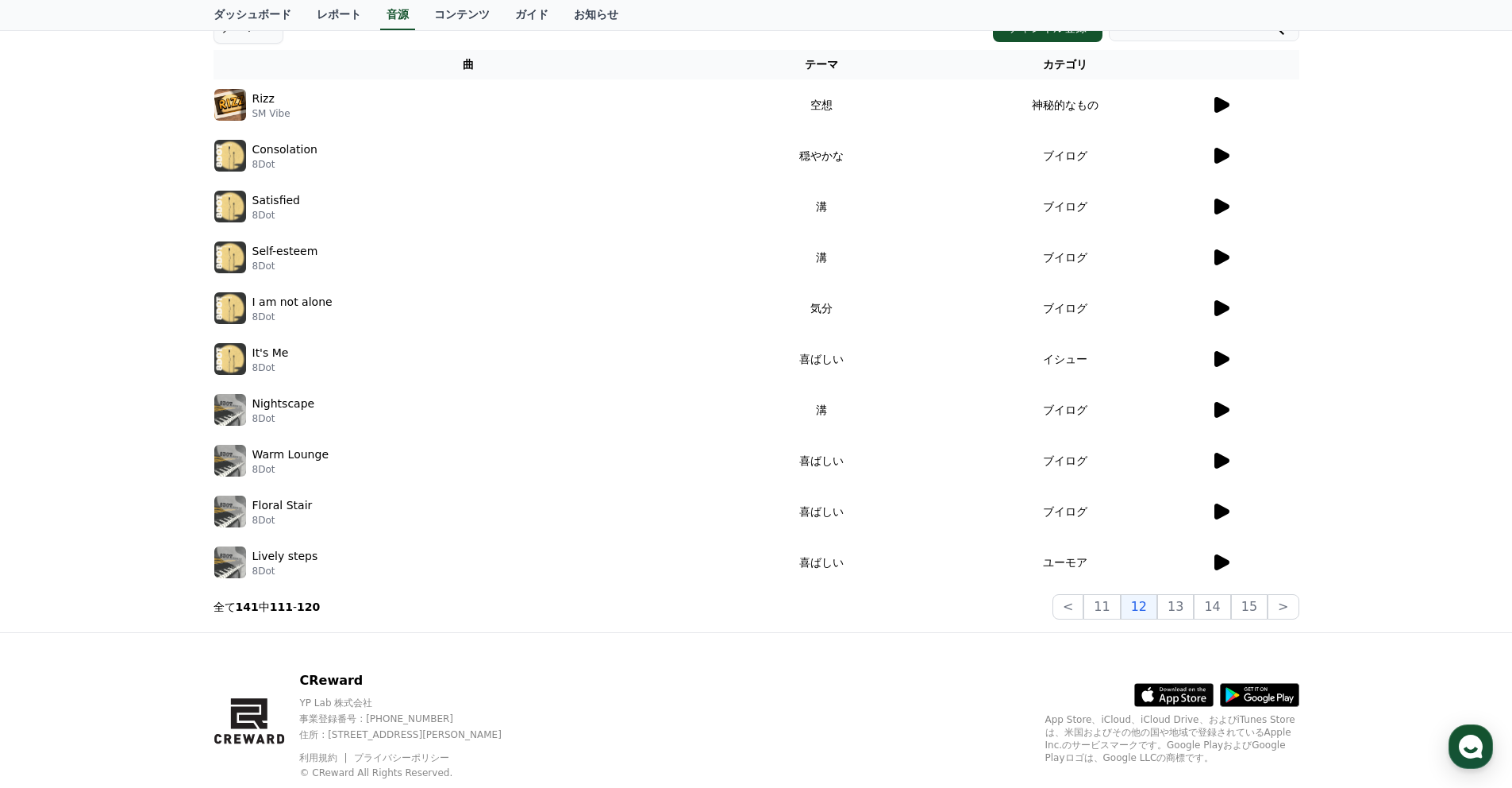
scroll to position [287, 0]
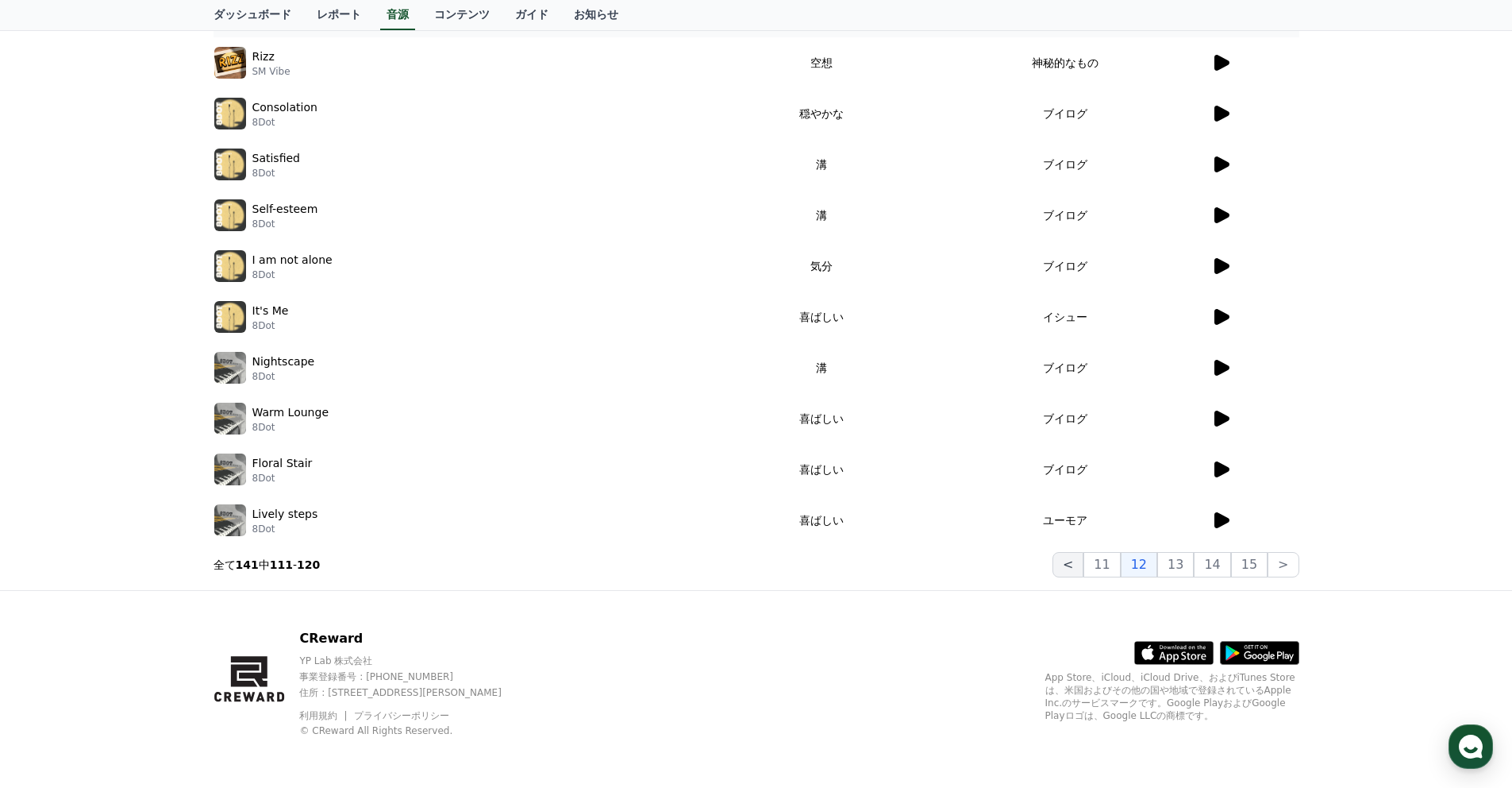
click at [1084, 565] on button "<" at bounding box center [1068, 565] width 31 height 25
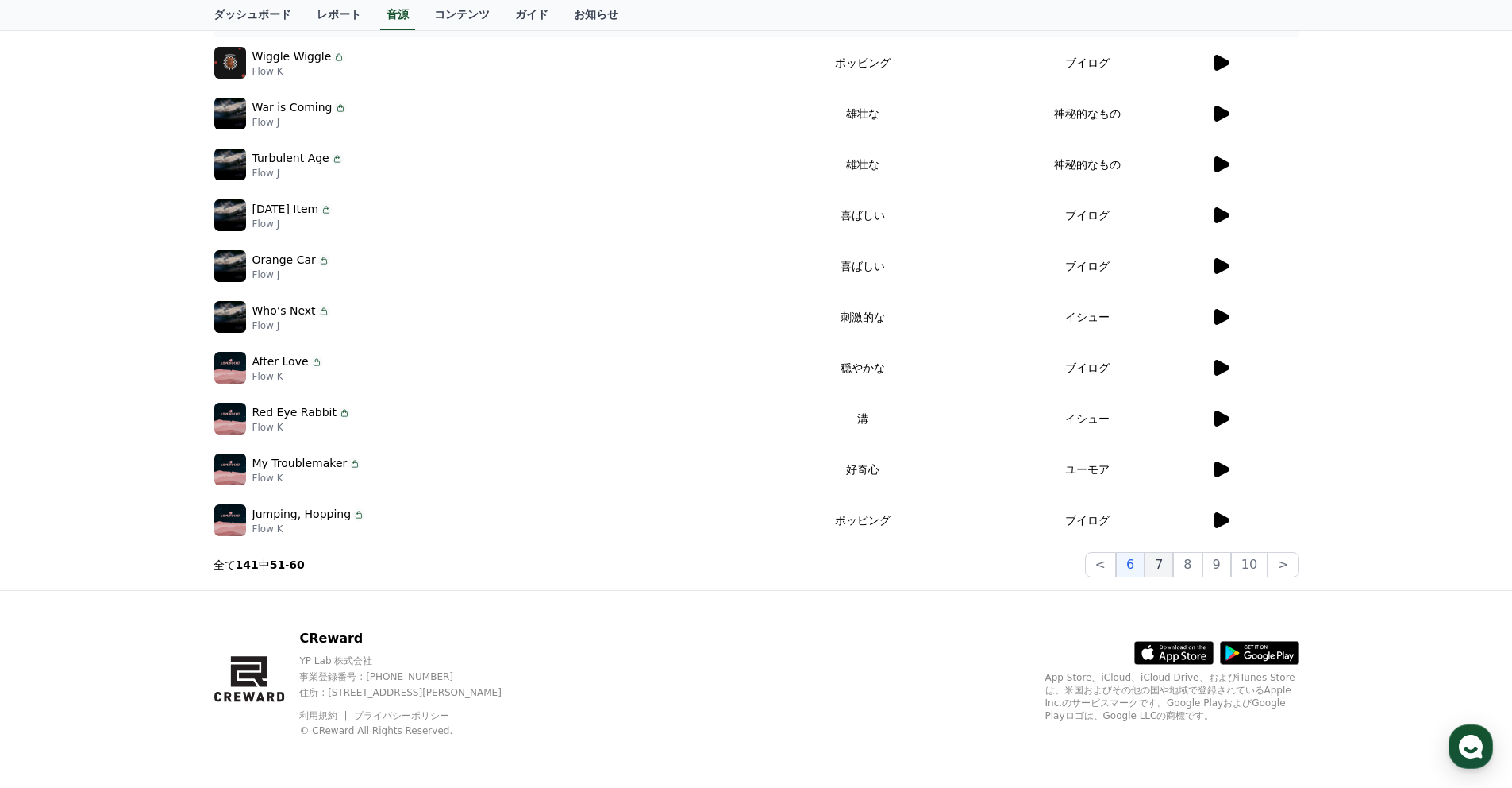
click at [1162, 563] on button "7" at bounding box center [1158, 565] width 28 height 25
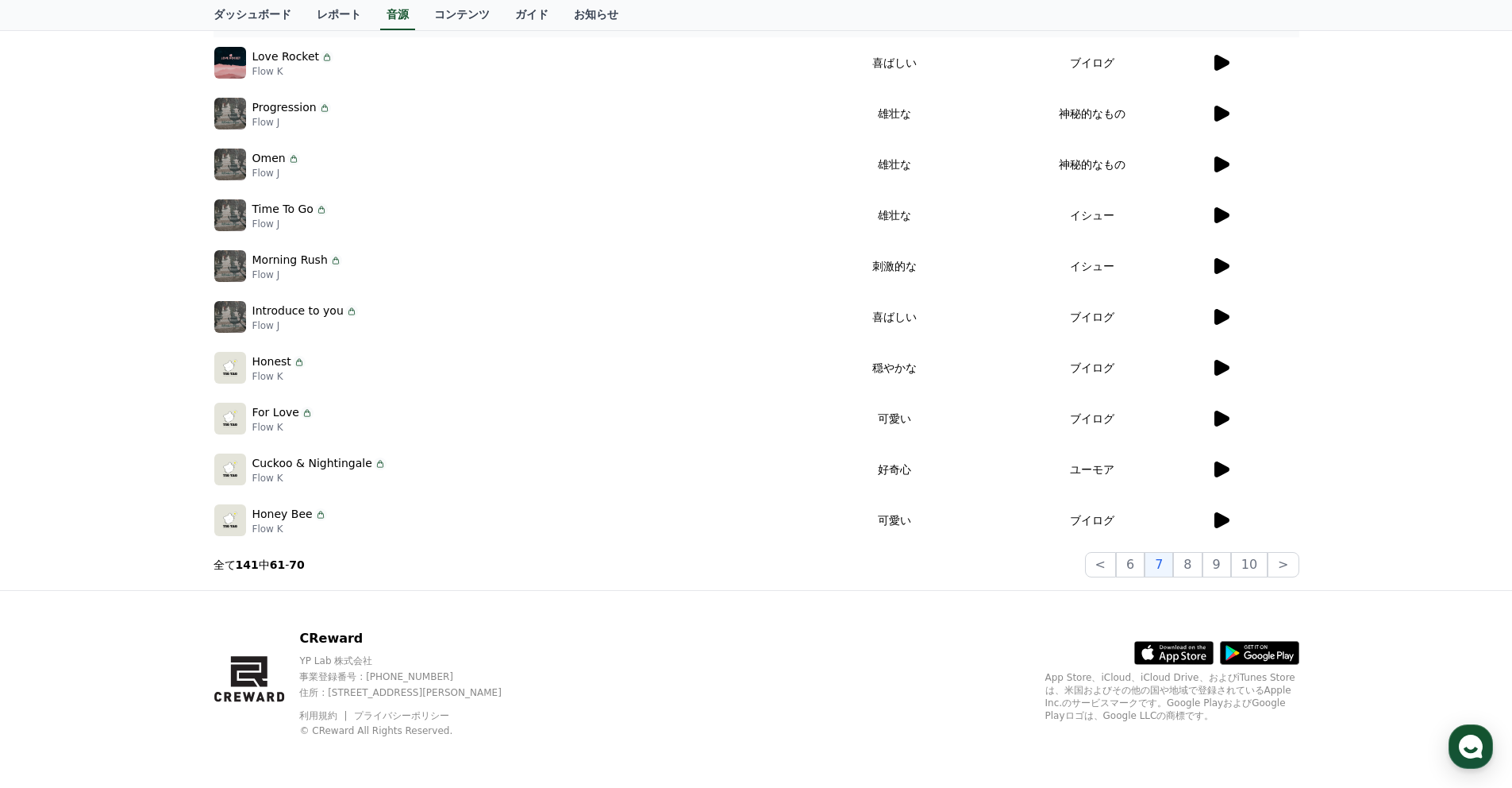
click at [1222, 163] on icon at bounding box center [1221, 165] width 15 height 16
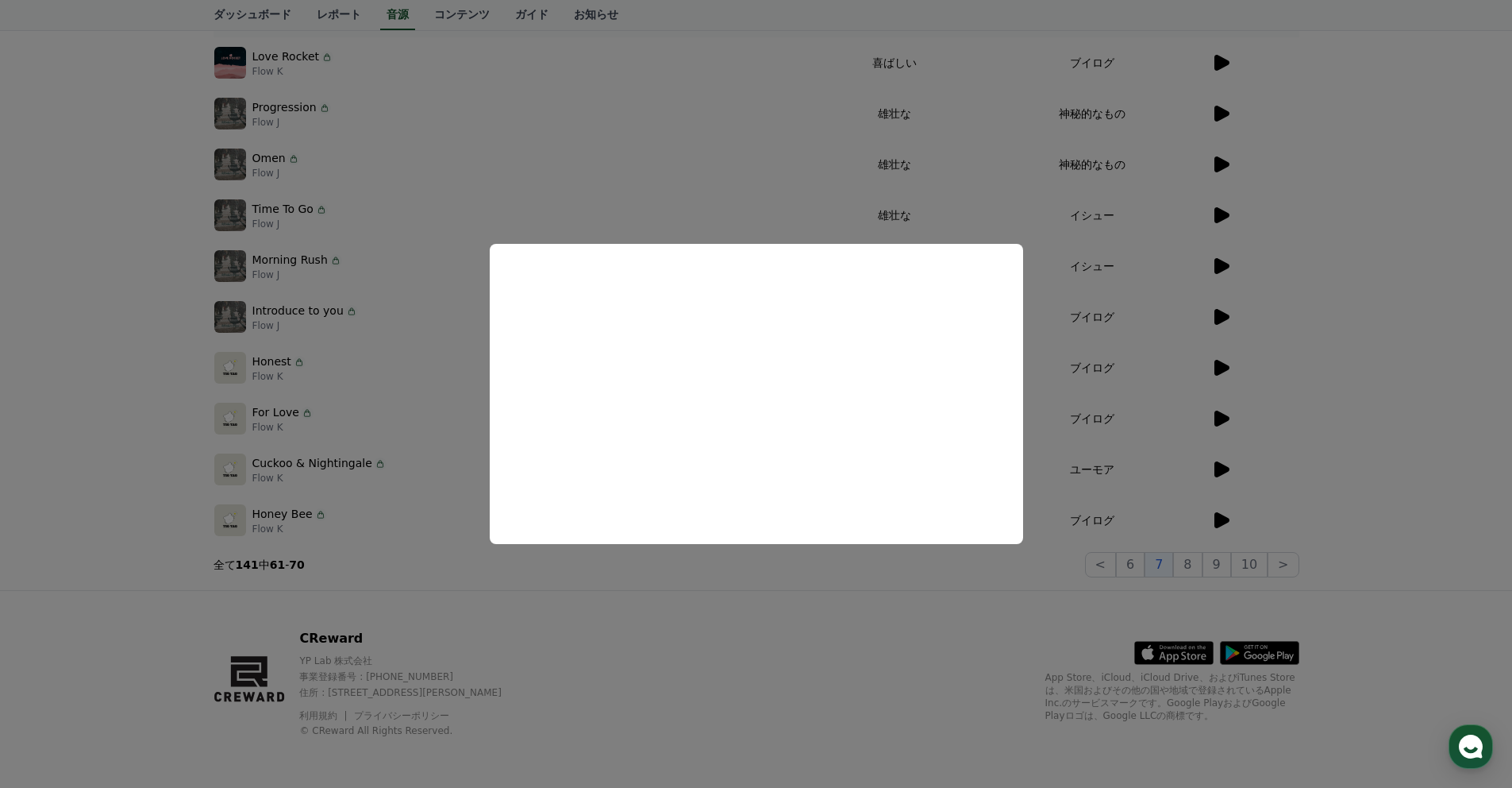
click at [1037, 313] on button "close modal" at bounding box center [756, 394] width 1512 height 788
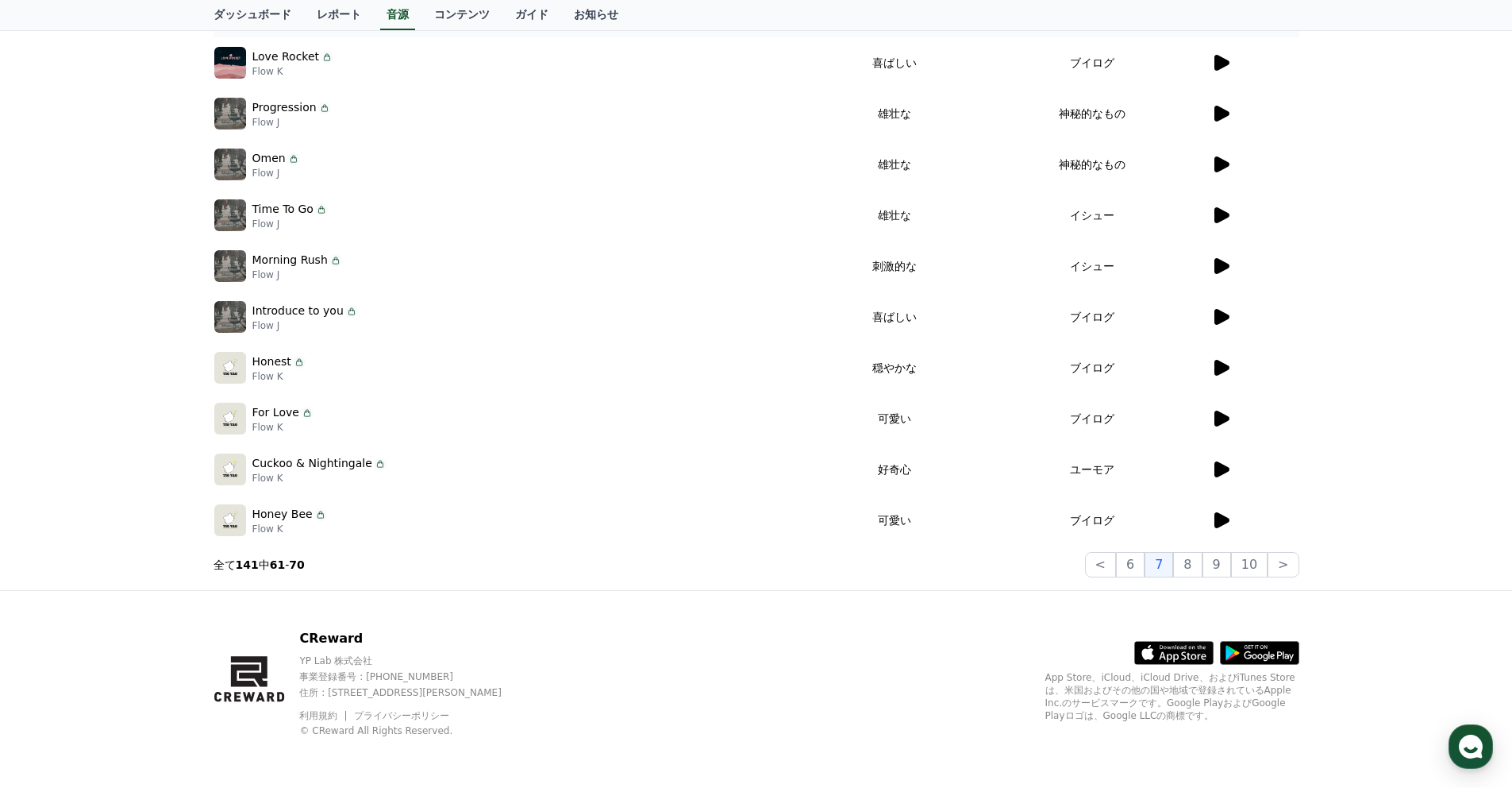
click at [1214, 107] on icon at bounding box center [1221, 113] width 15 height 16
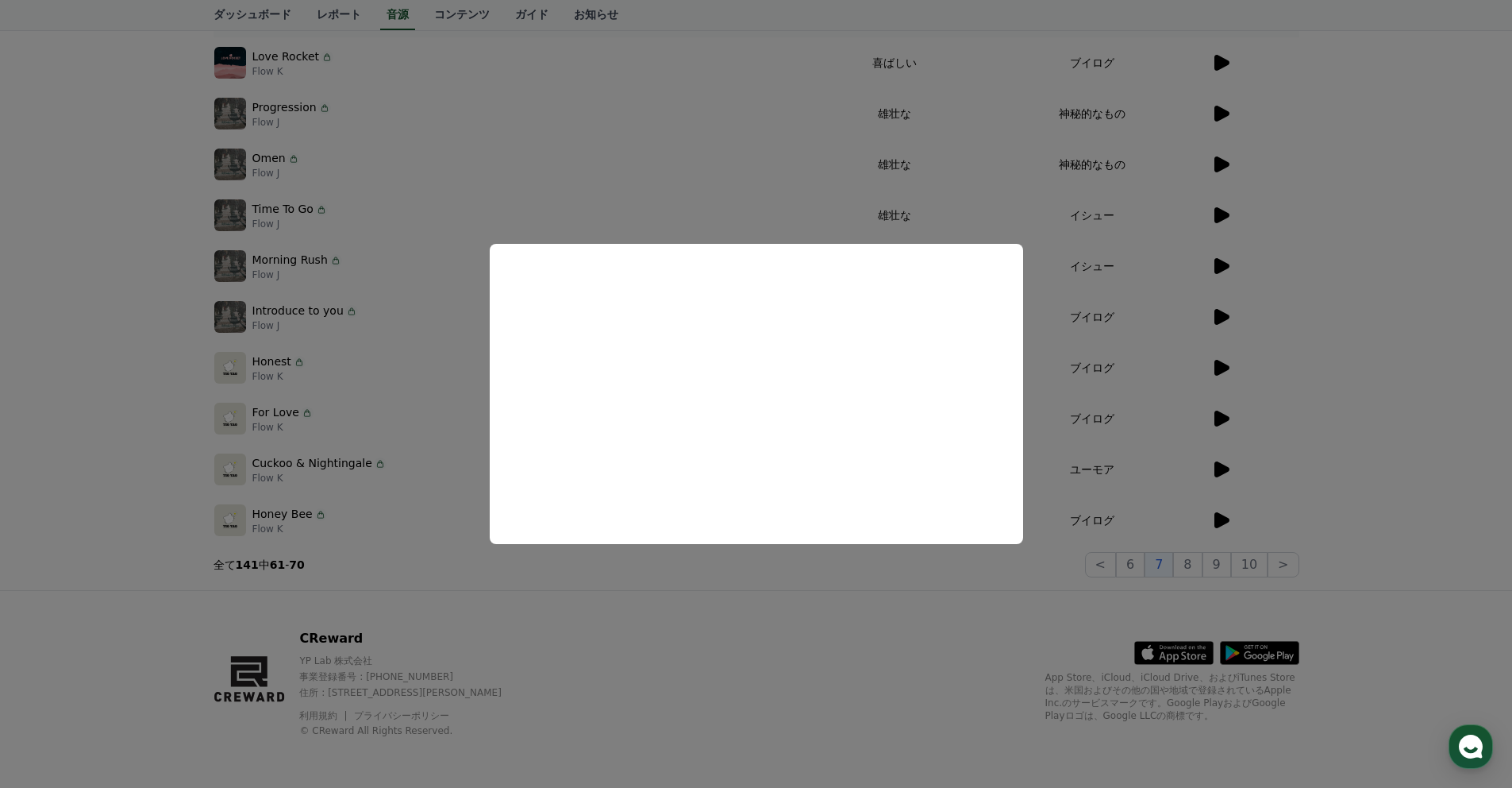
click at [1139, 566] on button "close modal" at bounding box center [756, 394] width 1512 height 788
click at [1139, 566] on button "6" at bounding box center [1129, 565] width 28 height 25
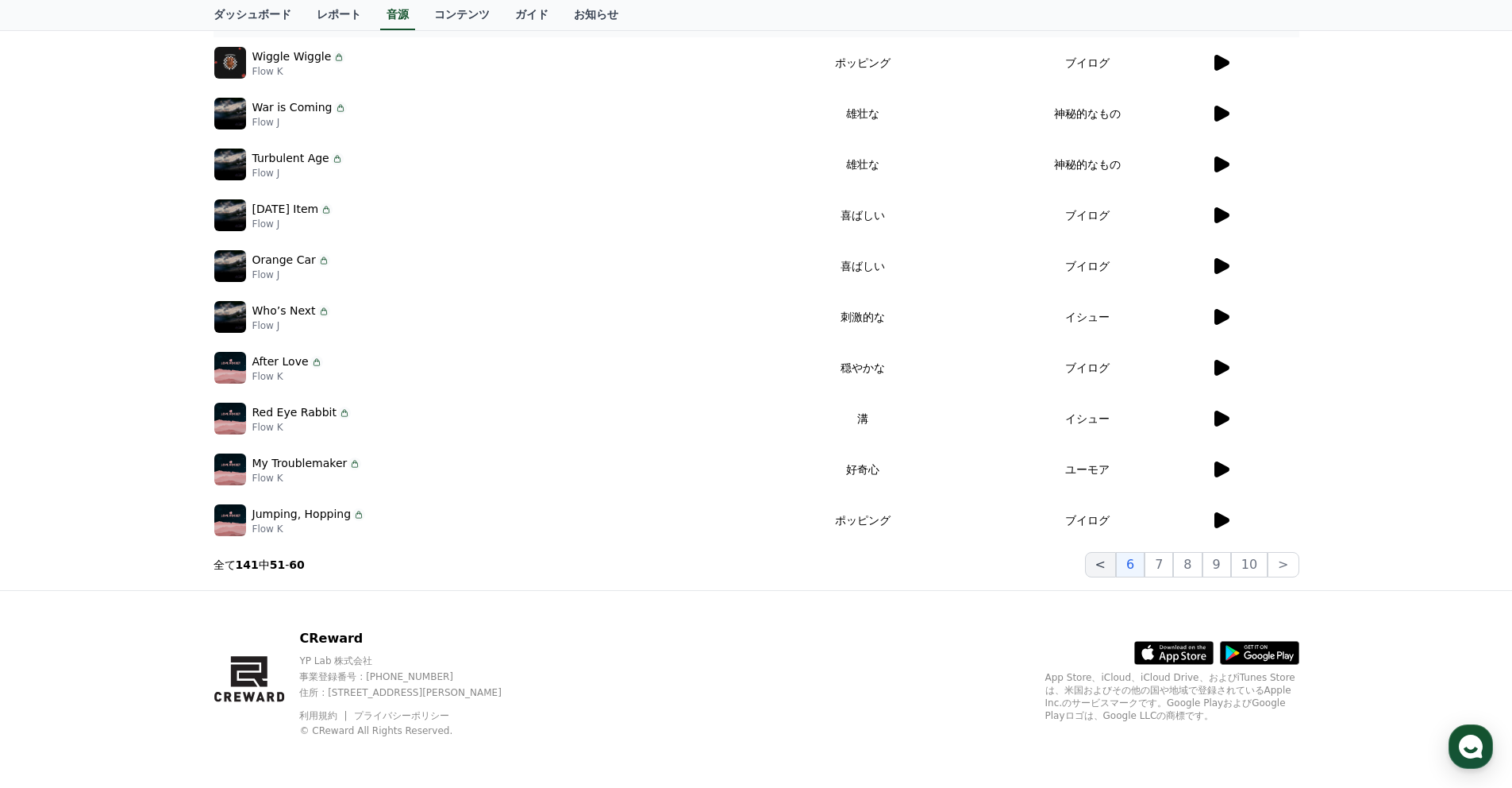
click at [1109, 571] on button "<" at bounding box center [1100, 565] width 31 height 25
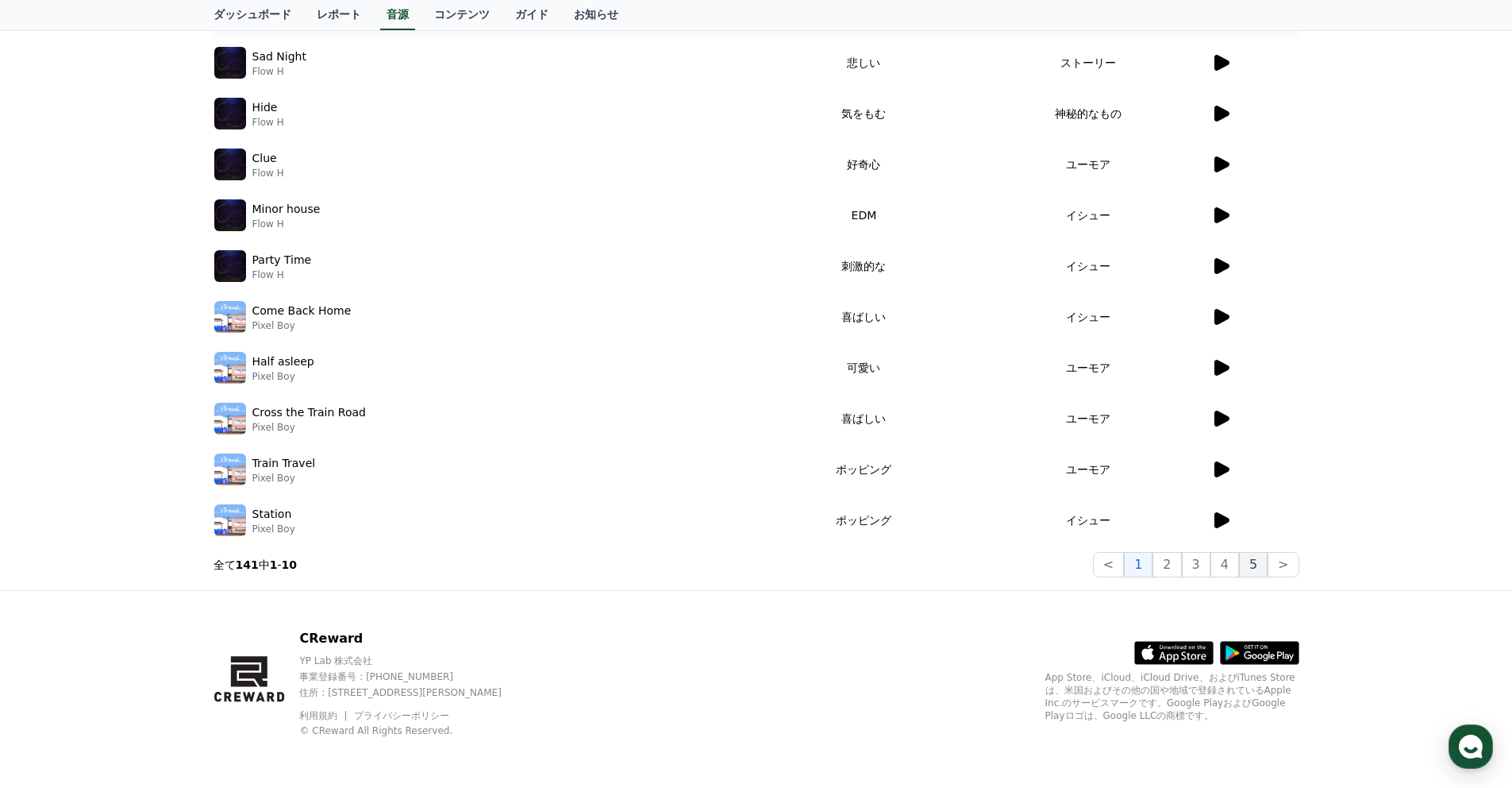
click at [1251, 567] on button "5" at bounding box center [1252, 565] width 28 height 25
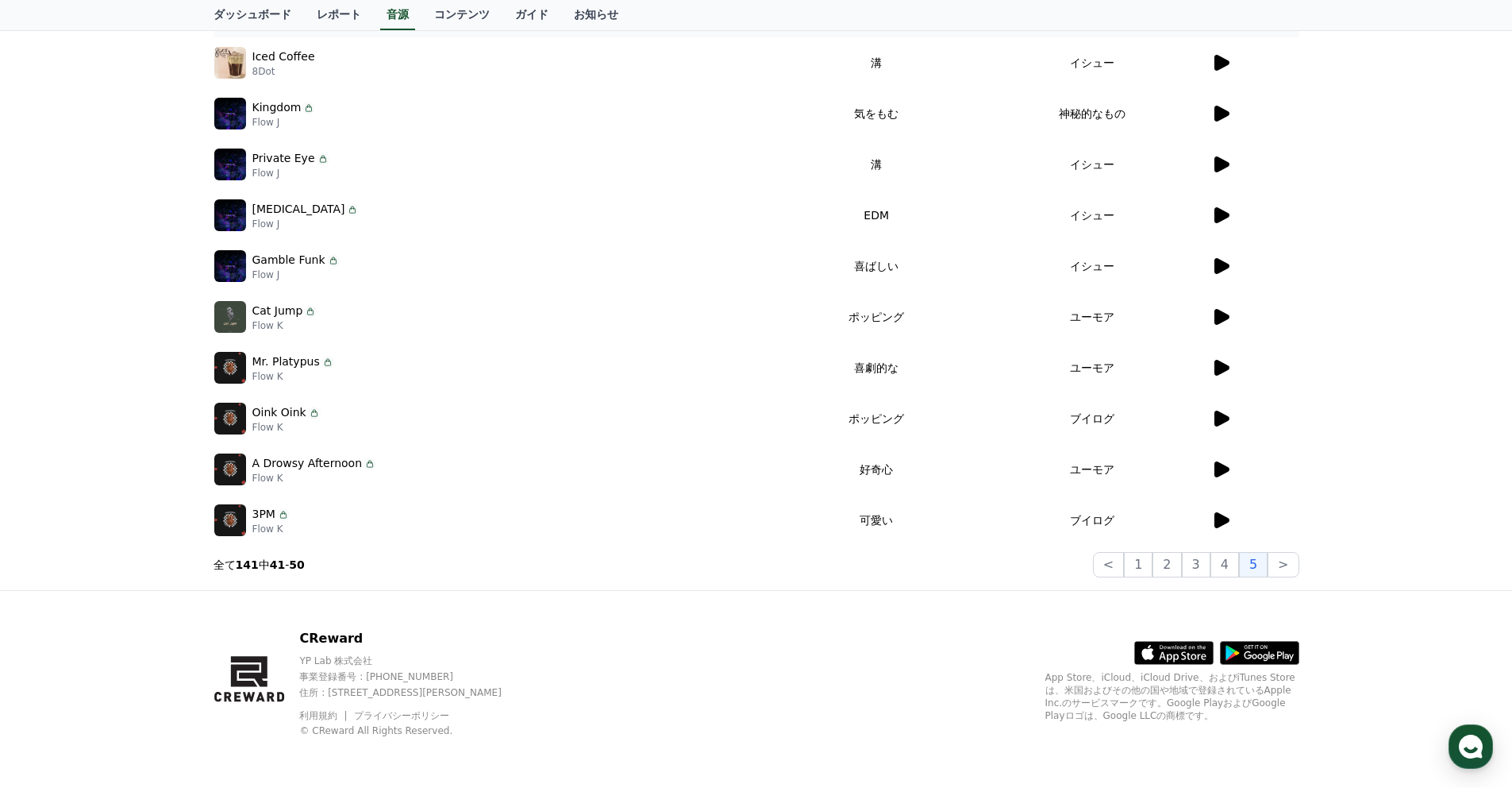
click at [1219, 117] on icon at bounding box center [1221, 113] width 15 height 16
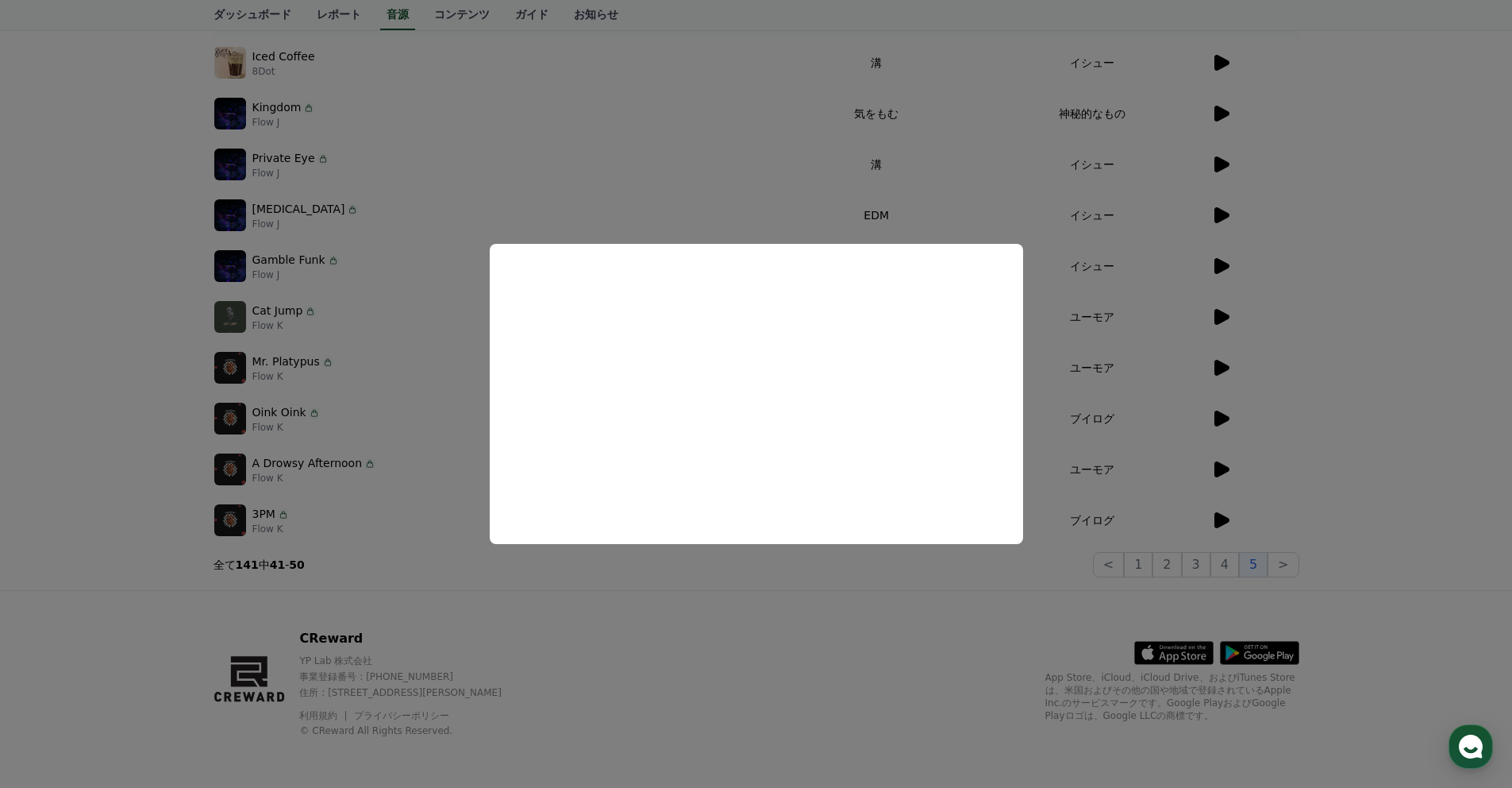
click at [1224, 567] on button "close modal" at bounding box center [756, 394] width 1512 height 788
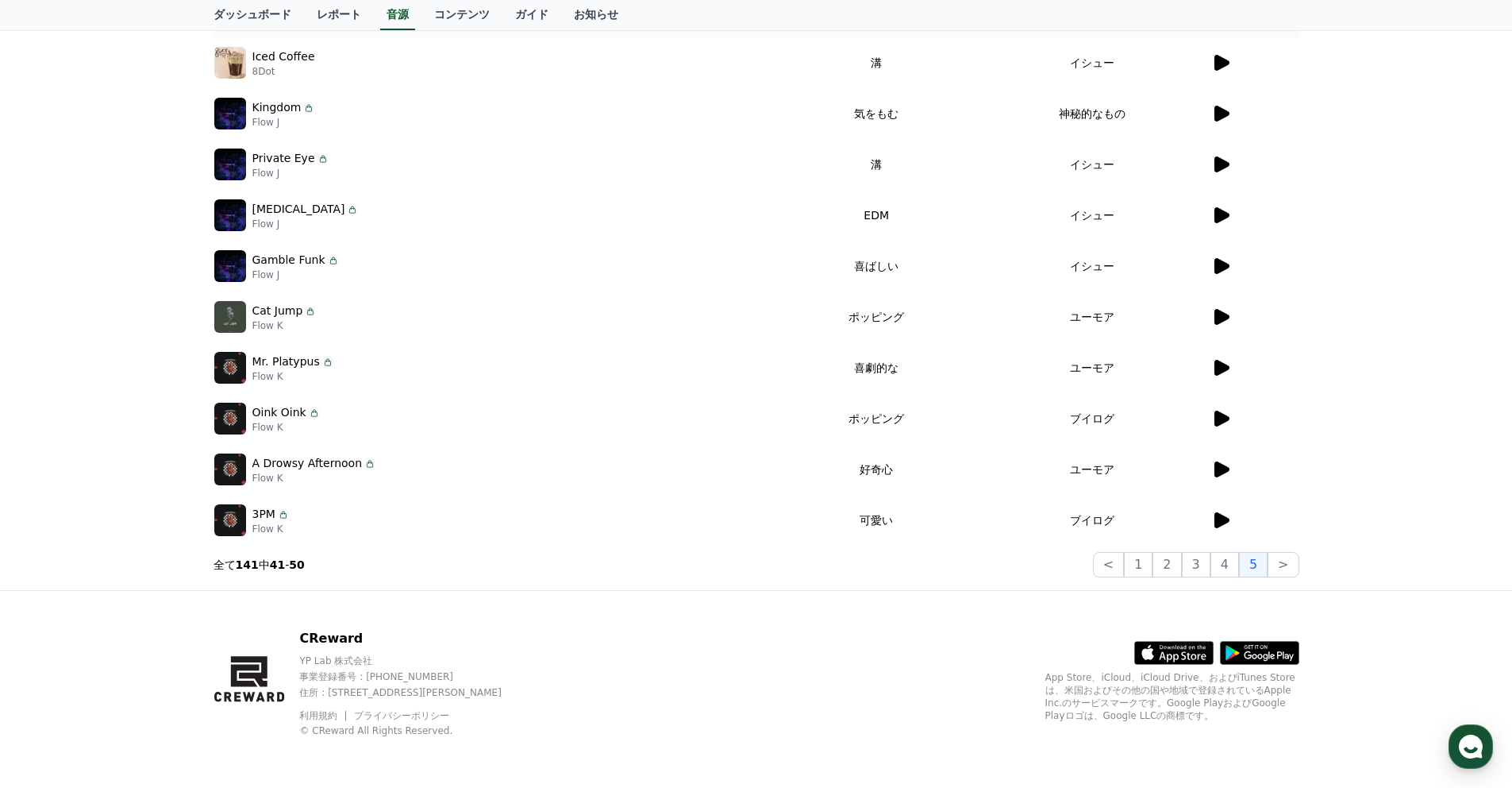
click at [1220, 419] on icon at bounding box center [1221, 418] width 15 height 16
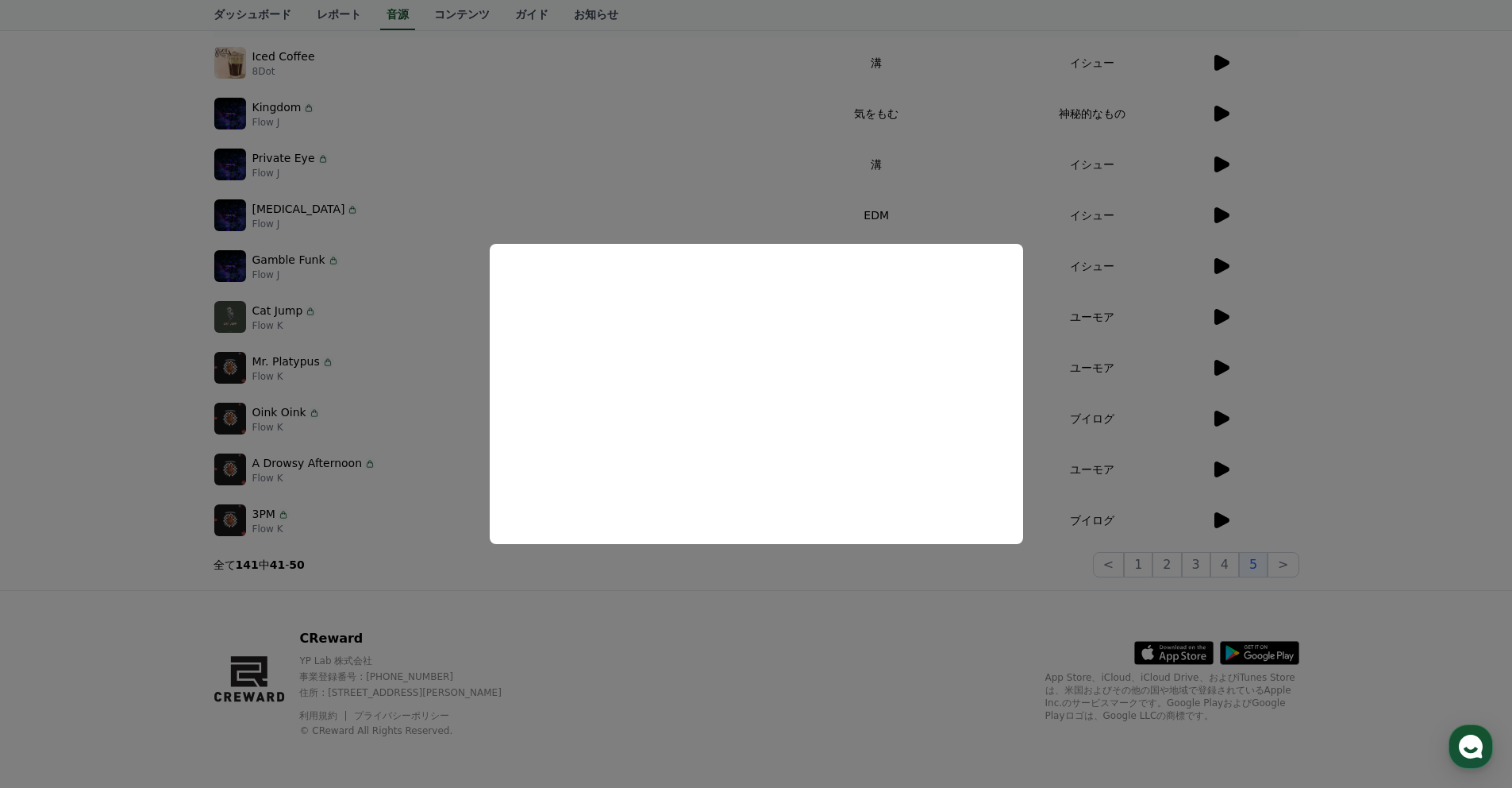
click at [1016, 568] on button "close modal" at bounding box center [756, 394] width 1512 height 788
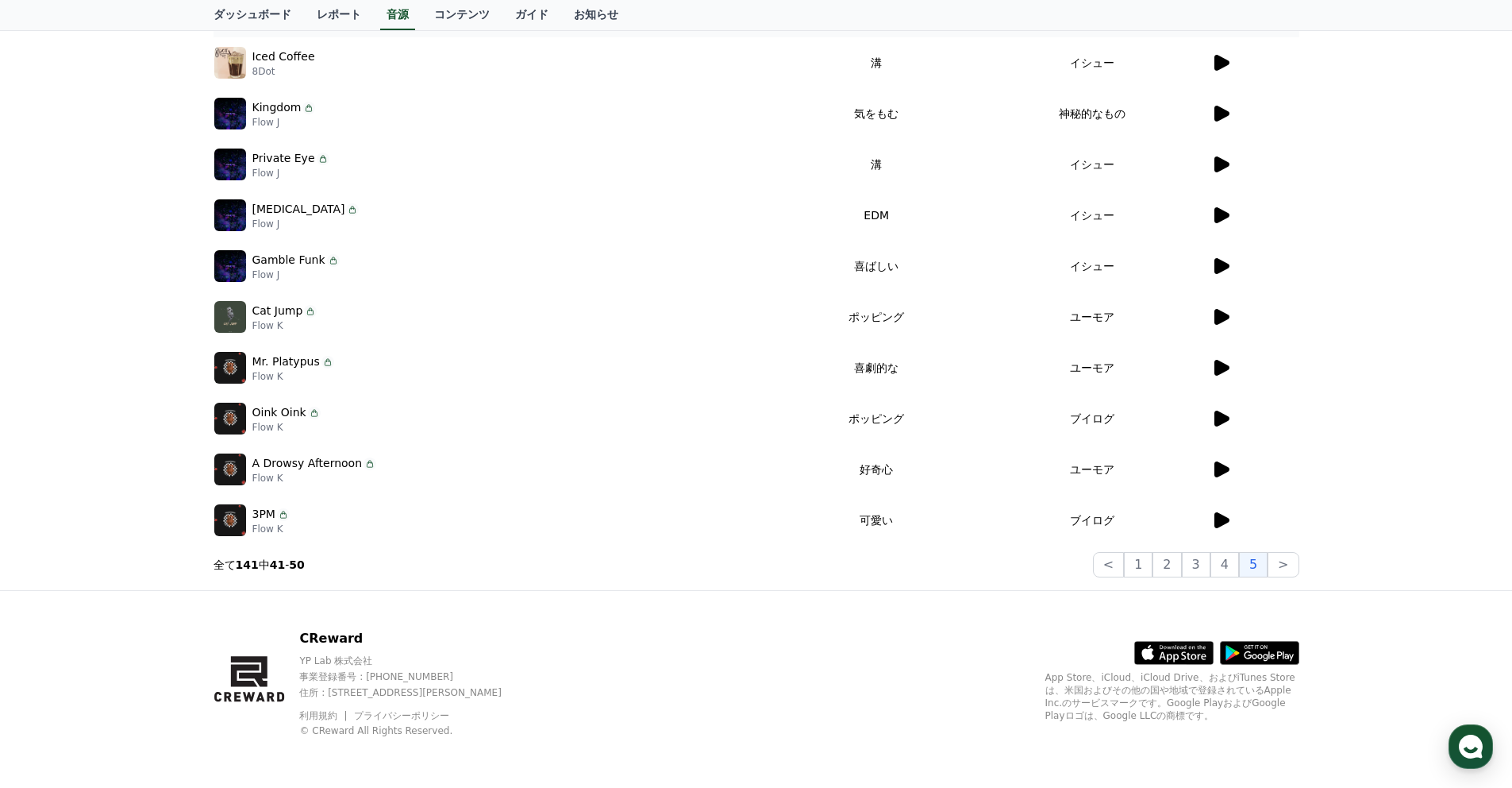
click at [1221, 466] on icon at bounding box center [1221, 469] width 15 height 16
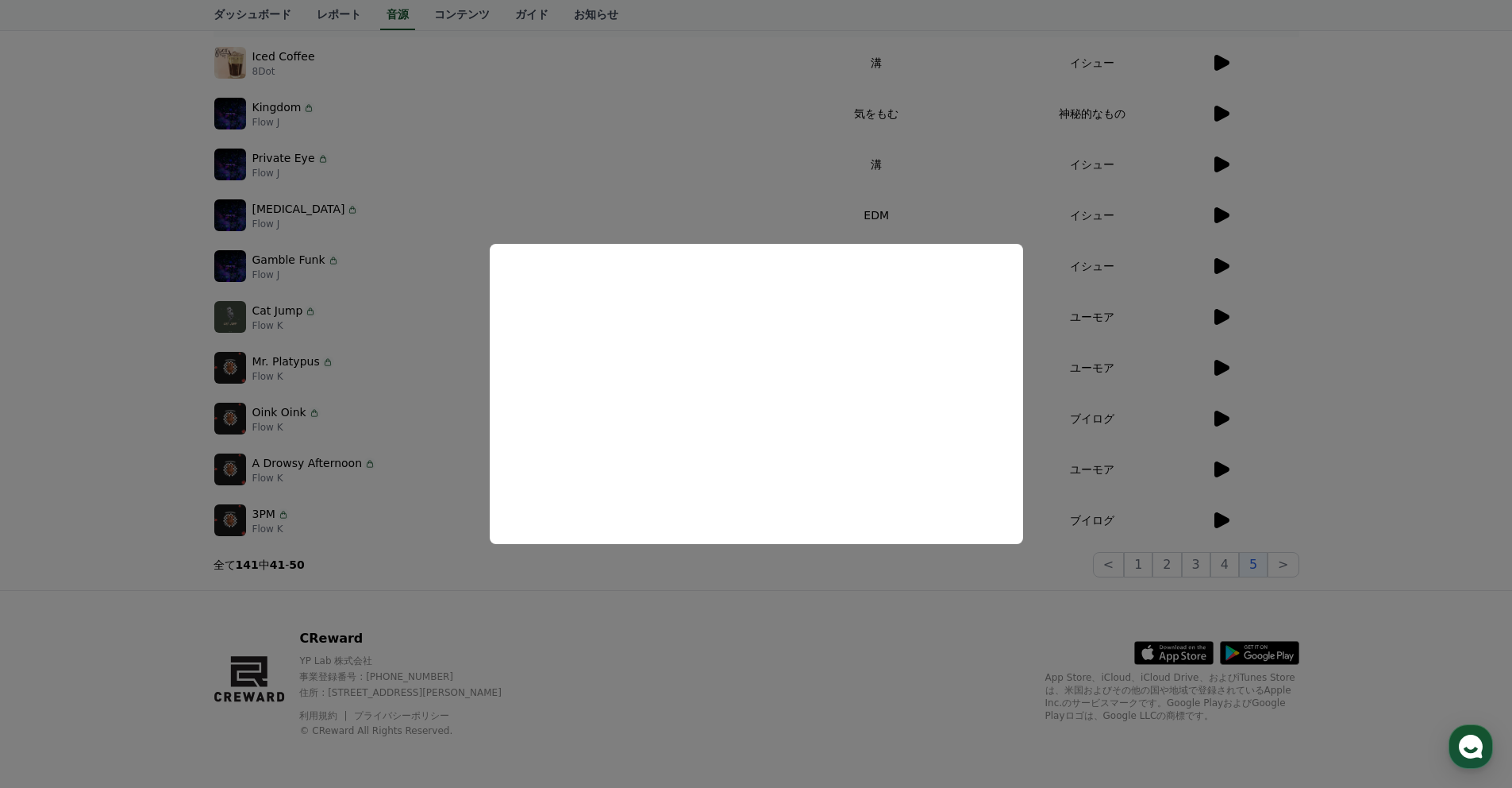
click at [843, 578] on button "close modal" at bounding box center [756, 394] width 1512 height 788
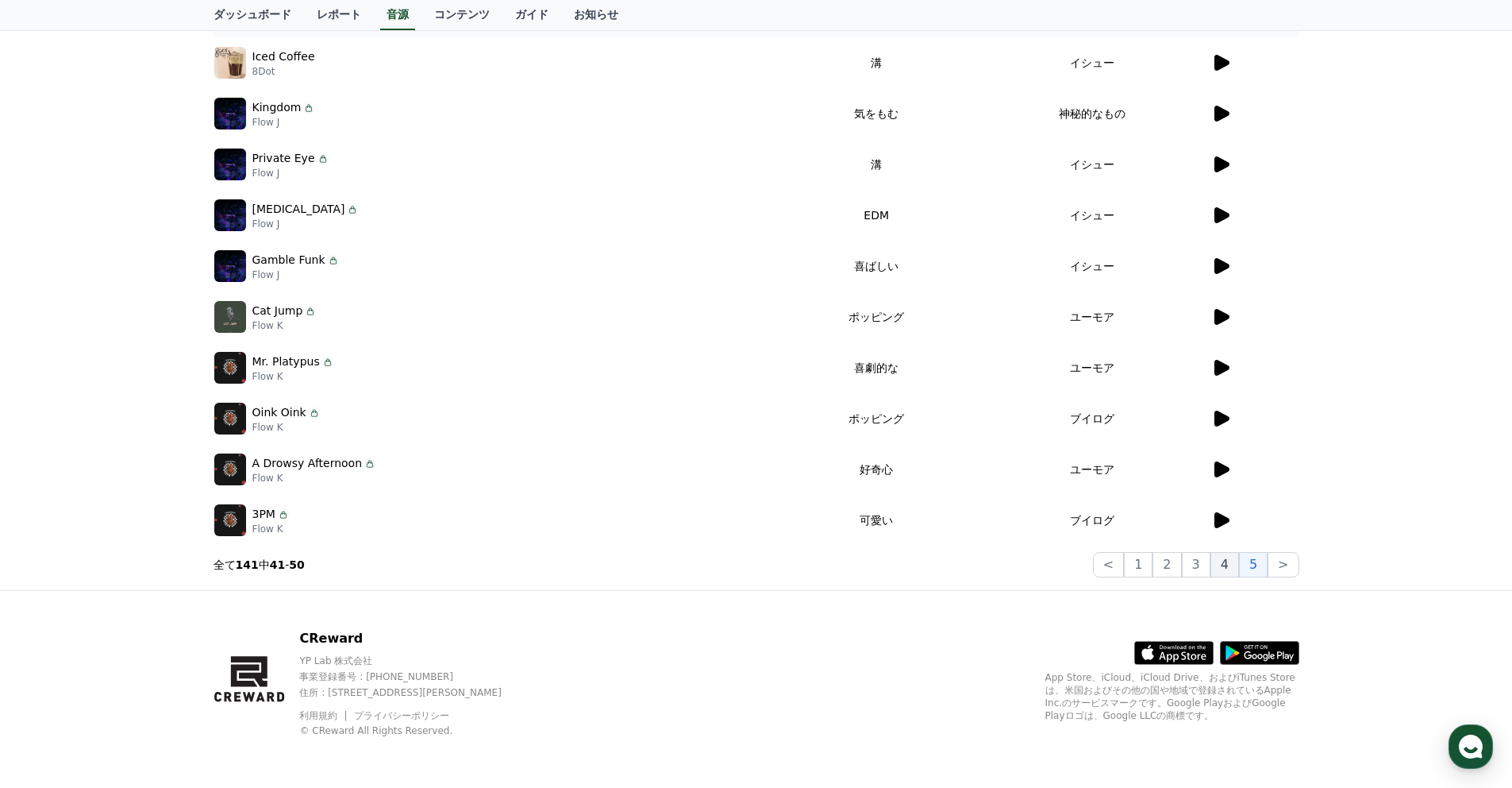
click at [1227, 567] on button "4" at bounding box center [1224, 565] width 28 height 25
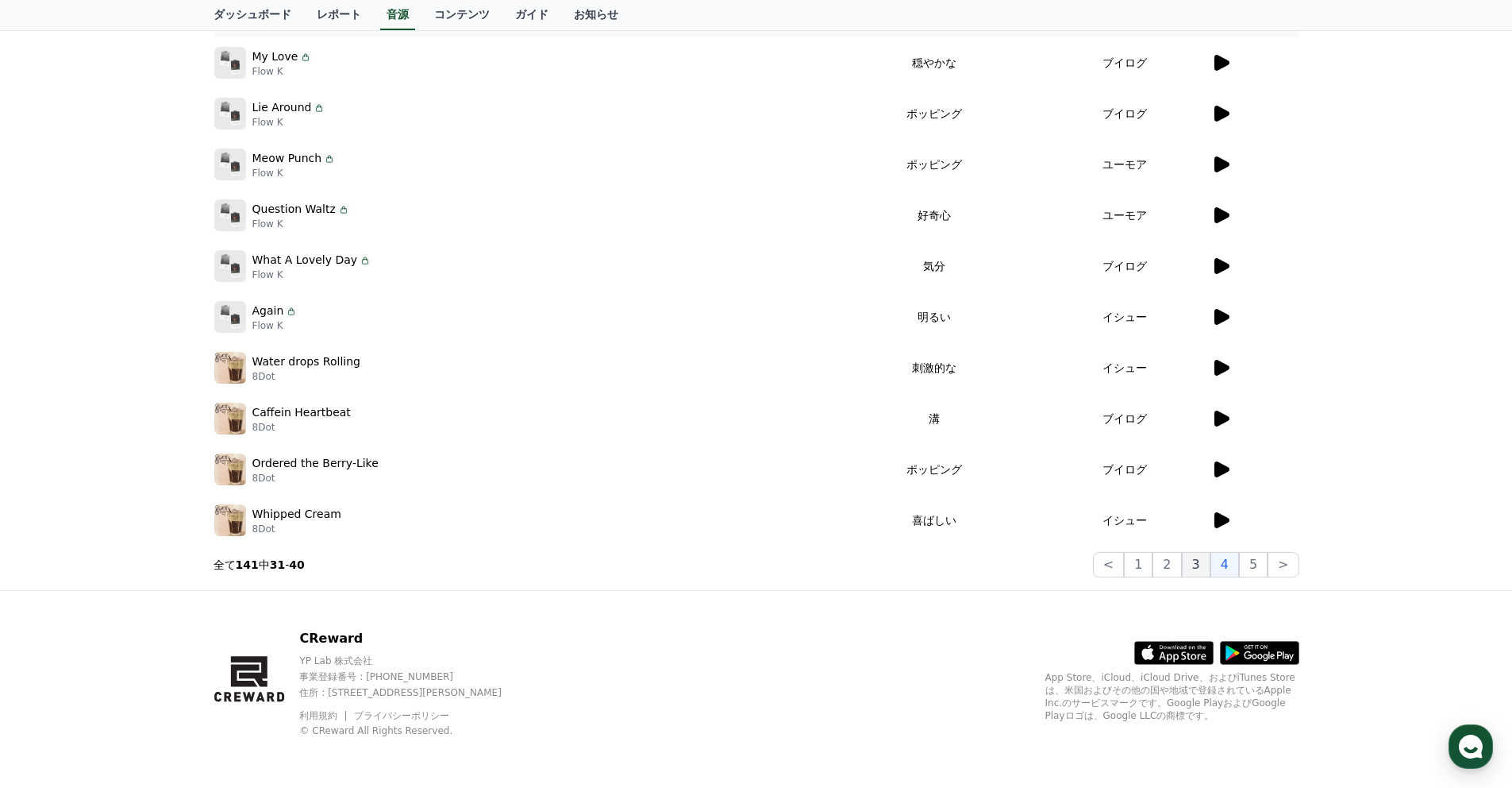
click at [1200, 565] on button "3" at bounding box center [1196, 565] width 28 height 25
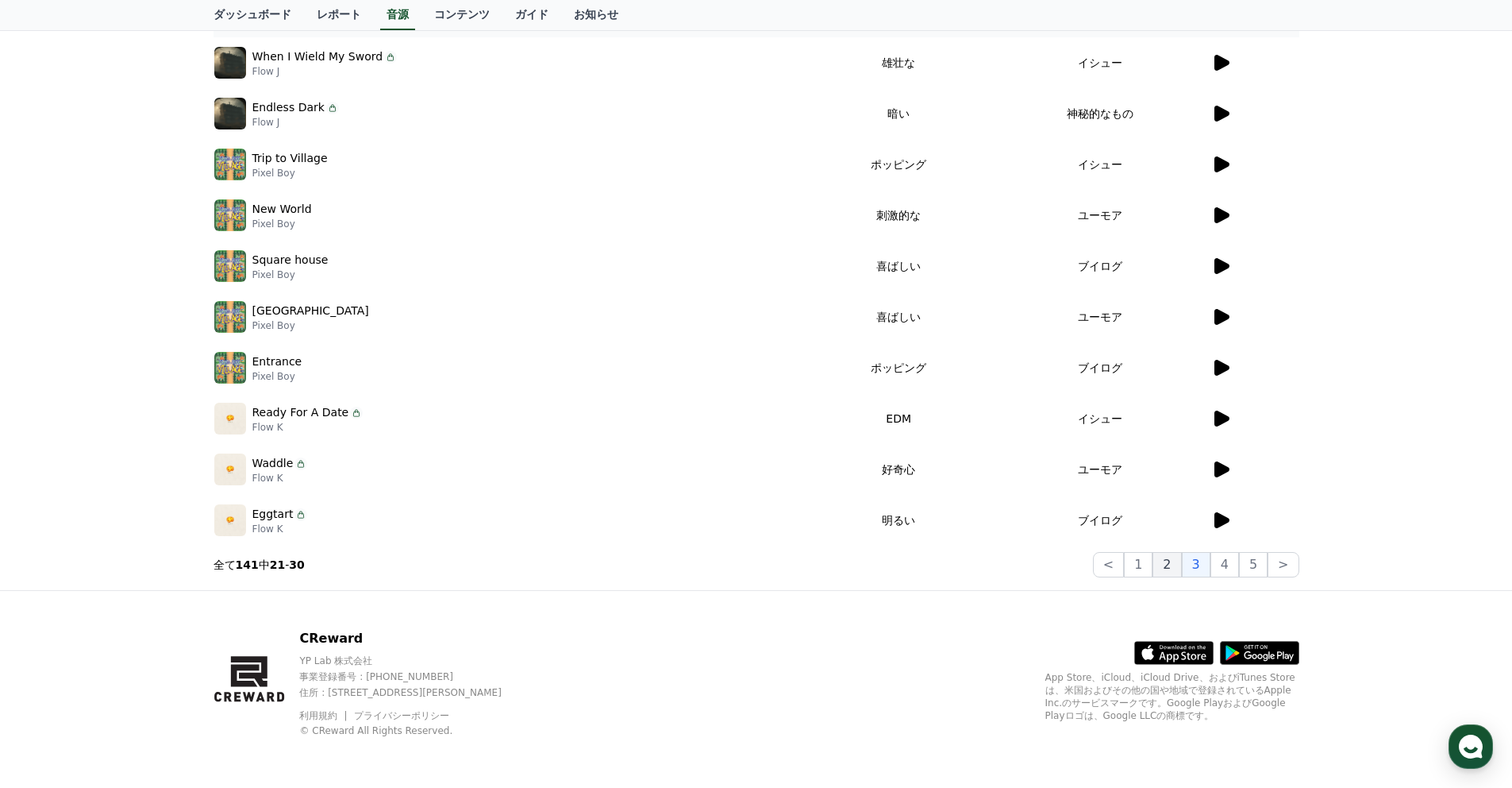
click at [1171, 557] on button "2" at bounding box center [1166, 565] width 28 height 25
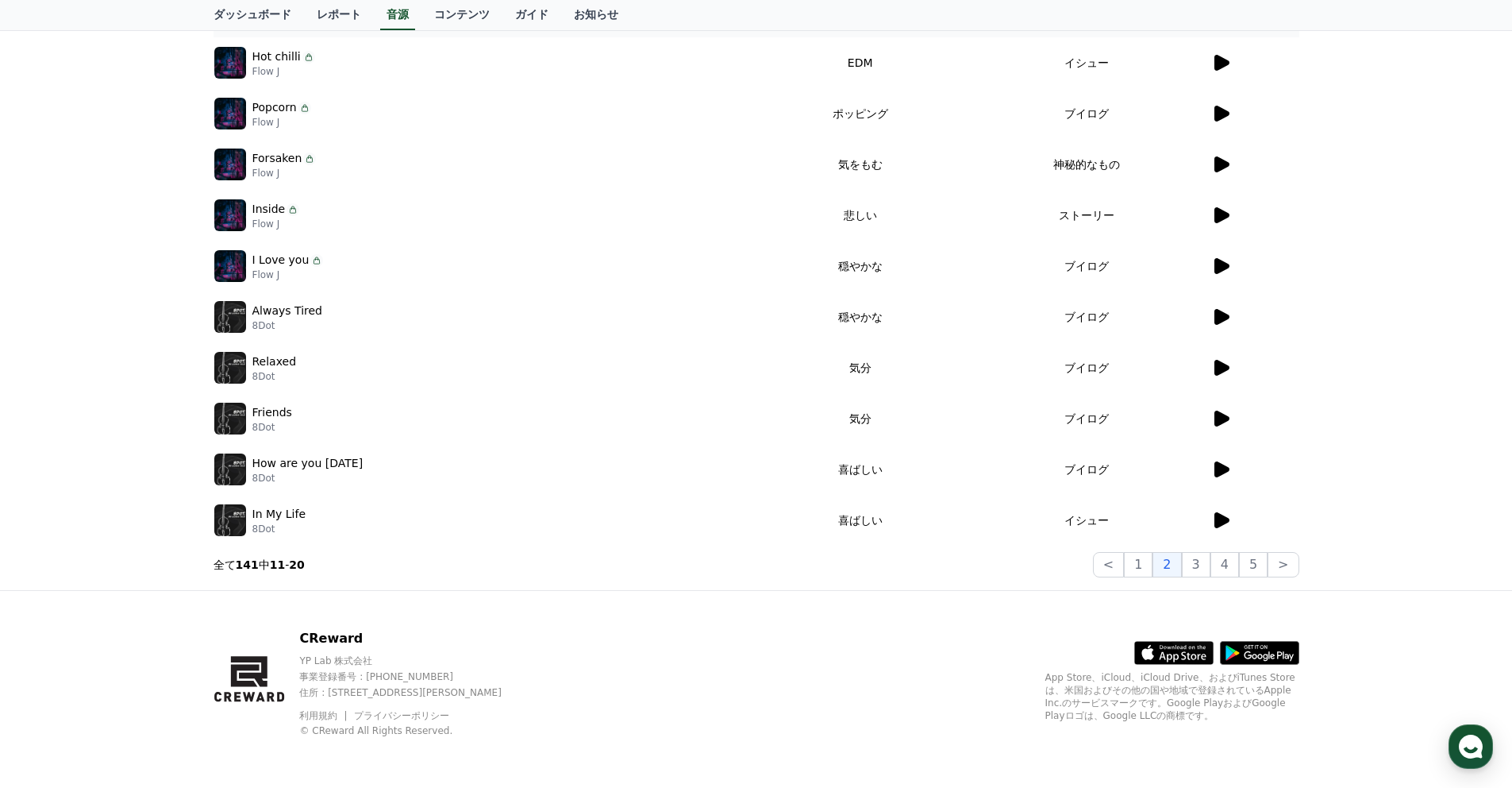
click at [1220, 164] on icon at bounding box center [1221, 165] width 15 height 16
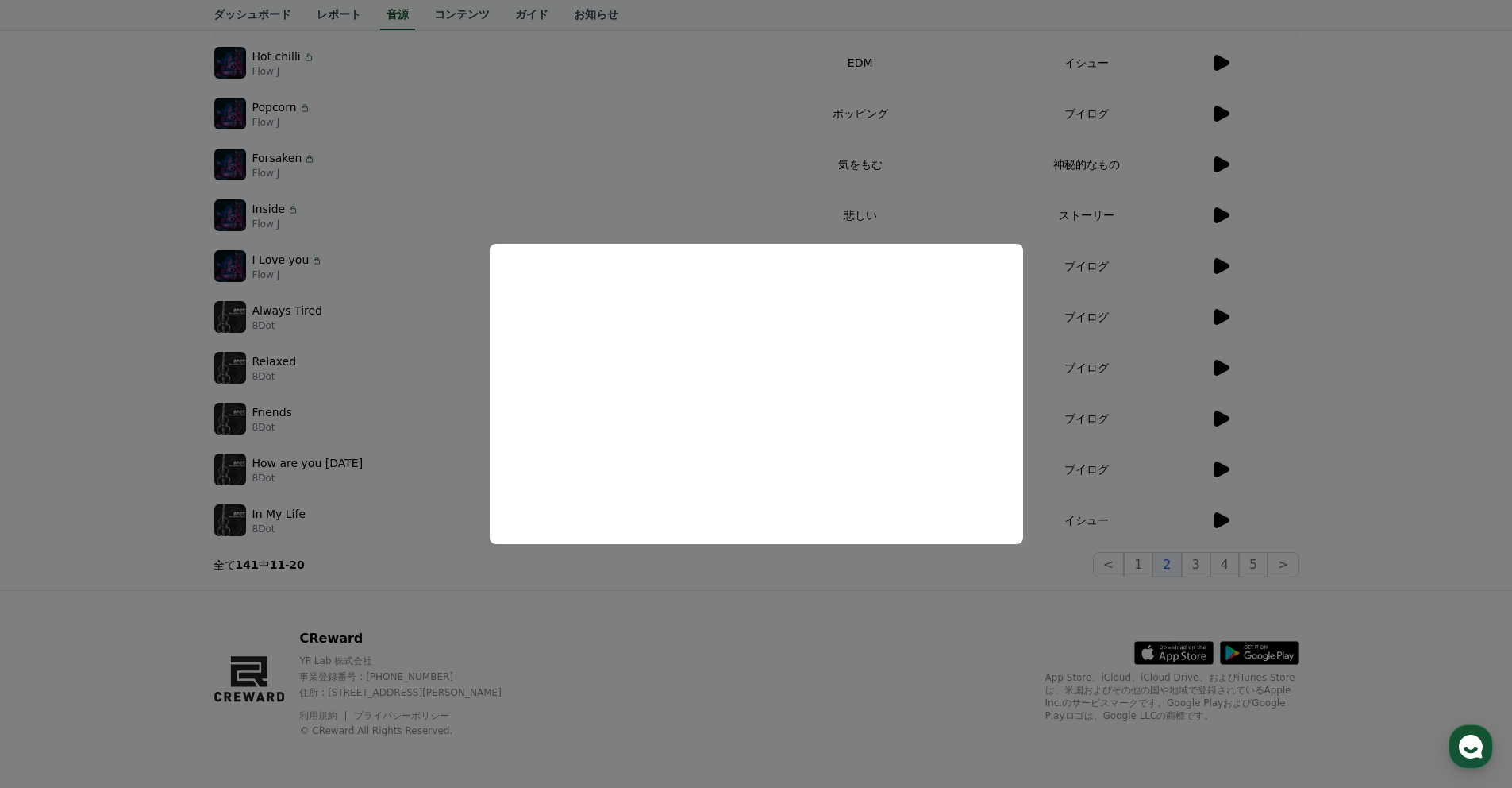
click at [1035, 569] on button "close modal" at bounding box center [756, 394] width 1512 height 788
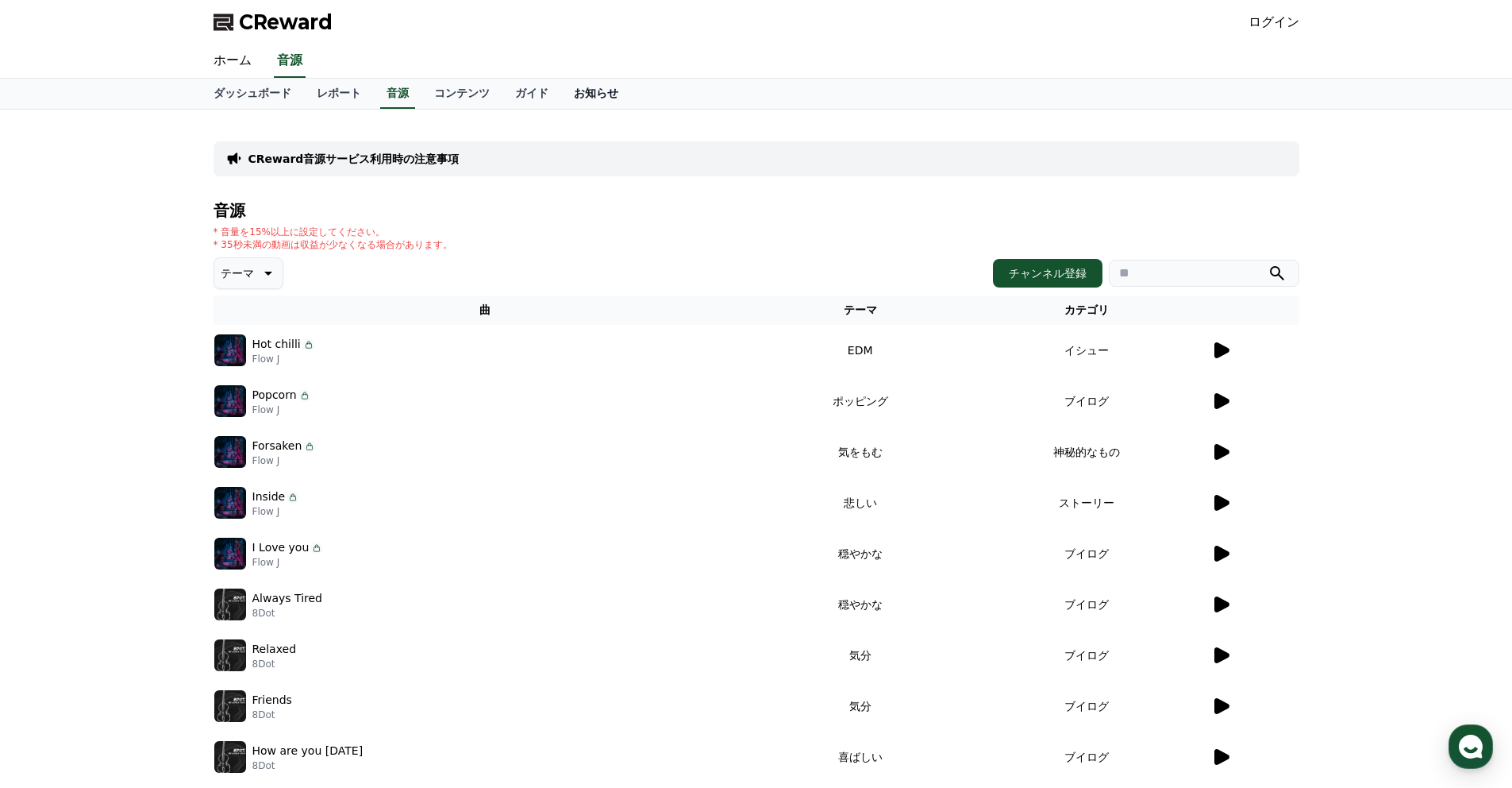
click at [603, 89] on link "お知らせ" at bounding box center [596, 94] width 70 height 30
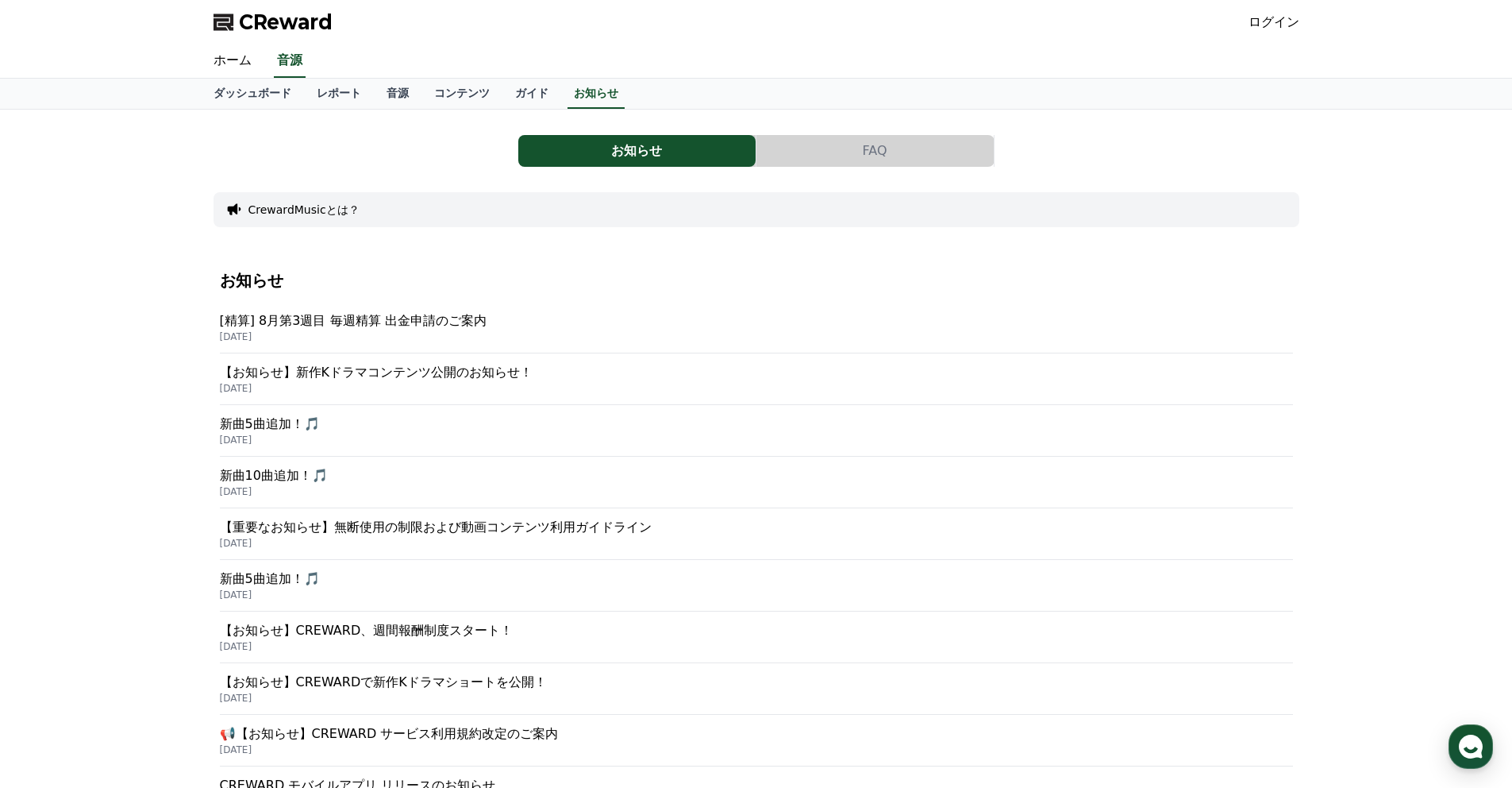
click at [431, 526] on p "【重要なお知らせ】無断使用の制限および動画コンテンツ利用ガイドライン" at bounding box center [756, 527] width 1073 height 19
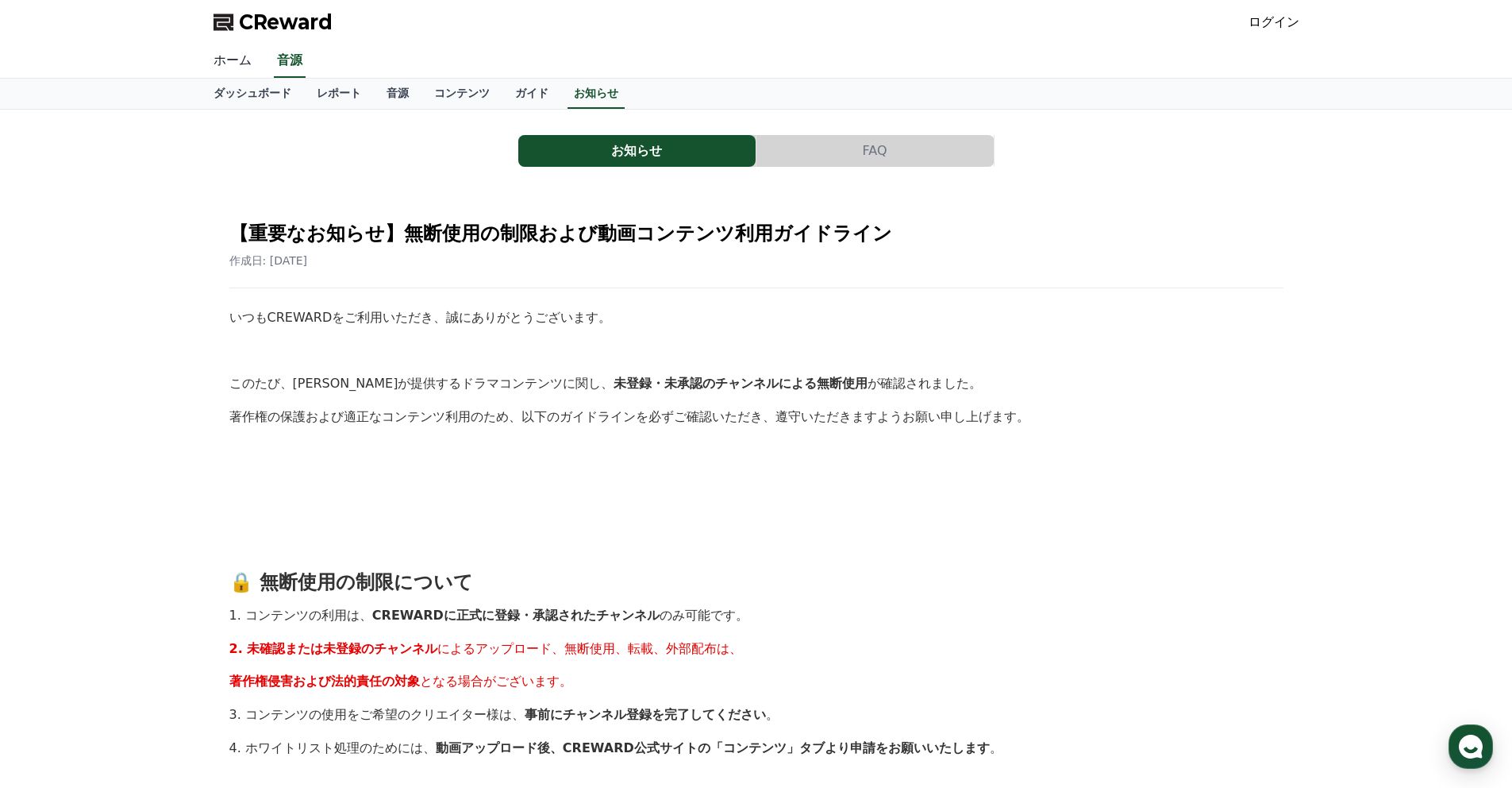
click at [230, 62] on link "ホーム" at bounding box center [232, 61] width 63 height 33
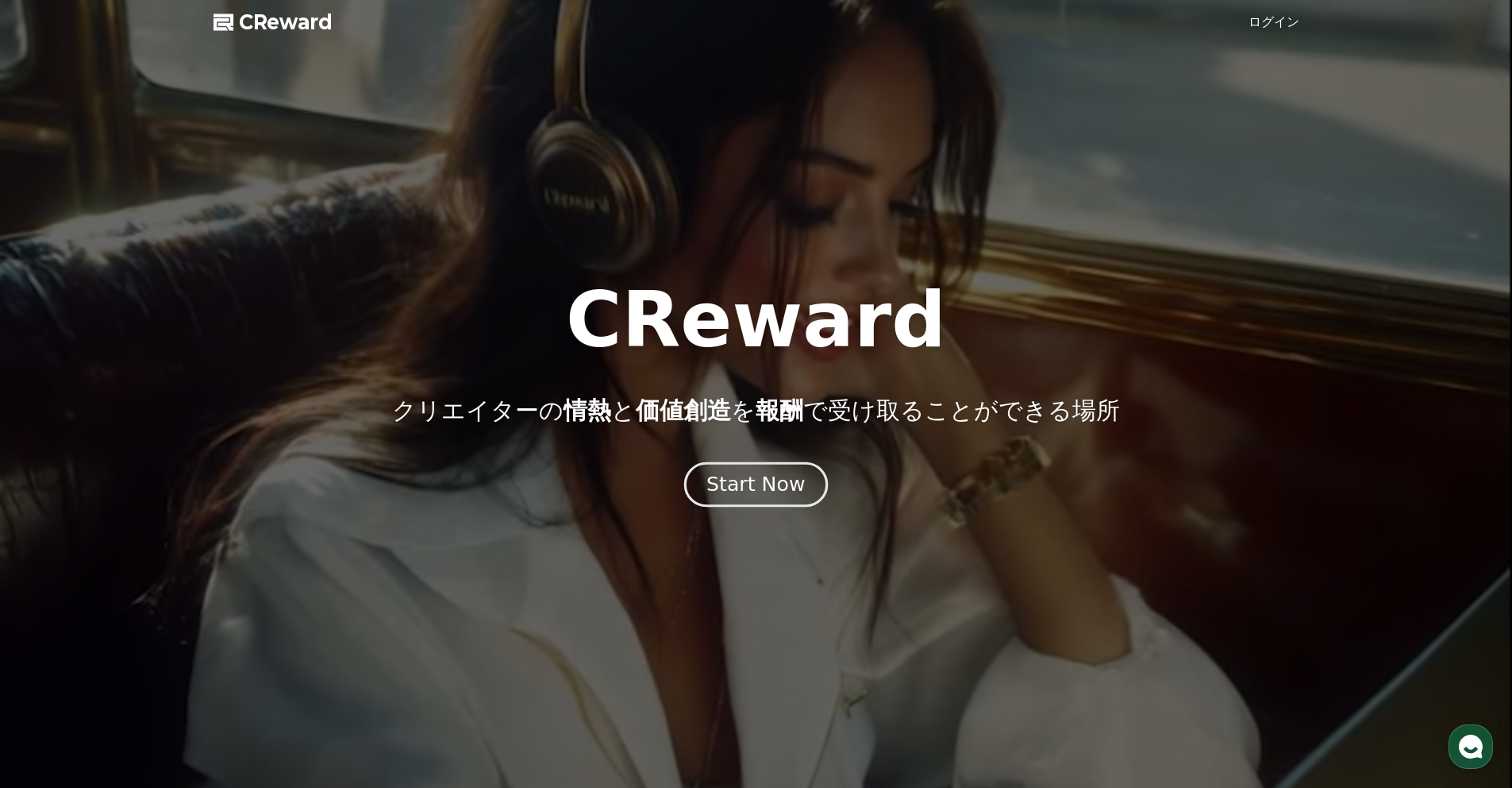
click at [728, 478] on div "Start Now" at bounding box center [756, 484] width 98 height 27
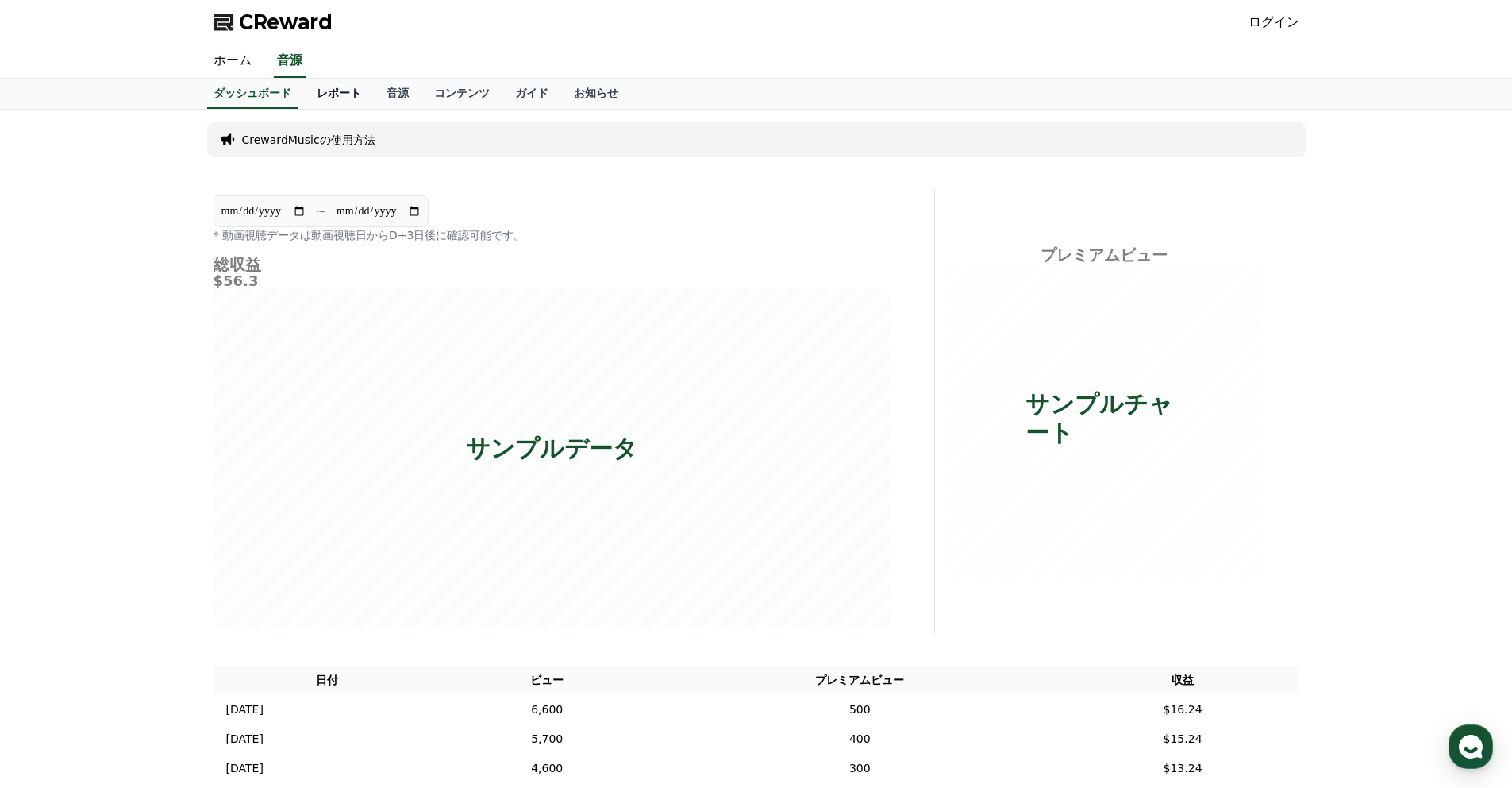
click at [347, 93] on link "レポート" at bounding box center [339, 94] width 70 height 30
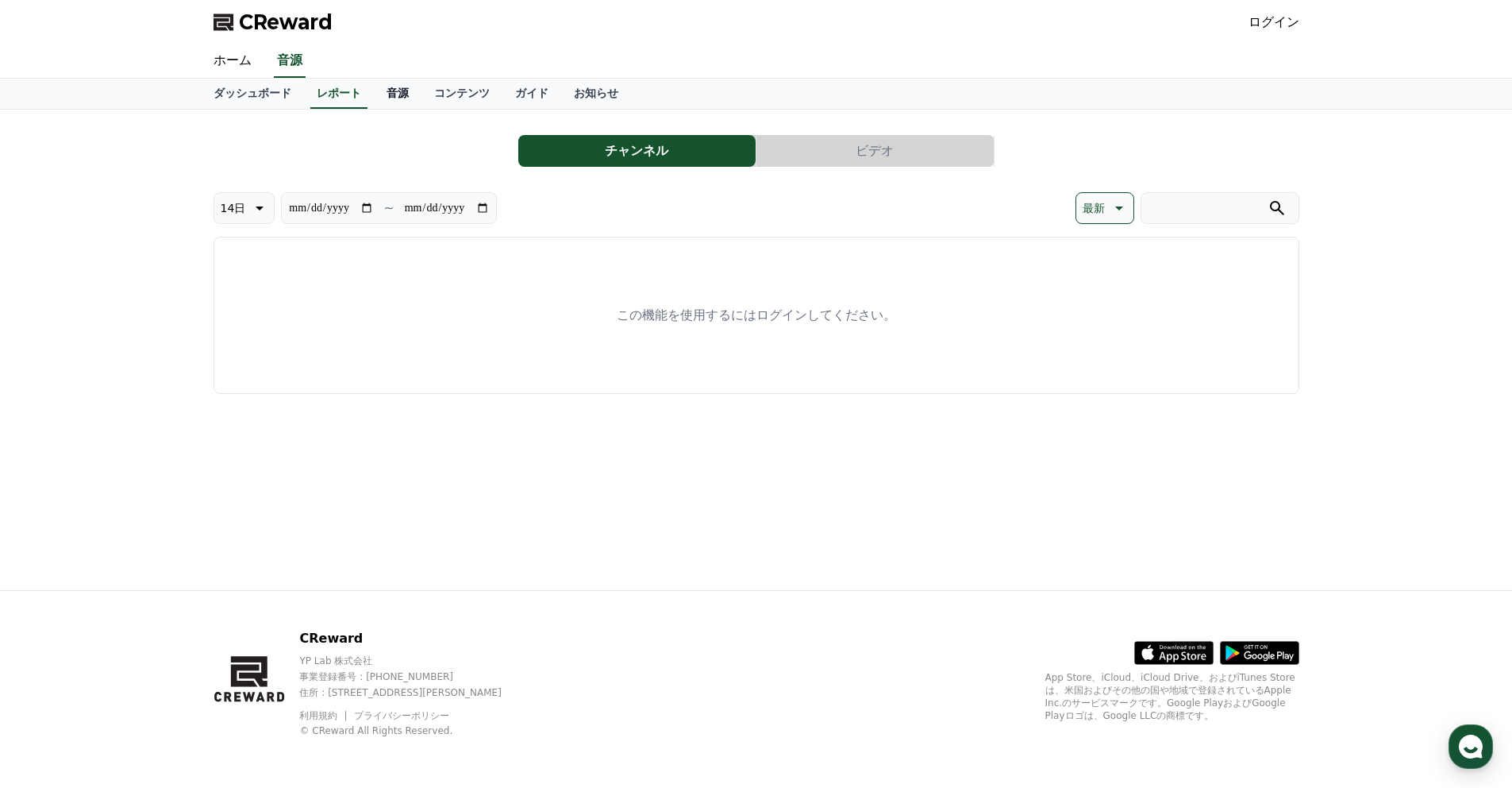
click at [401, 95] on link "音源" at bounding box center [397, 94] width 48 height 30
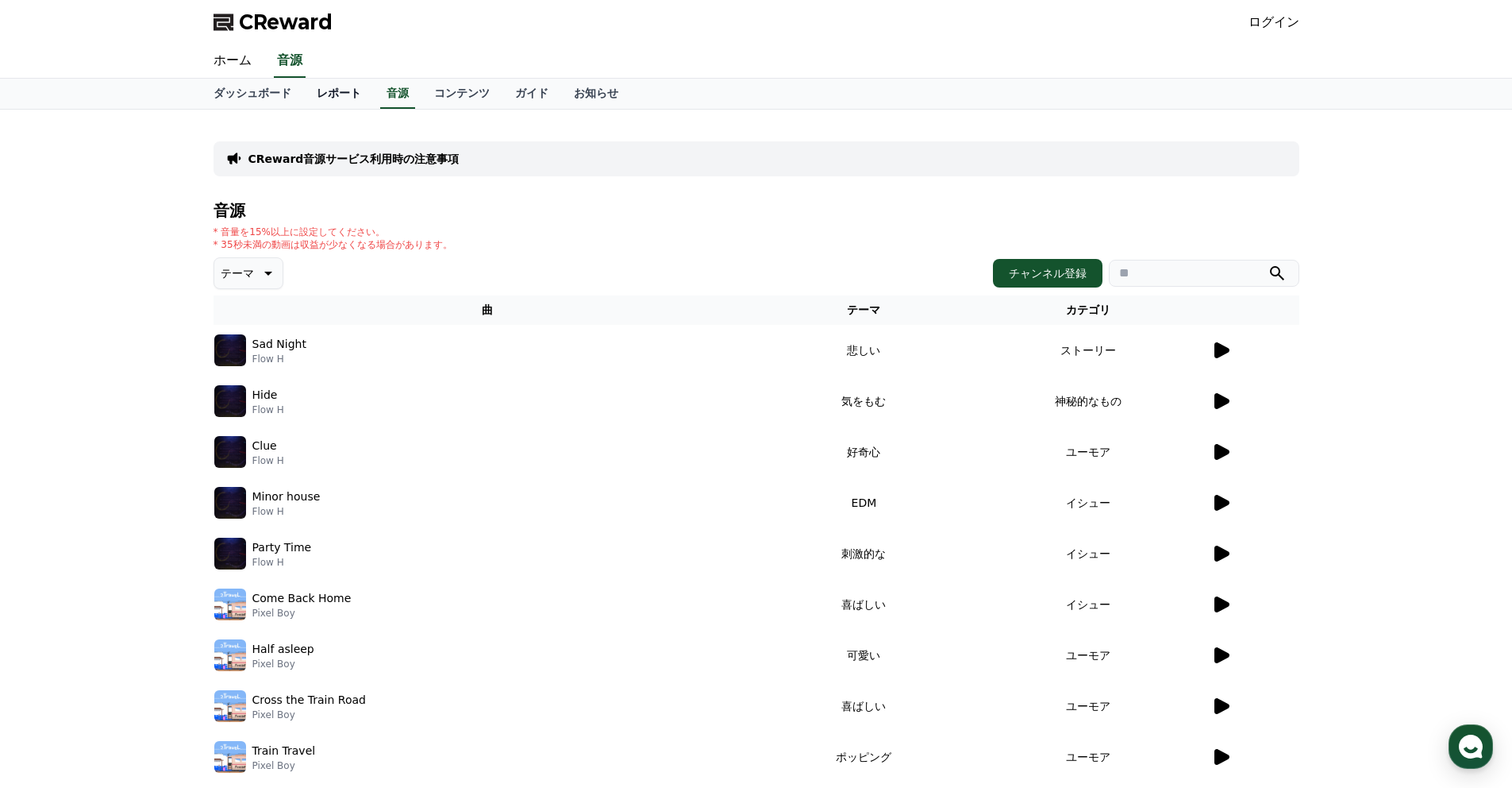
click at [328, 98] on link "レポート" at bounding box center [339, 94] width 70 height 30
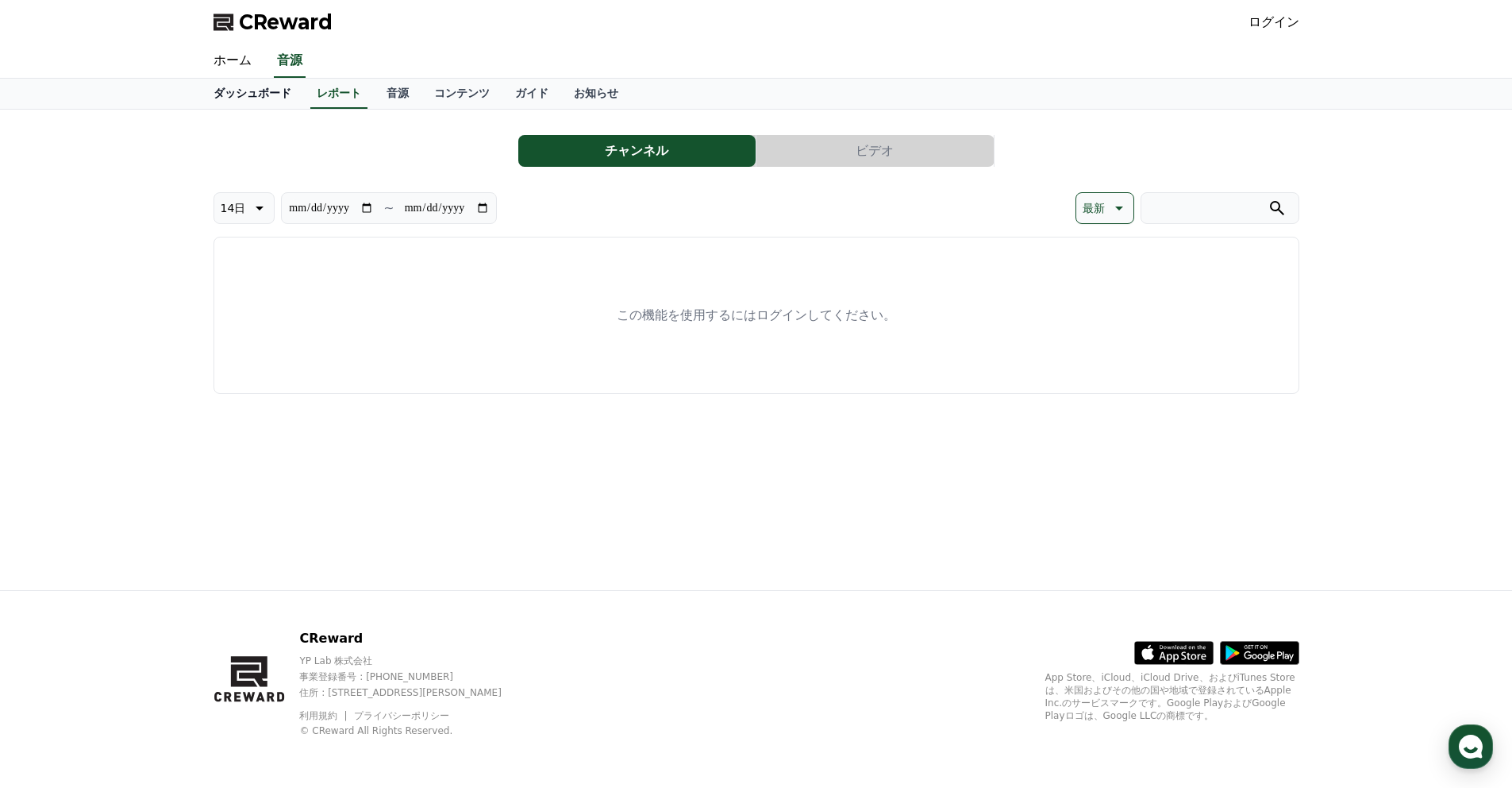
click at [264, 95] on link "ダッシュボード" at bounding box center [252, 94] width 103 height 30
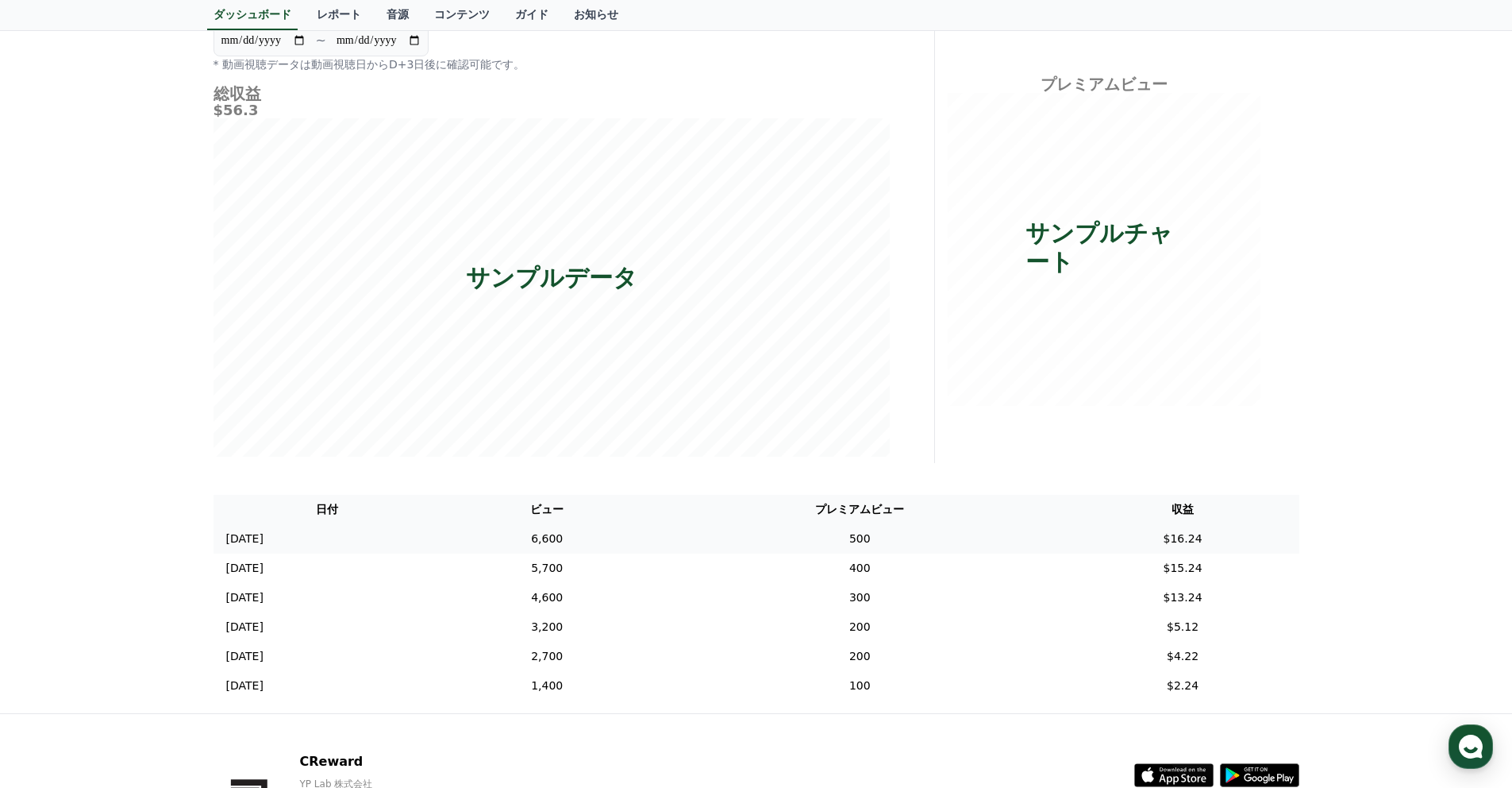
scroll to position [168, 0]
